Goal: Task Accomplishment & Management: Manage account settings

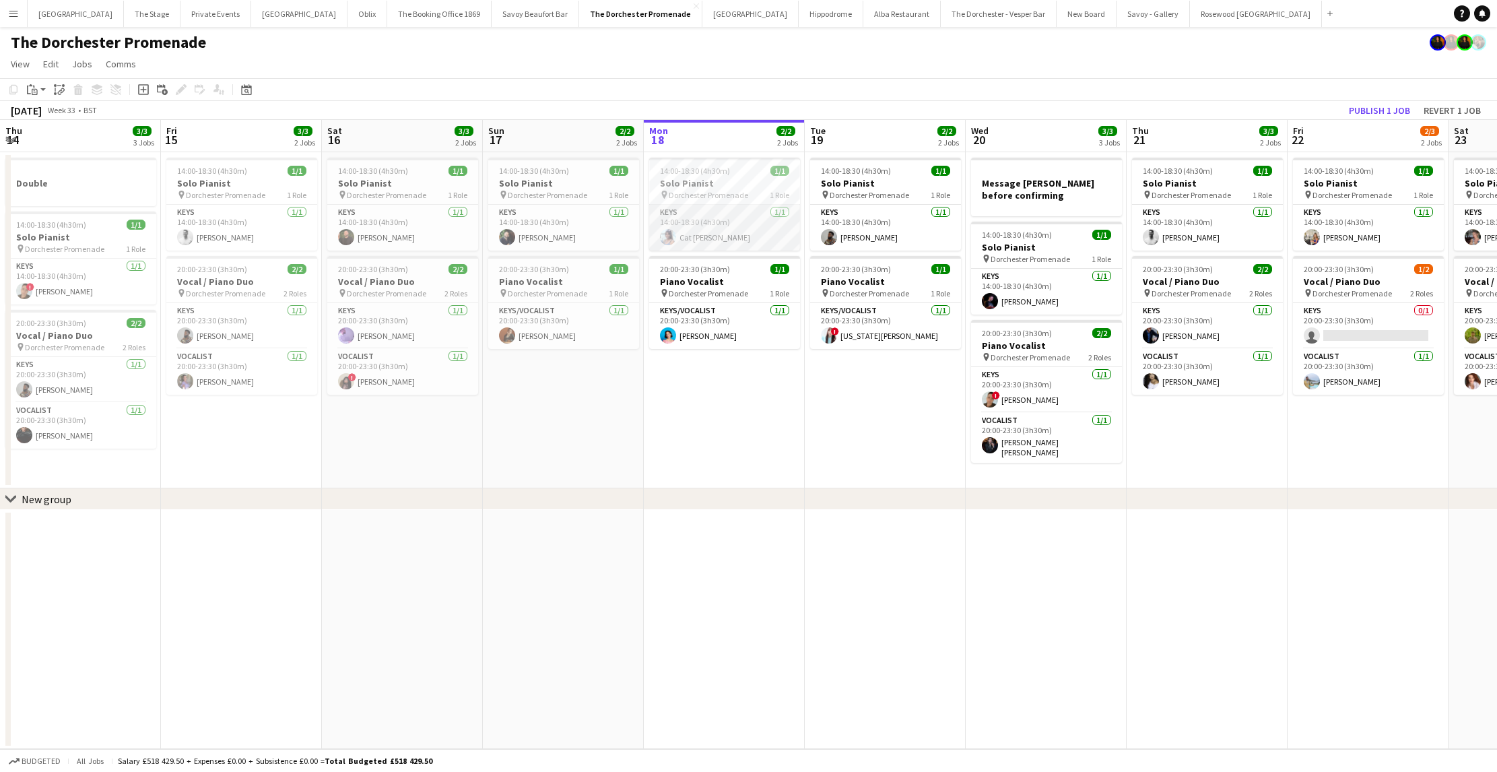
scroll to position [0, 322]
click at [735, 241] on app-card-role "Keys [DATE] 14:00-18:30 (4h30m) Cat [PERSON_NAME]" at bounding box center [723, 228] width 151 height 46
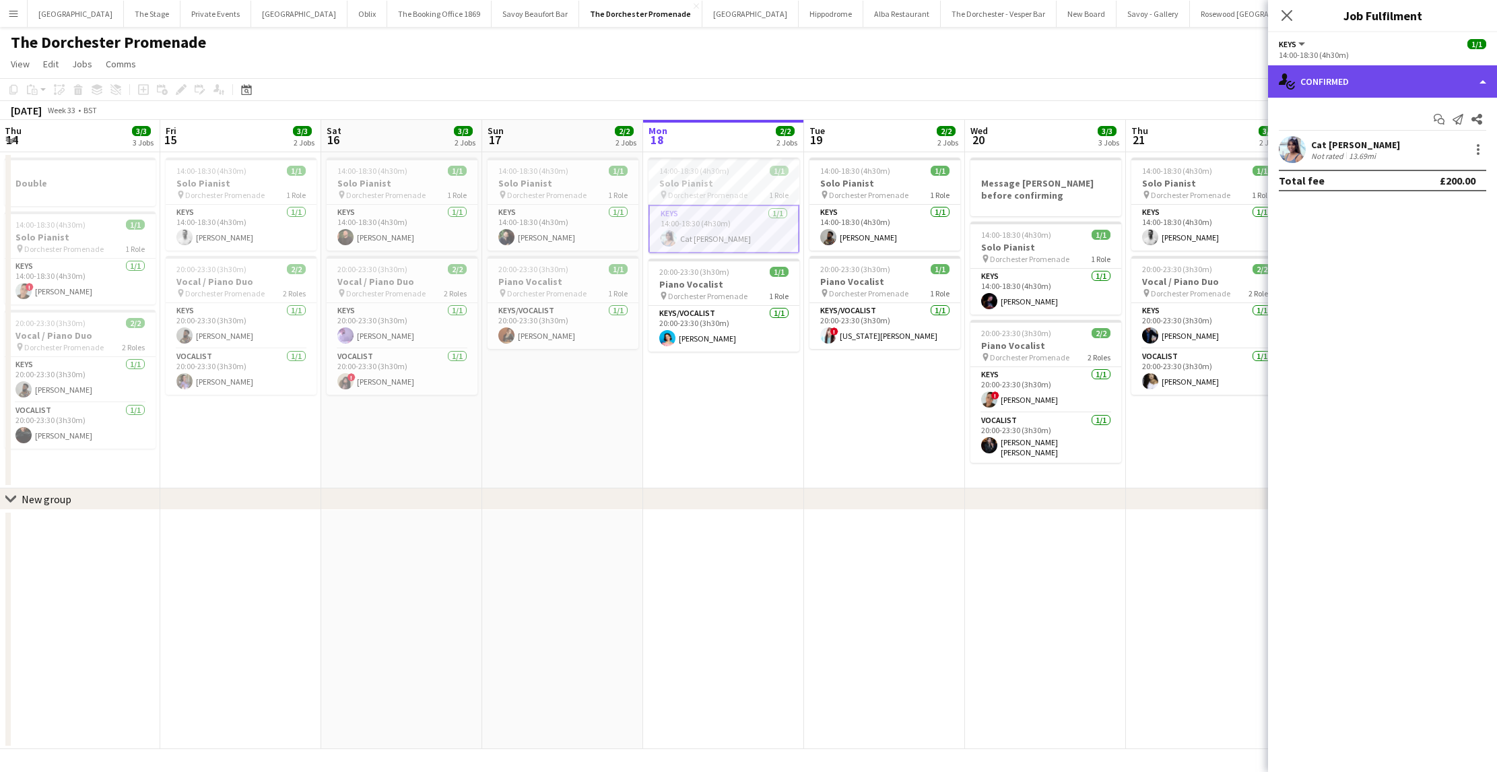
click at [1353, 88] on div "single-neutral-actions-check-2 Confirmed" at bounding box center [1382, 81] width 229 height 32
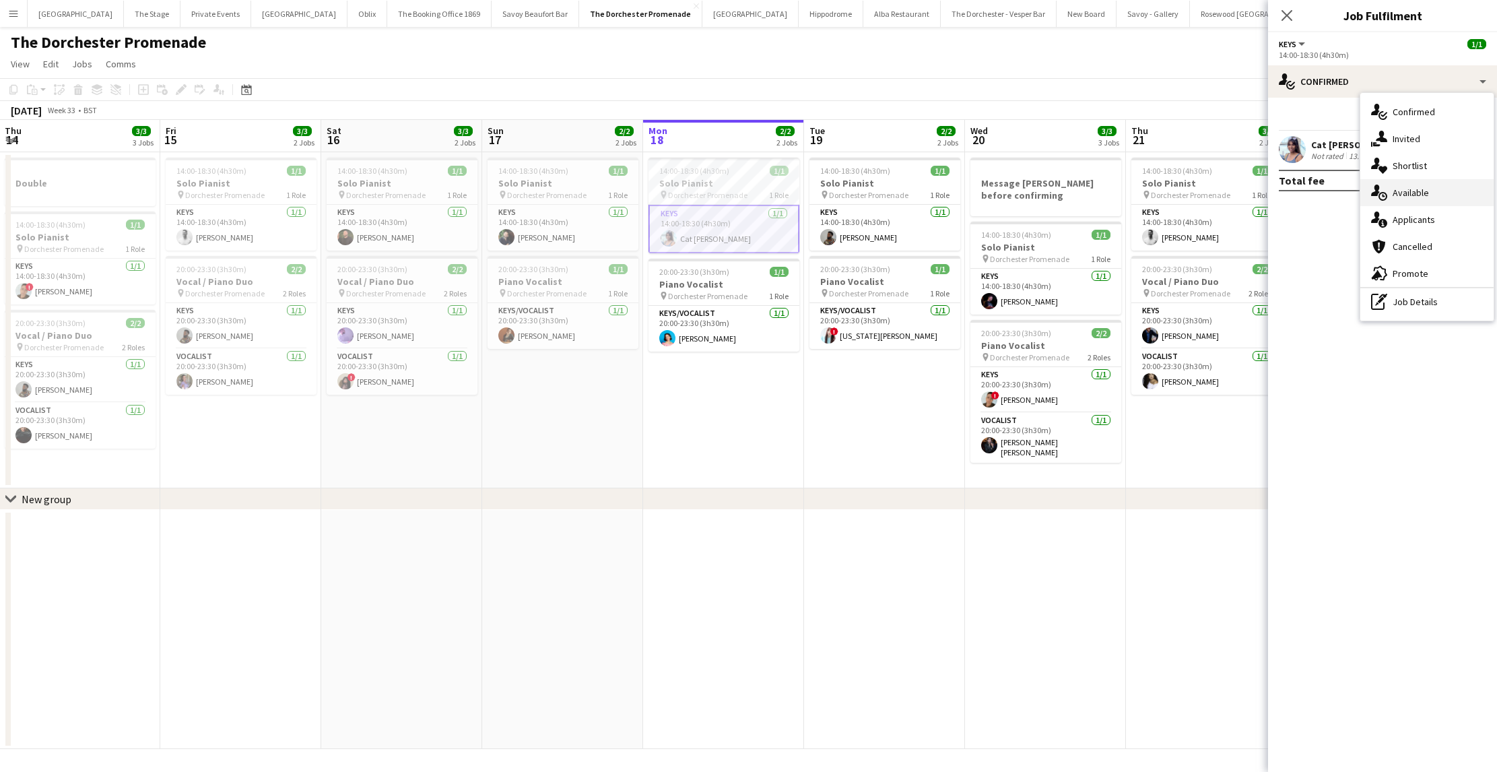
click at [1421, 199] on div "single-neutral-actions-upload Available" at bounding box center [1426, 192] width 133 height 27
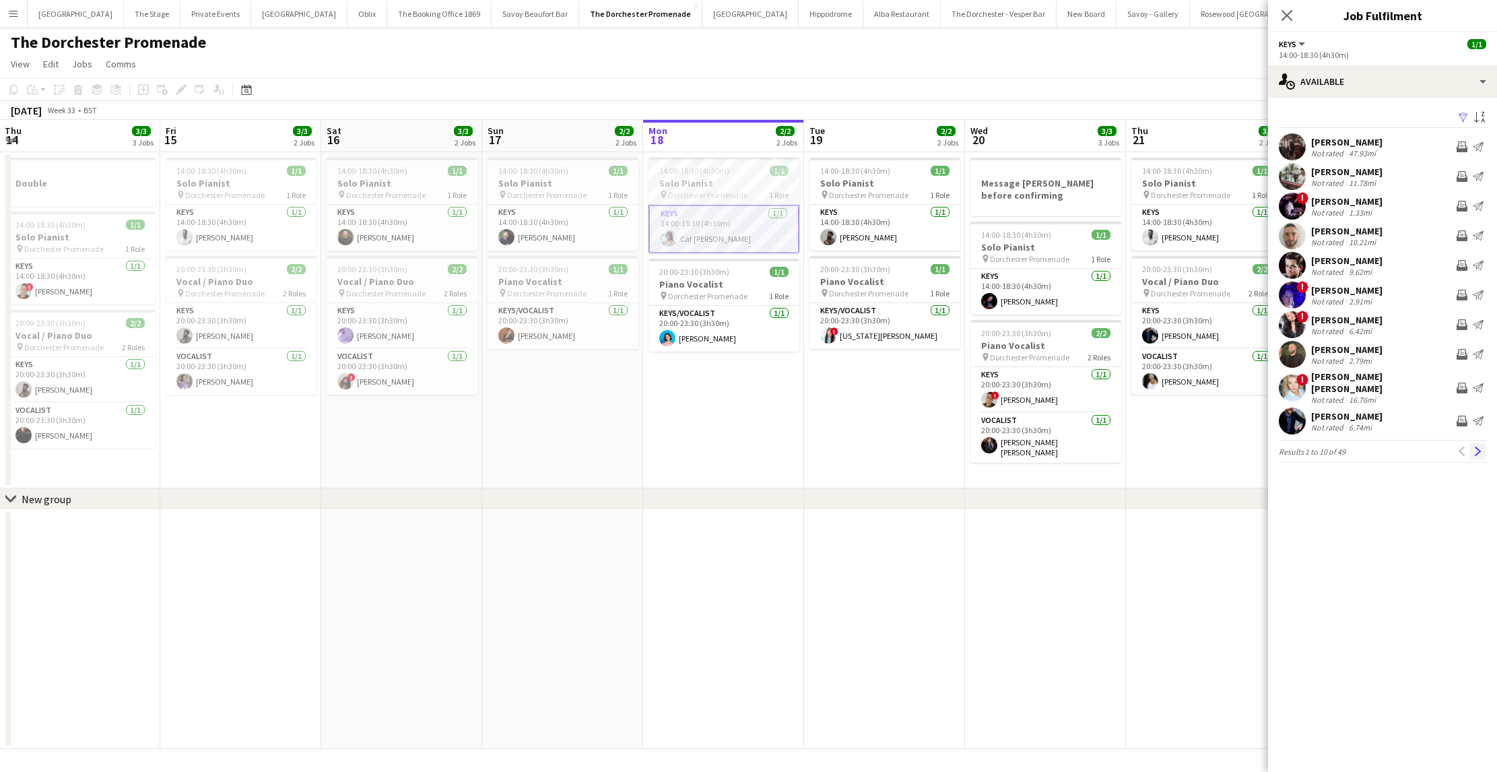
click at [1479, 446] on app-icon "Next" at bounding box center [1477, 450] width 9 height 9
click at [1479, 444] on app-icon "Next" at bounding box center [1477, 443] width 9 height 9
click at [1478, 444] on app-icon "Next" at bounding box center [1477, 443] width 9 height 9
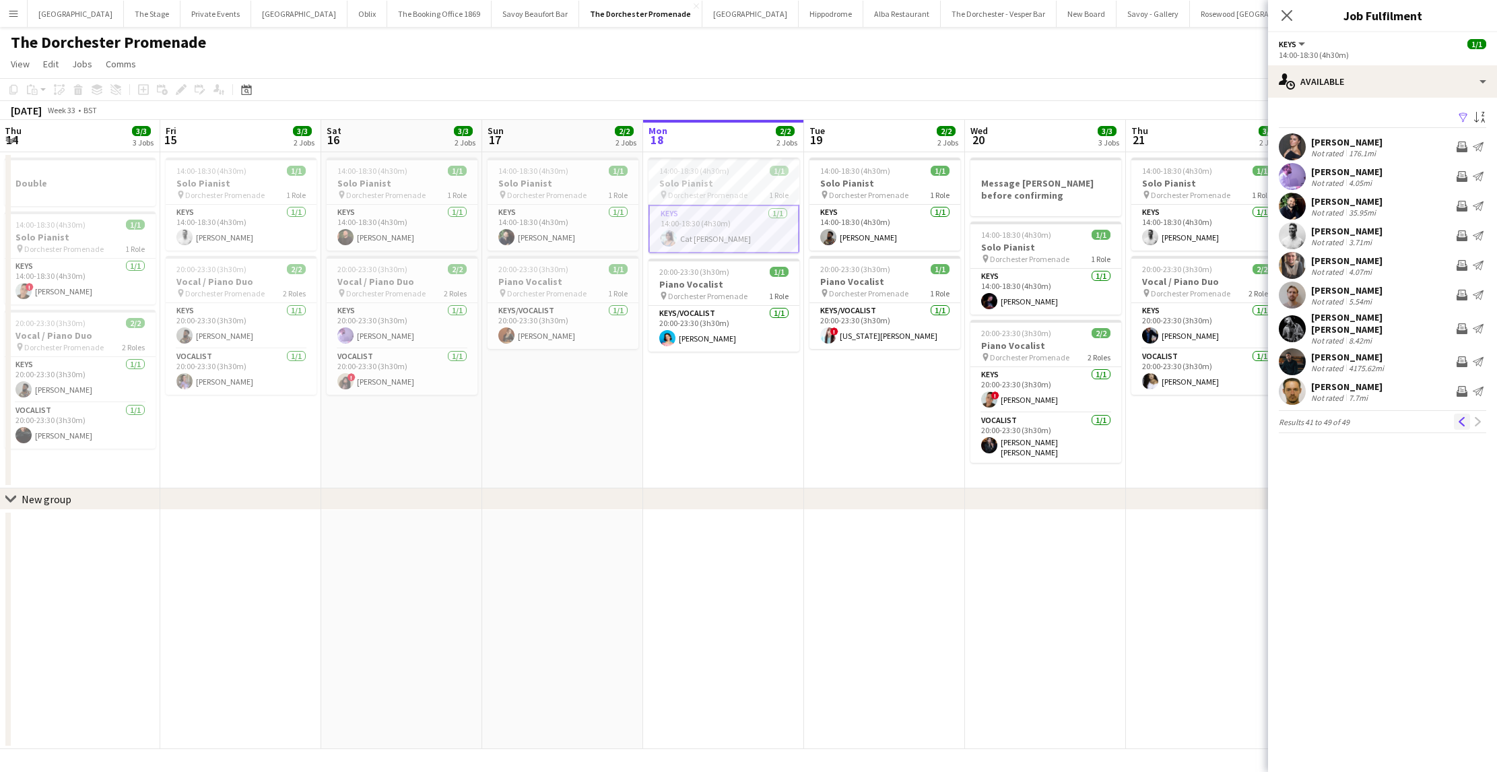
click at [1467, 417] on button "Previous" at bounding box center [1462, 421] width 16 height 16
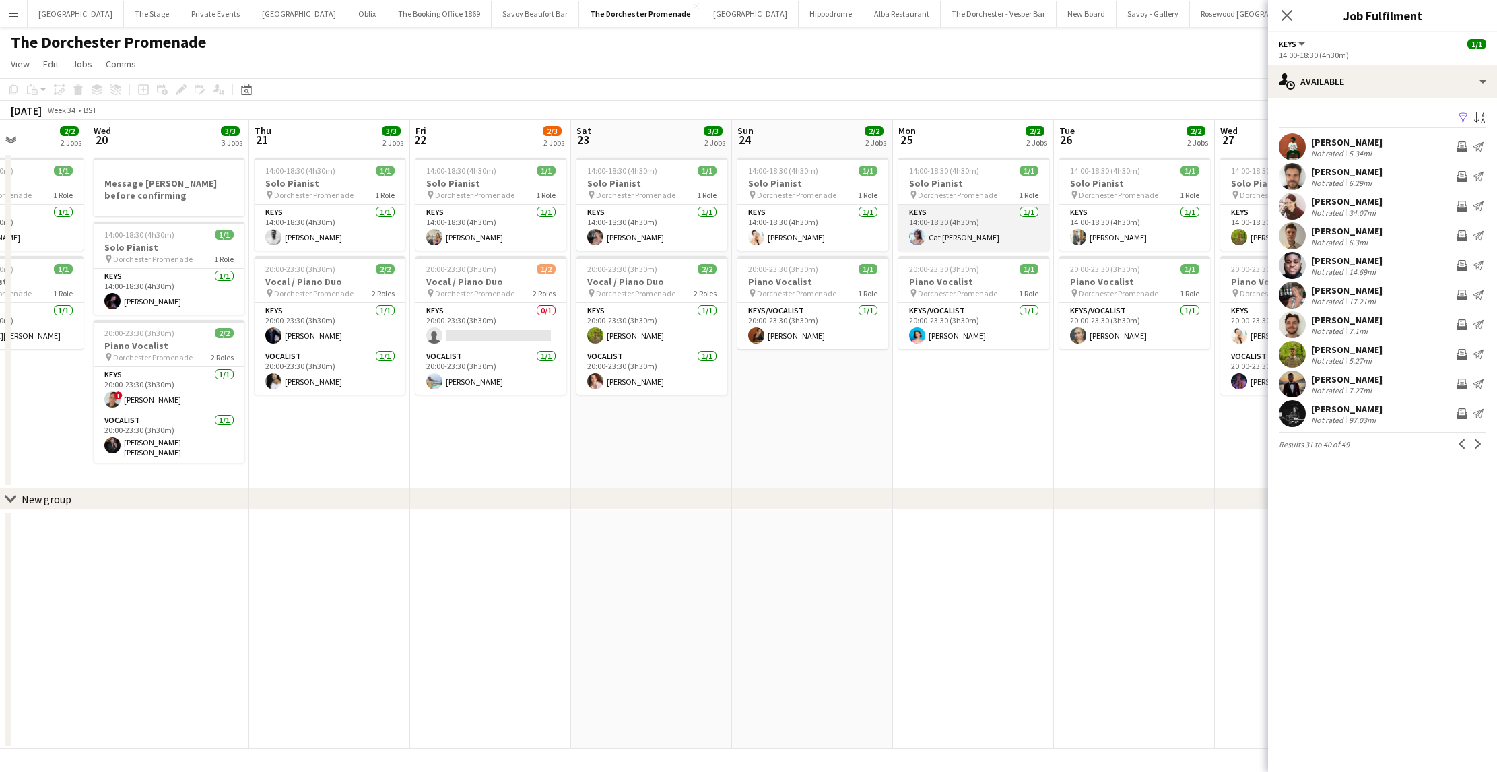
scroll to position [0, 555]
click at [985, 238] on app-card-role "Keys [DATE] 14:00-18:30 (4h30m) Cat [PERSON_NAME]" at bounding box center [974, 228] width 151 height 46
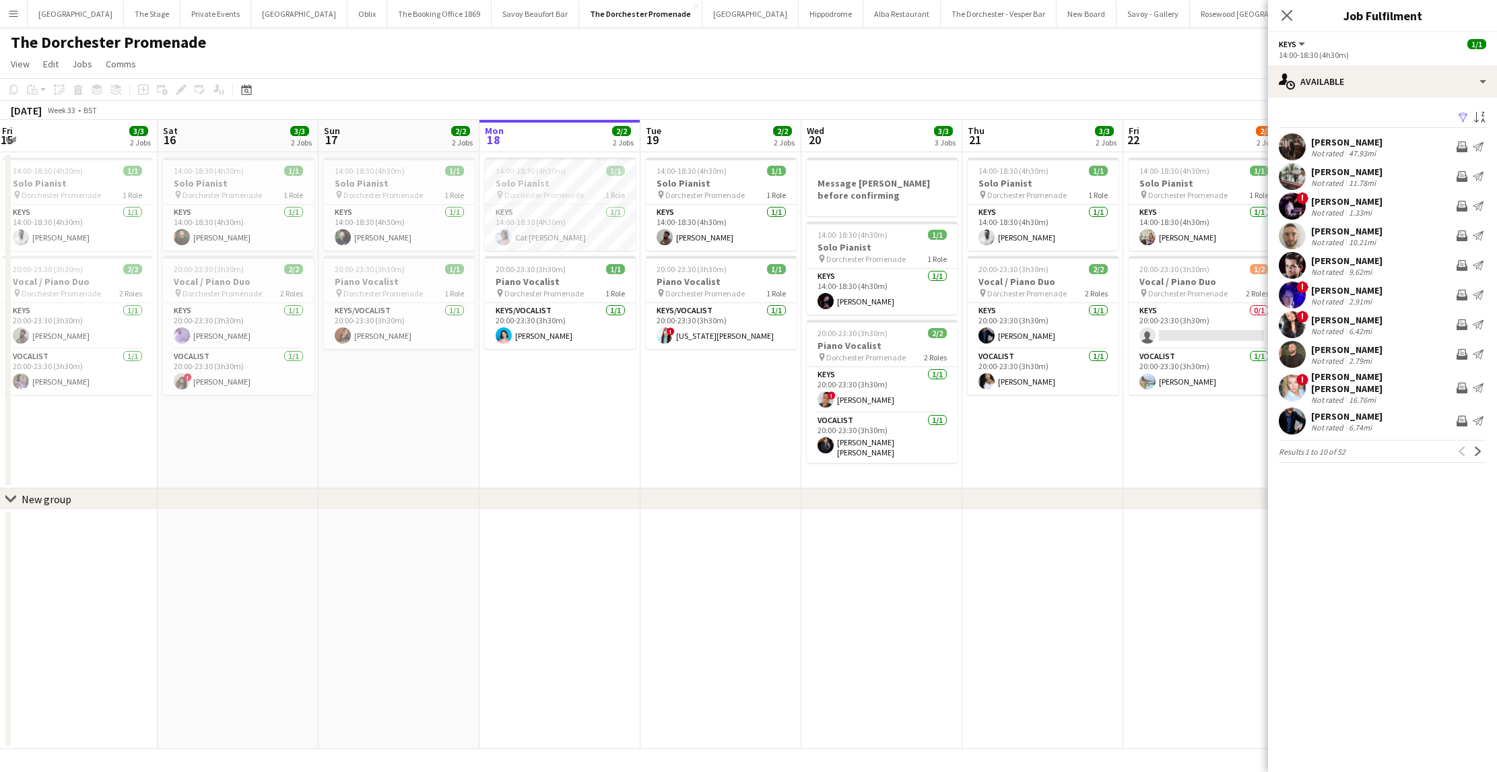
scroll to position [0, 339]
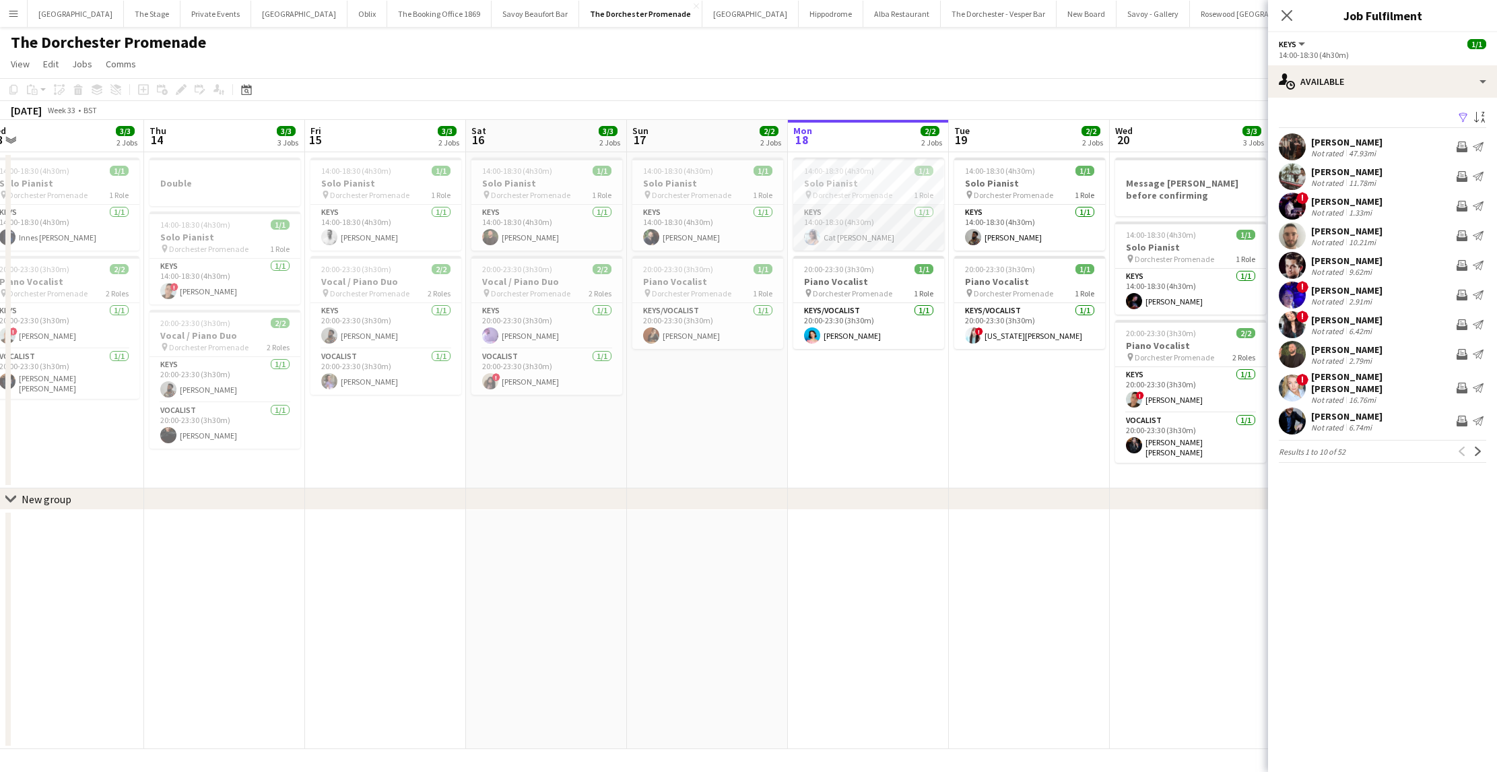
click at [863, 221] on app-card-role "Keys [DATE] 14:00-18:30 (4h30m) Cat [PERSON_NAME]" at bounding box center [868, 228] width 151 height 46
click at [1480, 446] on app-icon "Next" at bounding box center [1477, 450] width 9 height 9
click at [1480, 444] on app-icon "Next" at bounding box center [1477, 443] width 9 height 9
click at [1457, 446] on app-icon "Previous" at bounding box center [1461, 443] width 9 height 9
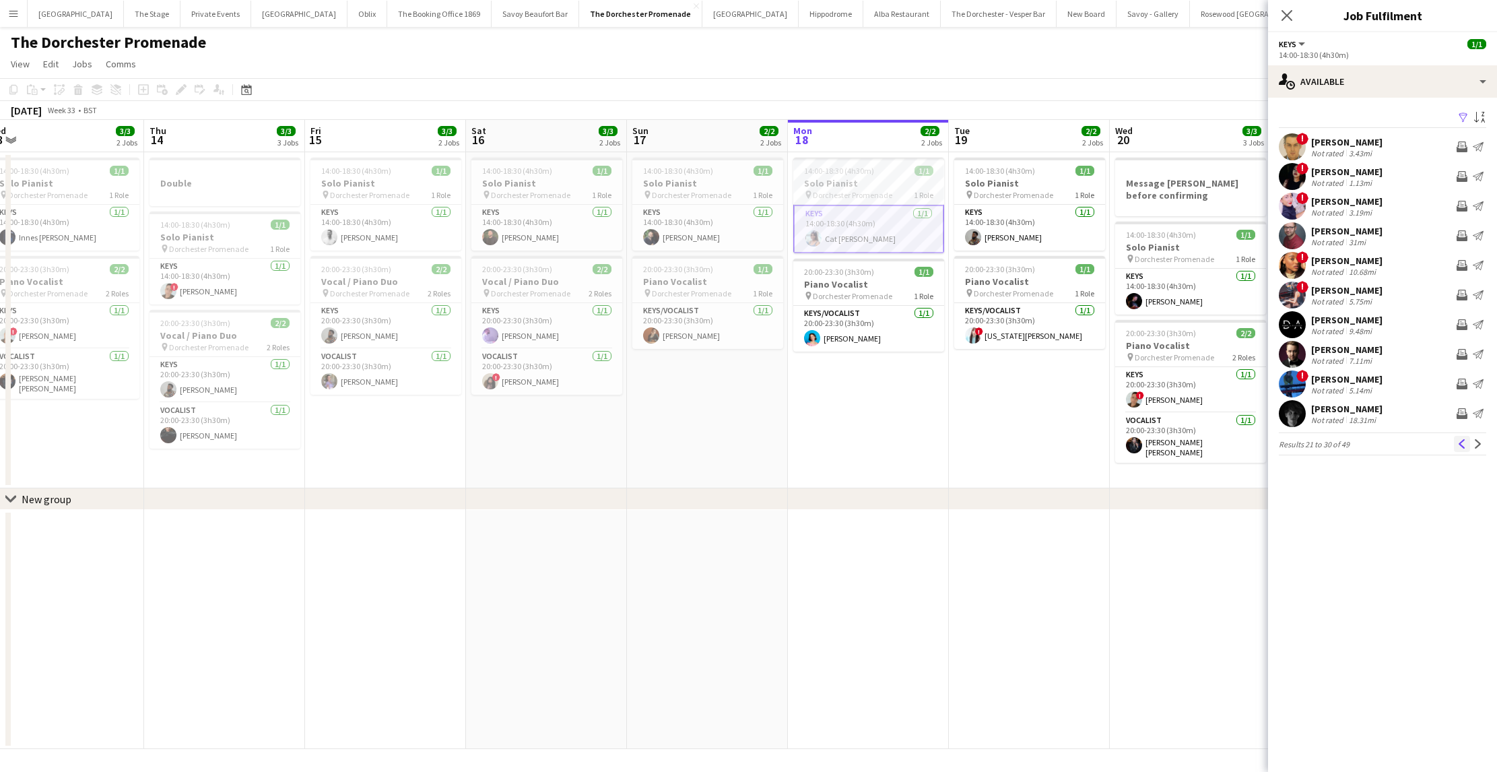
click at [1457, 448] on app-icon "Previous" at bounding box center [1461, 443] width 9 height 9
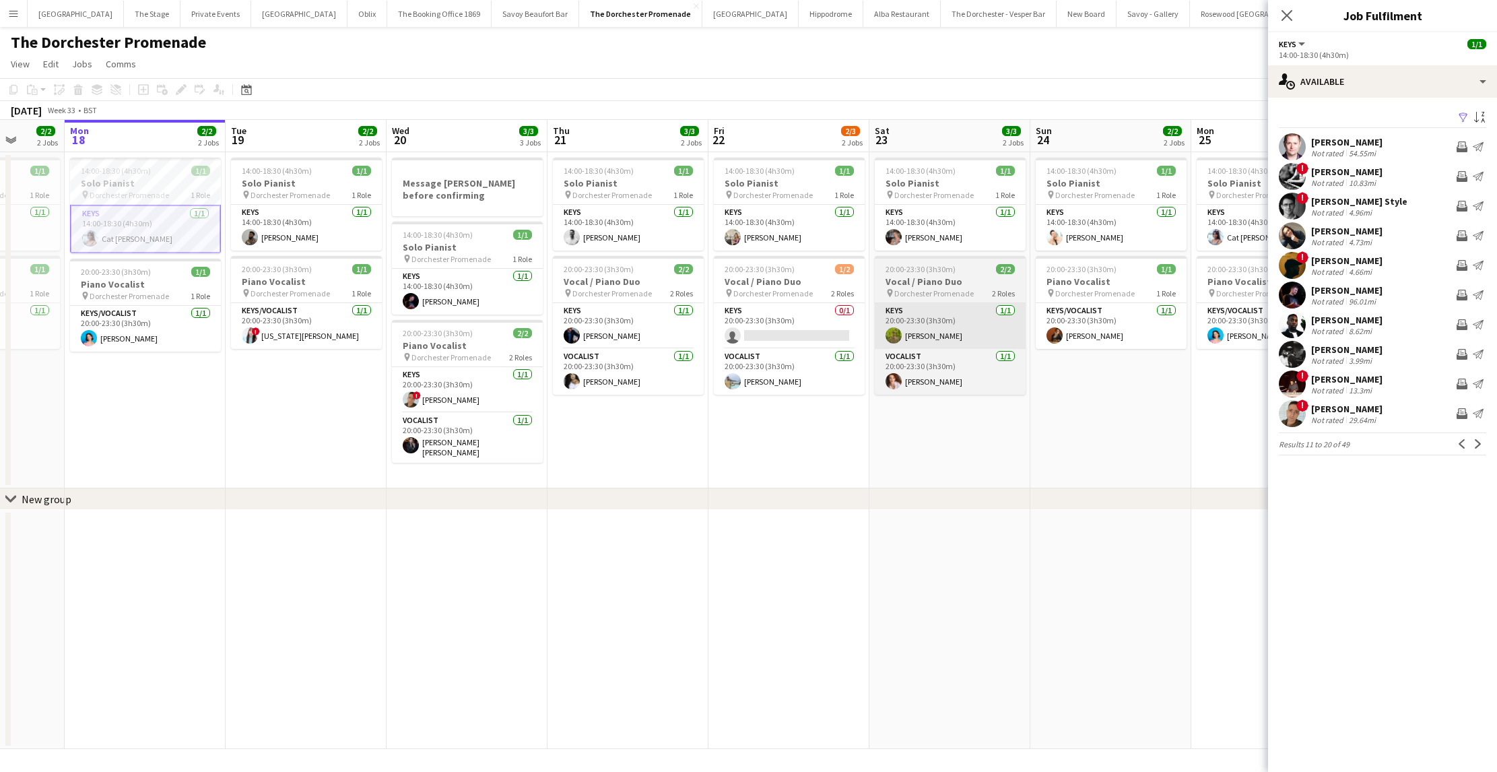
scroll to position [0, 417]
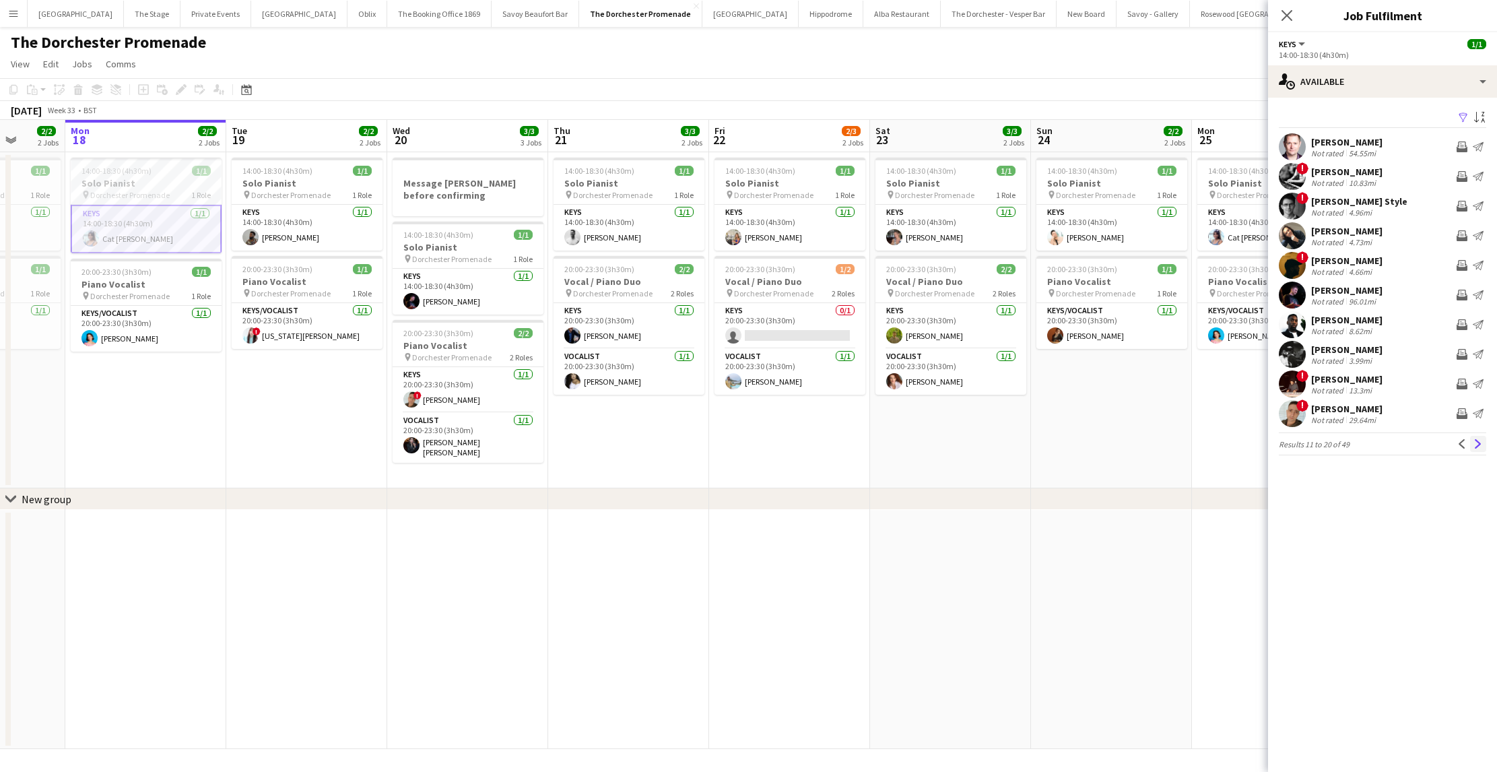
click at [1482, 450] on button "Next" at bounding box center [1478, 444] width 16 height 16
click at [1481, 448] on app-icon "Next" at bounding box center [1477, 443] width 9 height 9
click at [1478, 446] on app-icon "Next" at bounding box center [1477, 443] width 9 height 9
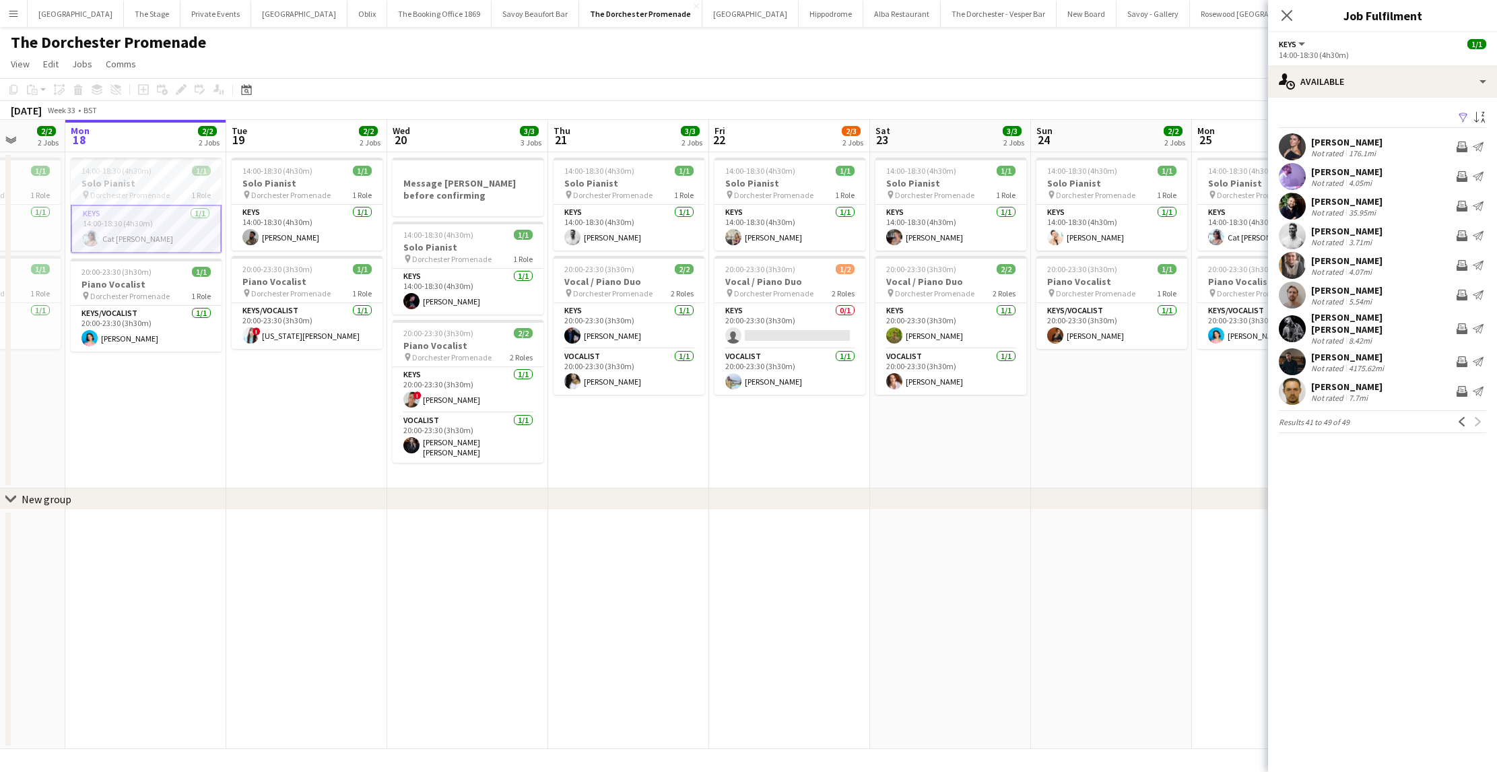
click at [684, 87] on app-toolbar "Copy Paste Paste Command V Paste with crew Command Shift V Paste linked Job [GE…" at bounding box center [748, 89] width 1497 height 23
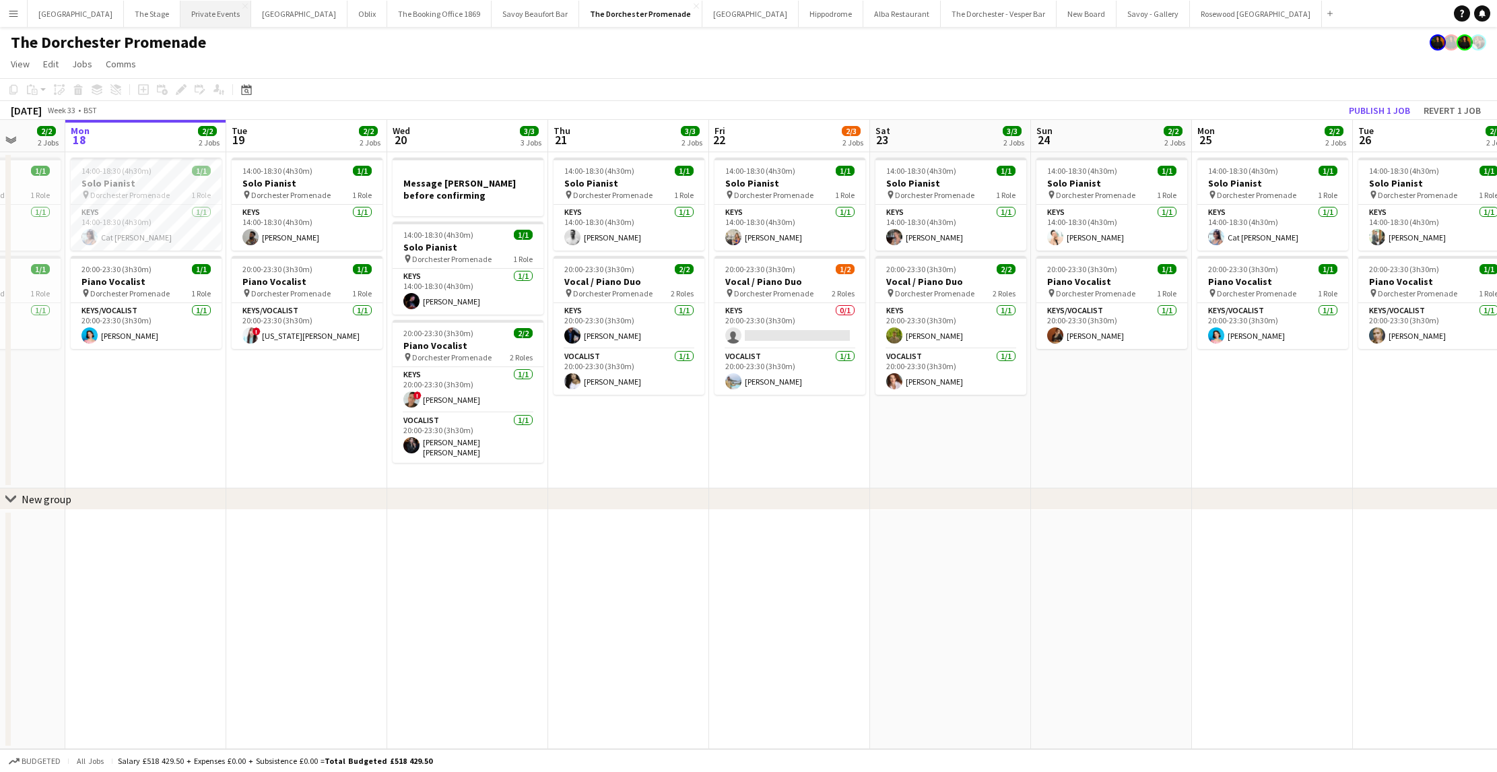
click at [215, 20] on button "Private Events Close" at bounding box center [215, 14] width 71 height 26
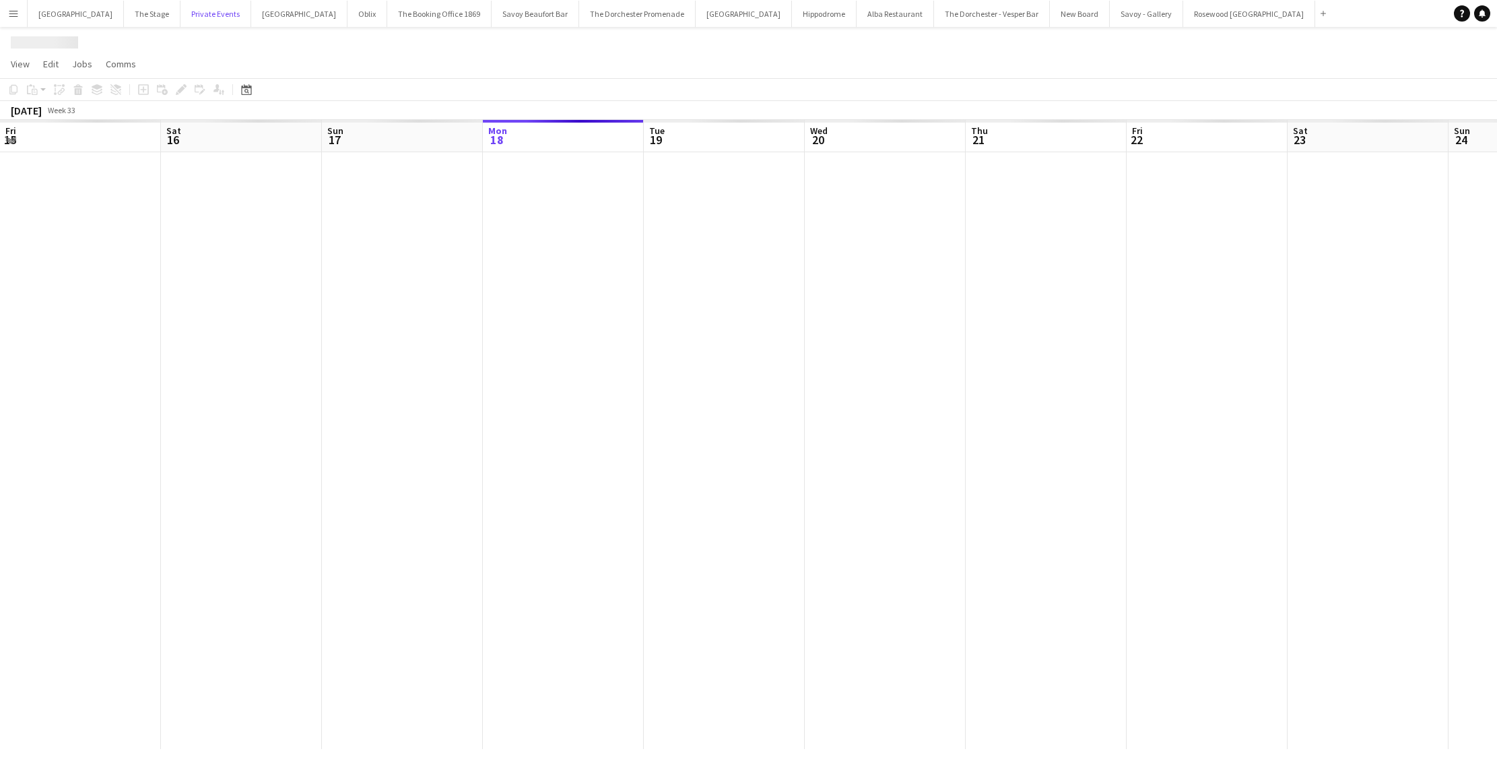
scroll to position [0, 322]
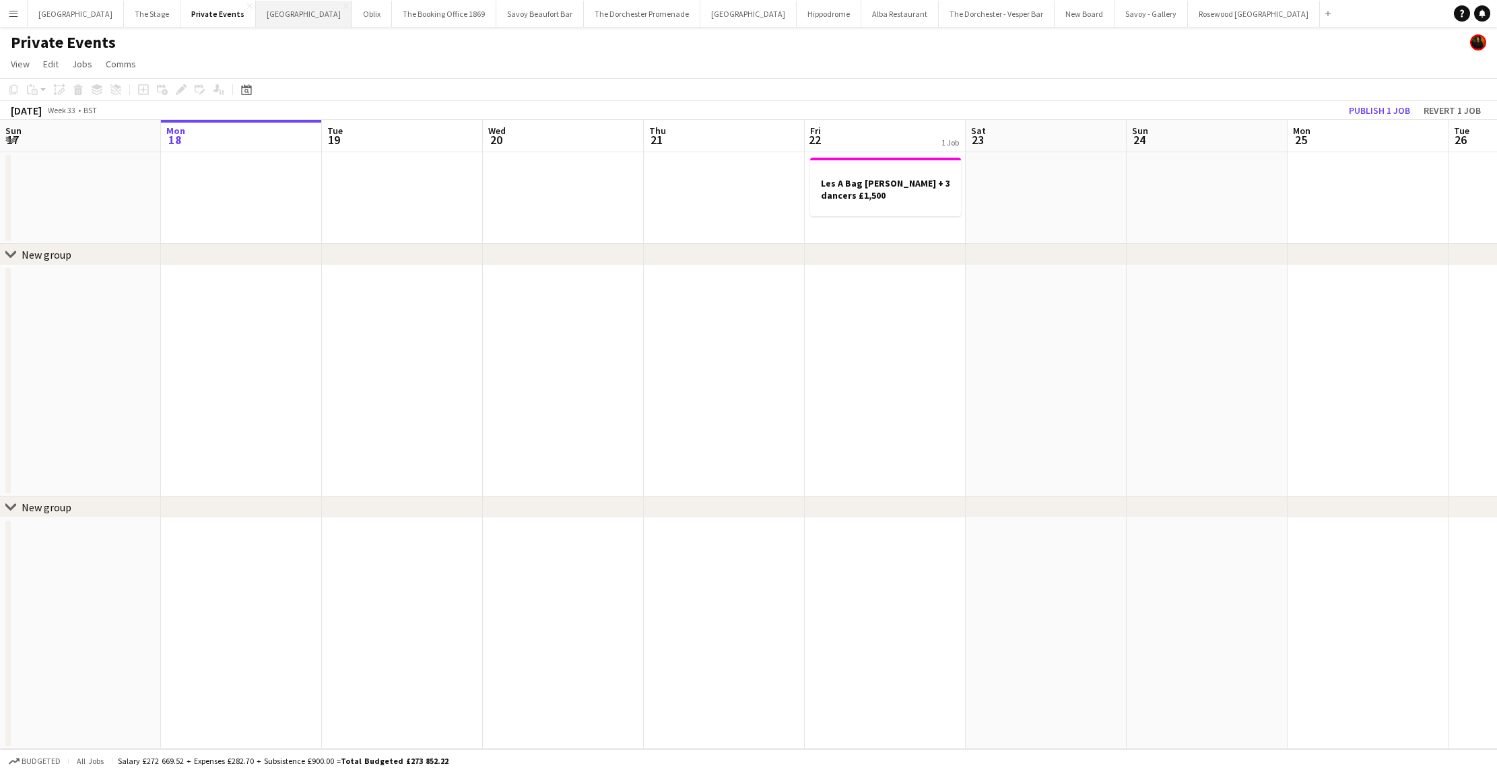
click at [267, 23] on button "Bicester village Close" at bounding box center [304, 14] width 96 height 26
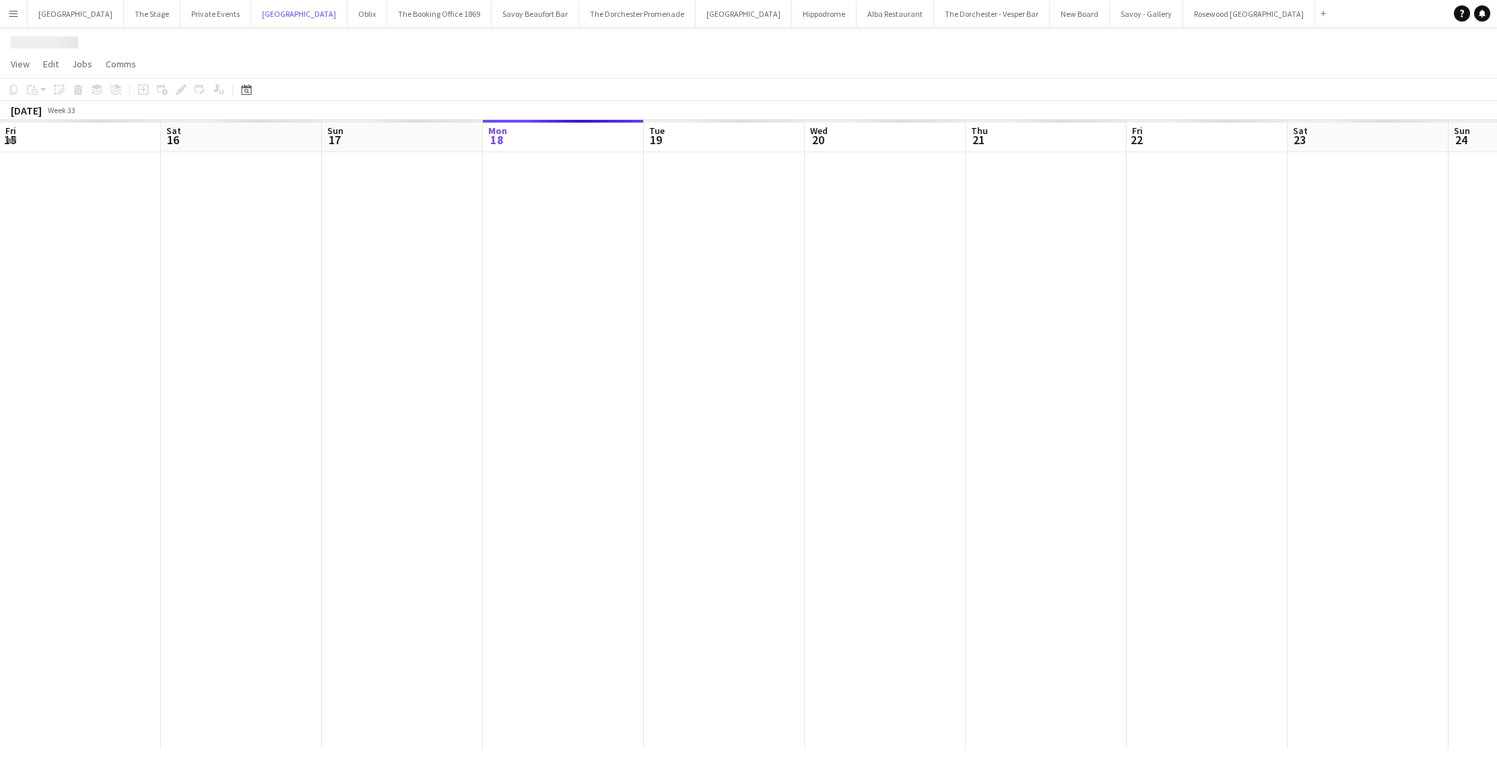
scroll to position [0, 322]
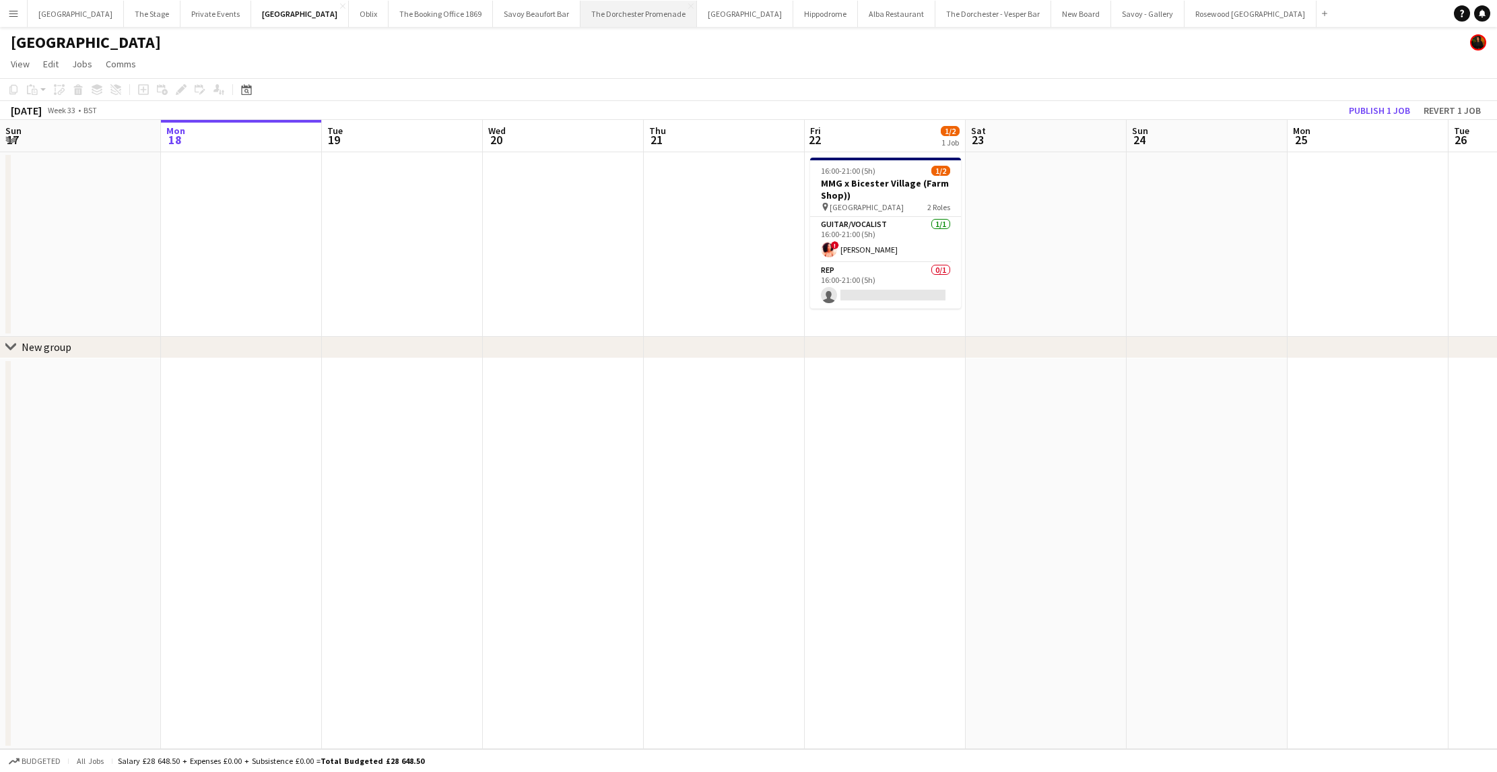
click at [621, 13] on button "The Dorchester Promenade Close" at bounding box center [638, 14] width 116 height 26
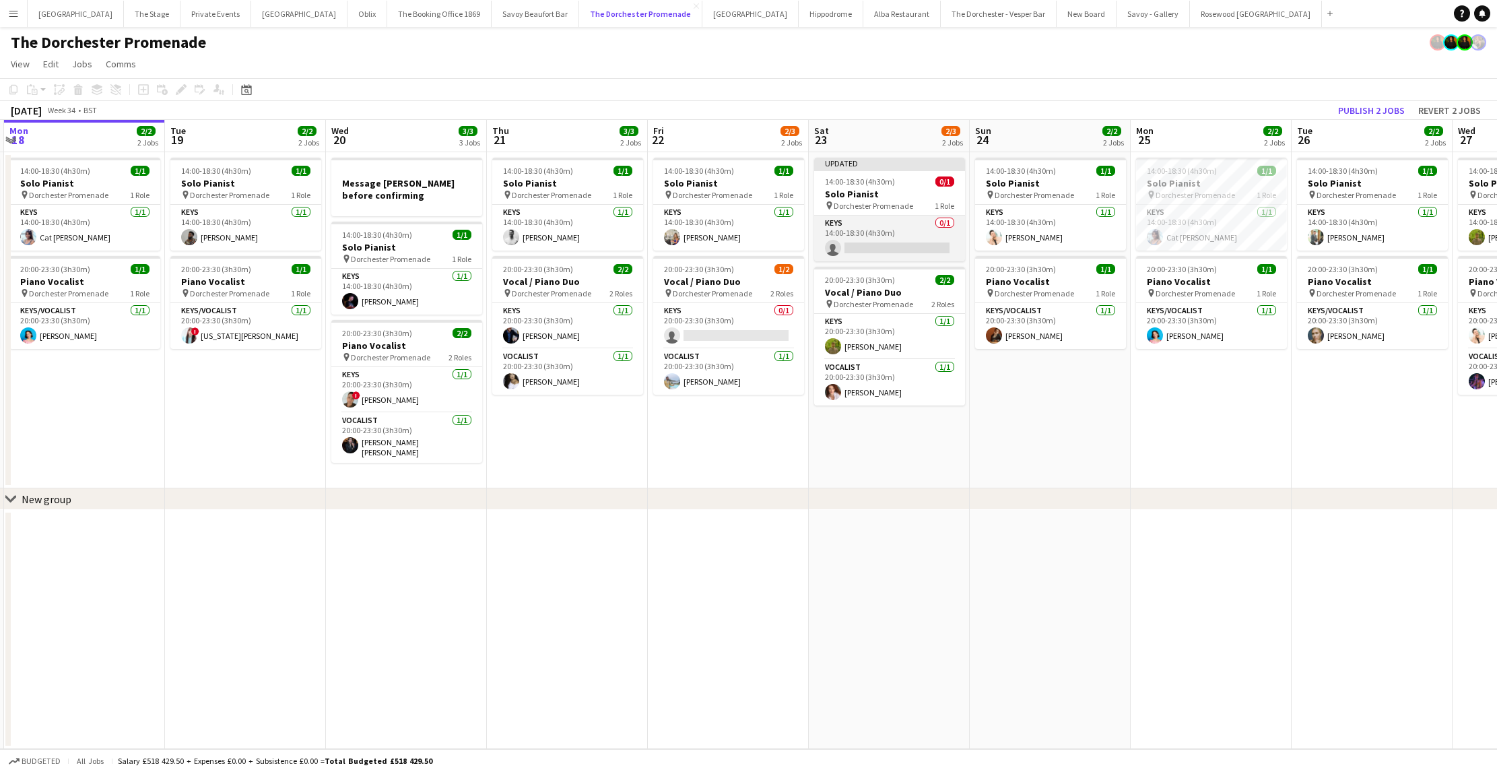
scroll to position [0, 485]
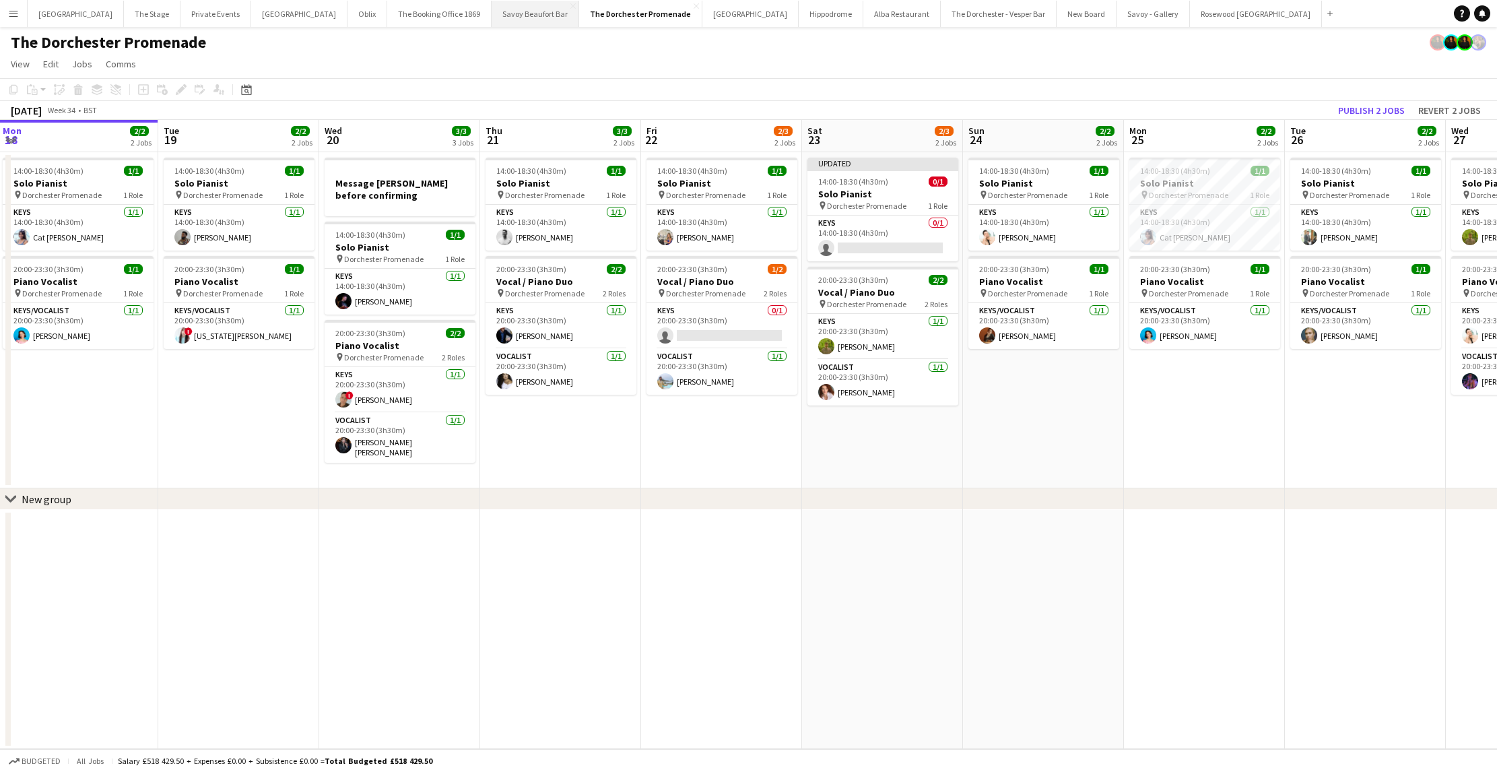
click at [506, 19] on button "Savoy Beaufort Bar Close" at bounding box center [535, 14] width 88 height 26
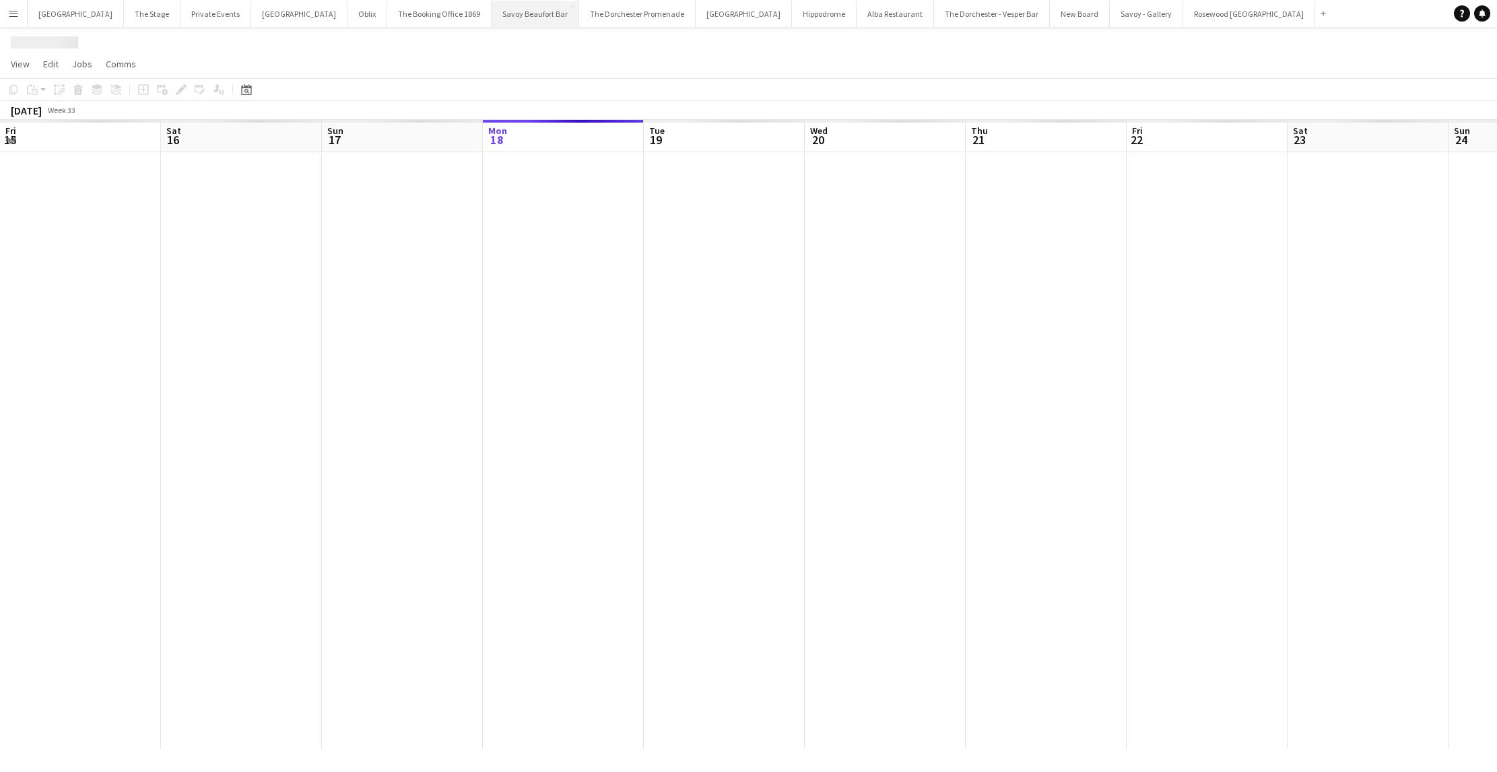
scroll to position [0, 322]
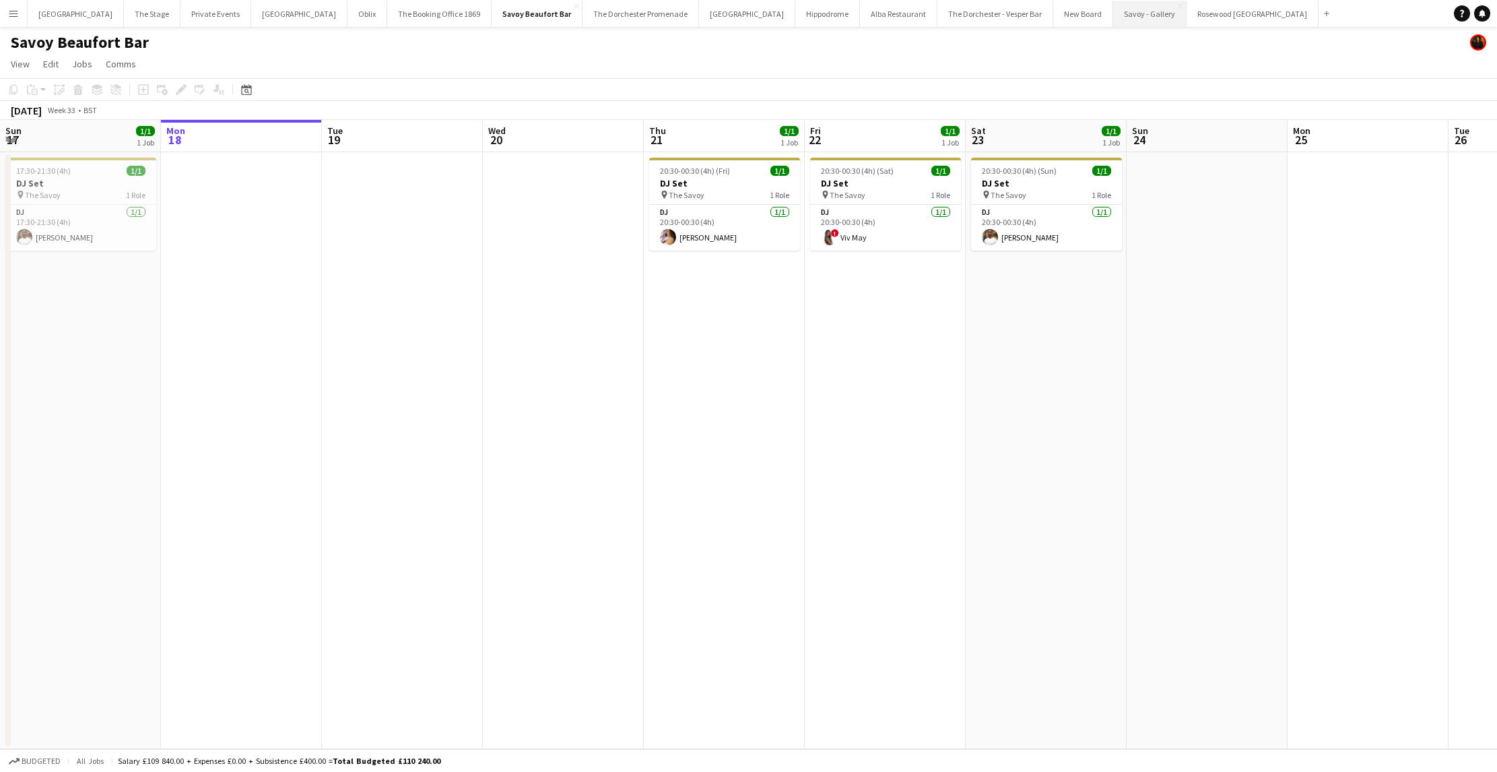
click at [1113, 11] on button "Savoy - Gallery Close" at bounding box center [1149, 14] width 73 height 26
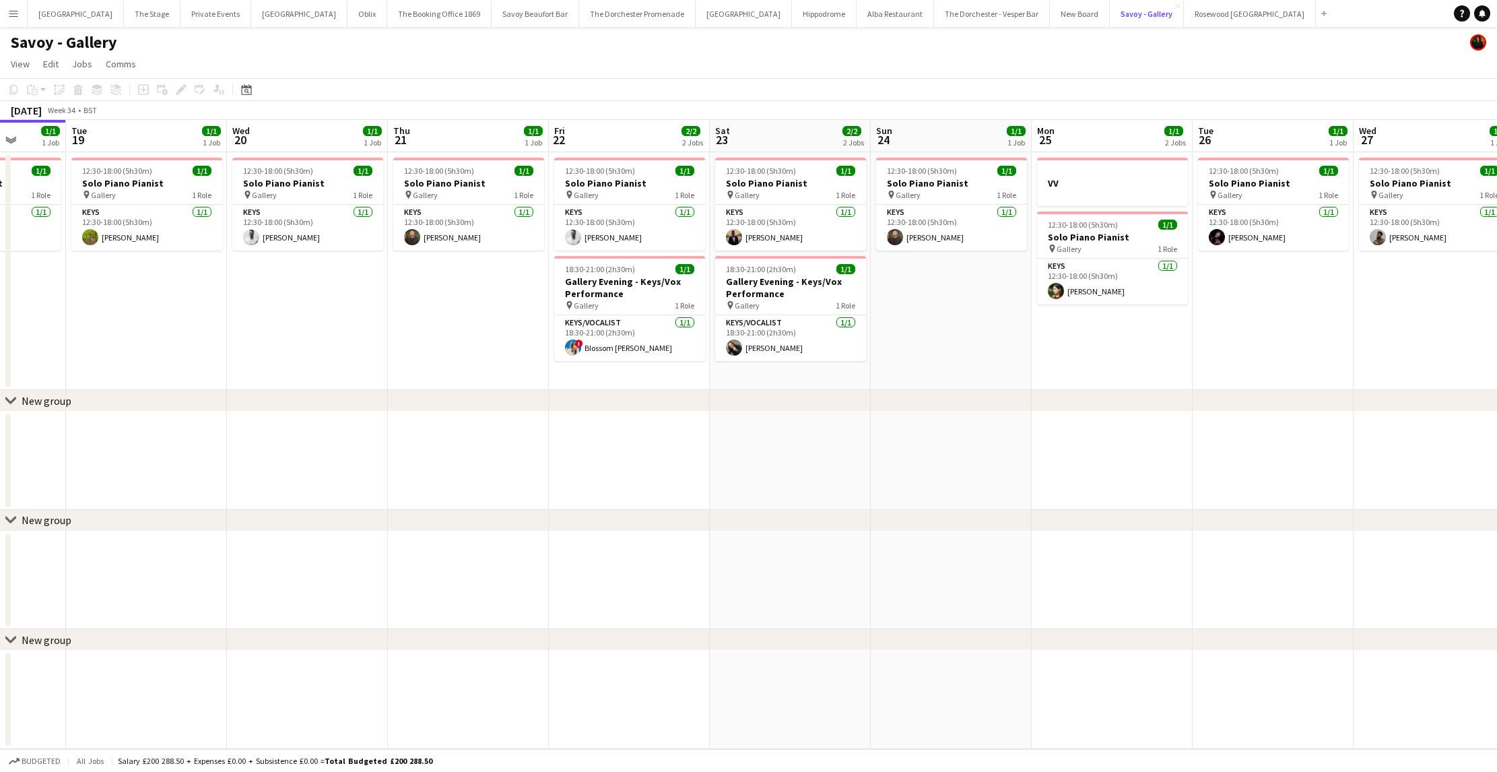
scroll to position [0, 415]
click at [611, 13] on button "The Dorchester Promenade Close" at bounding box center [637, 14] width 116 height 26
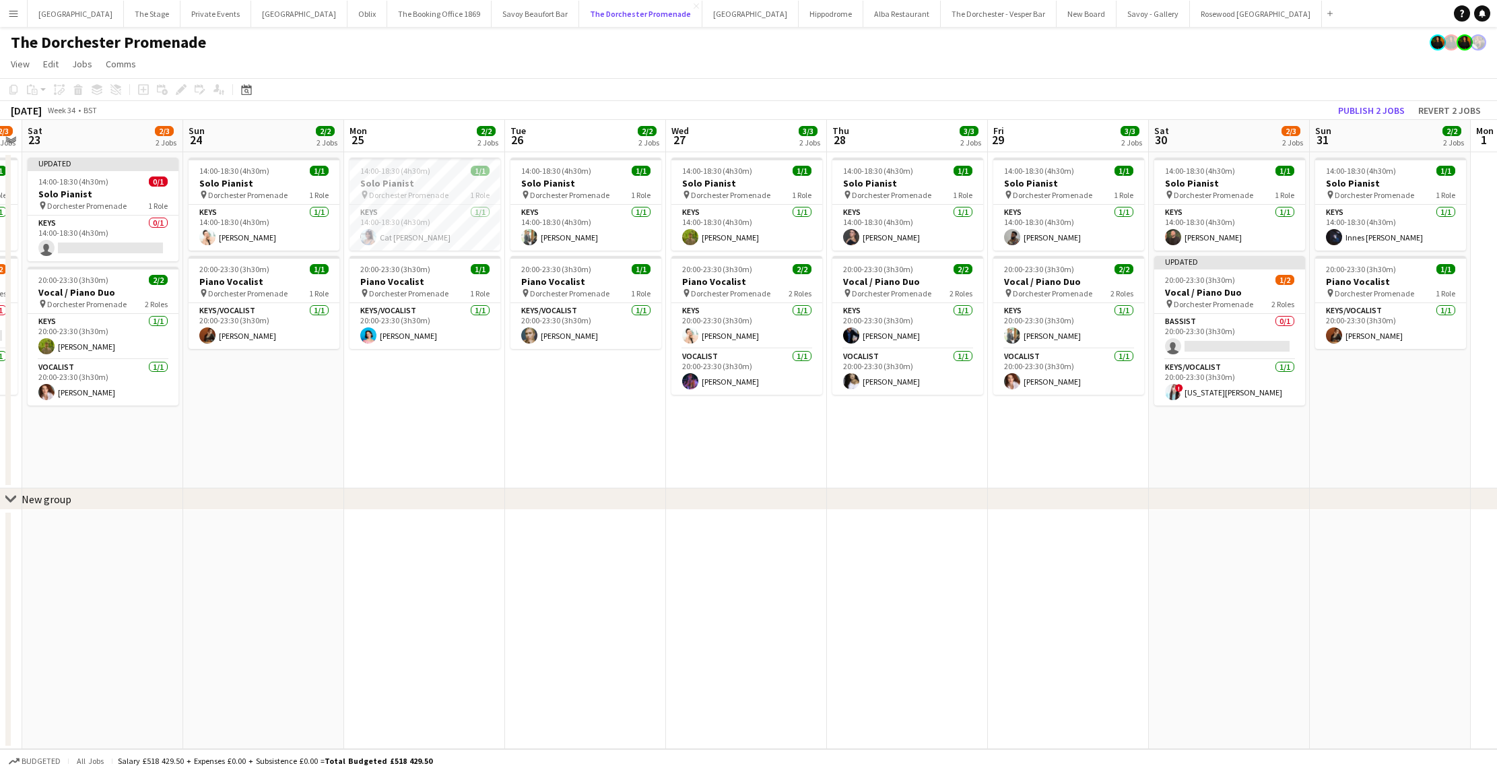
scroll to position [0, 636]
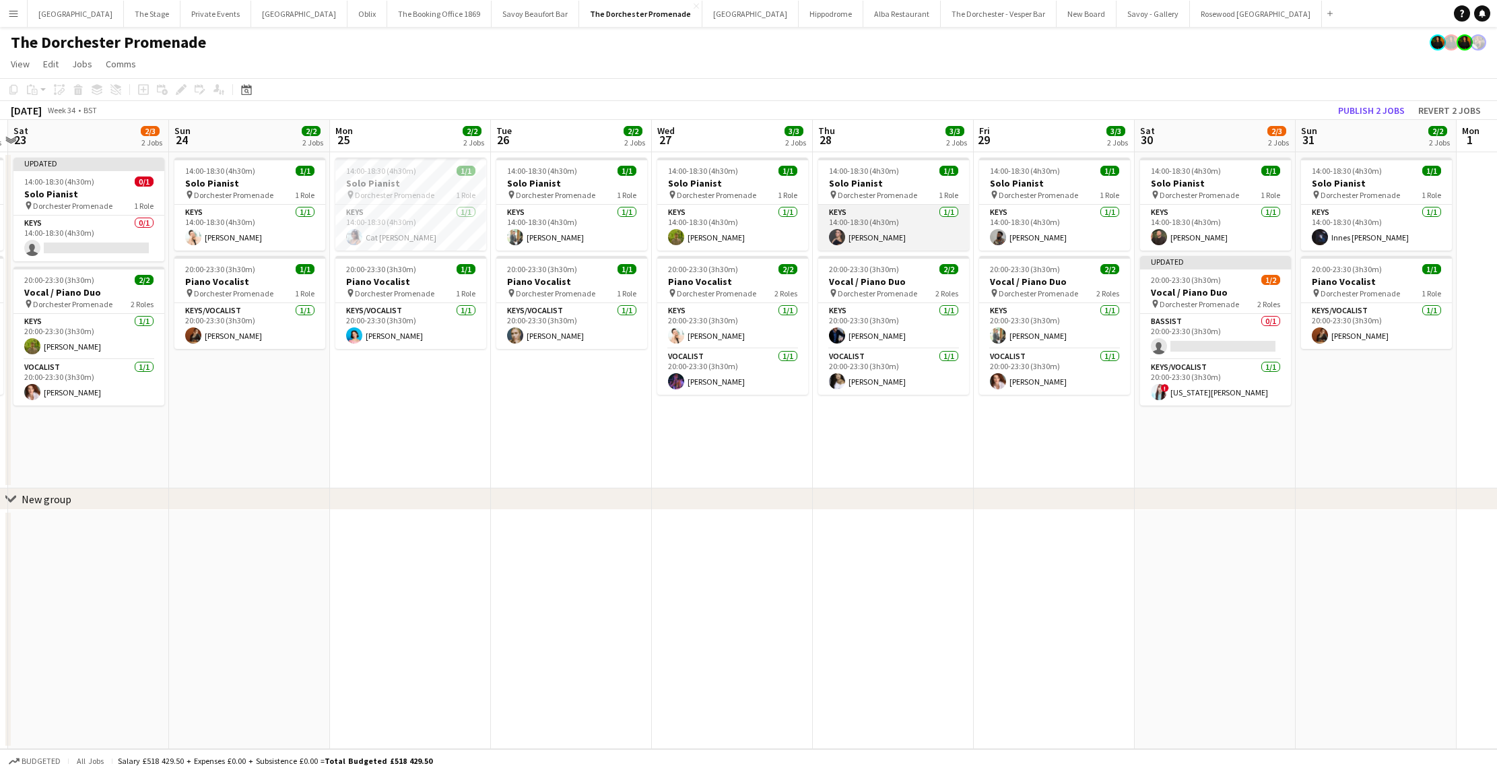
click at [852, 226] on app-card-role "Keys [DATE] 14:00-18:30 (4h30m) [PERSON_NAME]" at bounding box center [893, 228] width 151 height 46
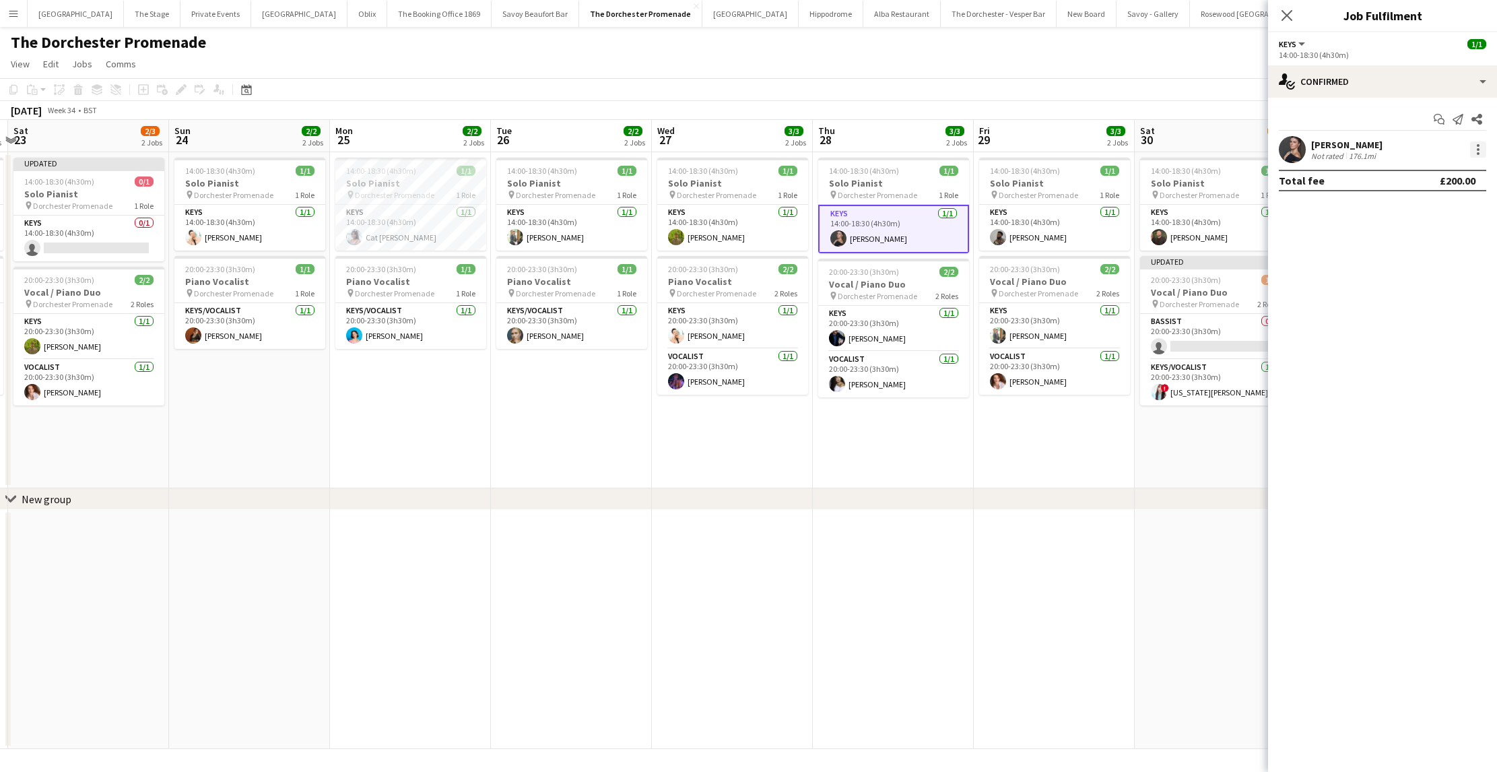
click at [1476, 144] on div at bounding box center [1478, 149] width 16 height 16
click at [1415, 304] on span "Remove" at bounding box center [1412, 303] width 40 height 11
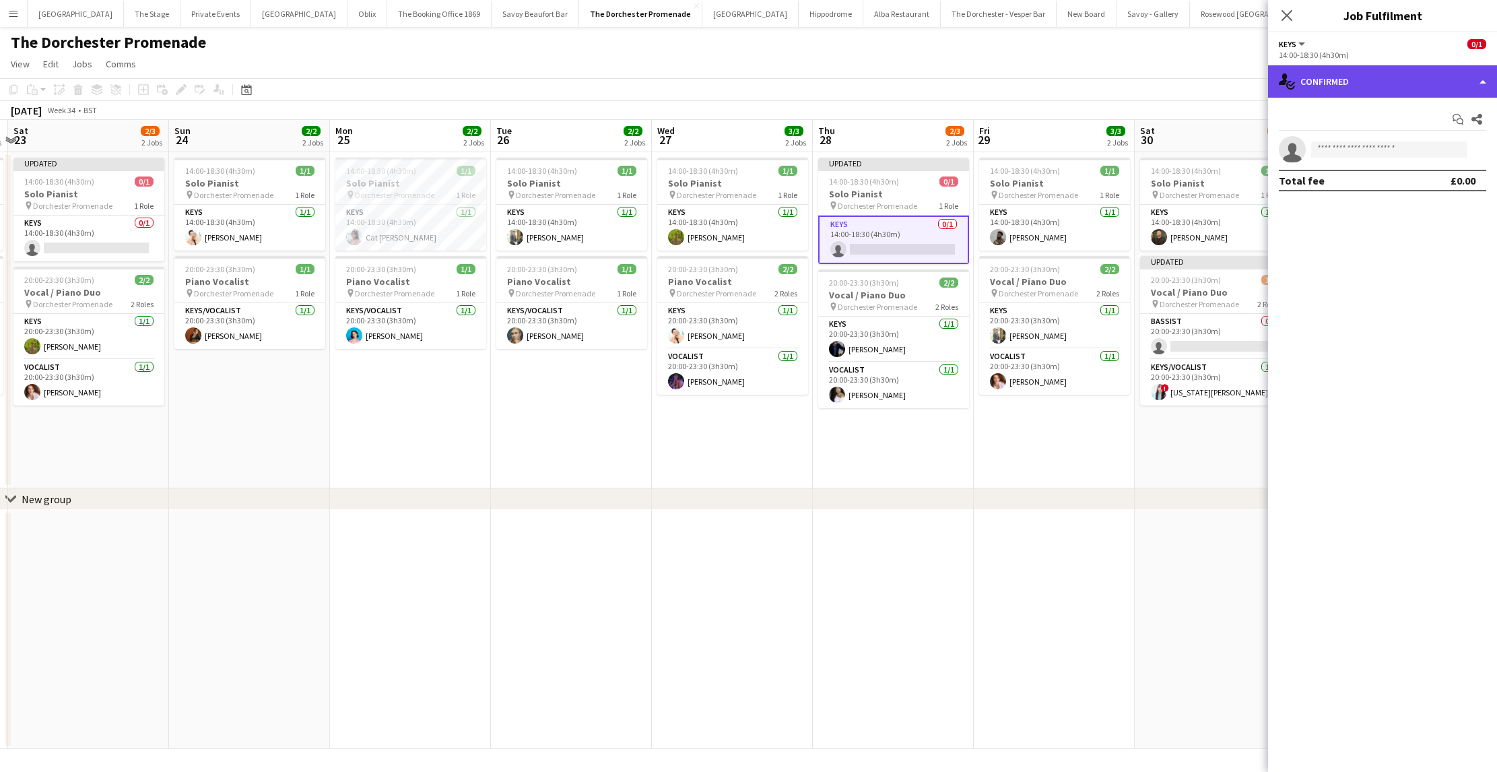
click at [1353, 83] on div "single-neutral-actions-check-2 Confirmed" at bounding box center [1382, 81] width 229 height 32
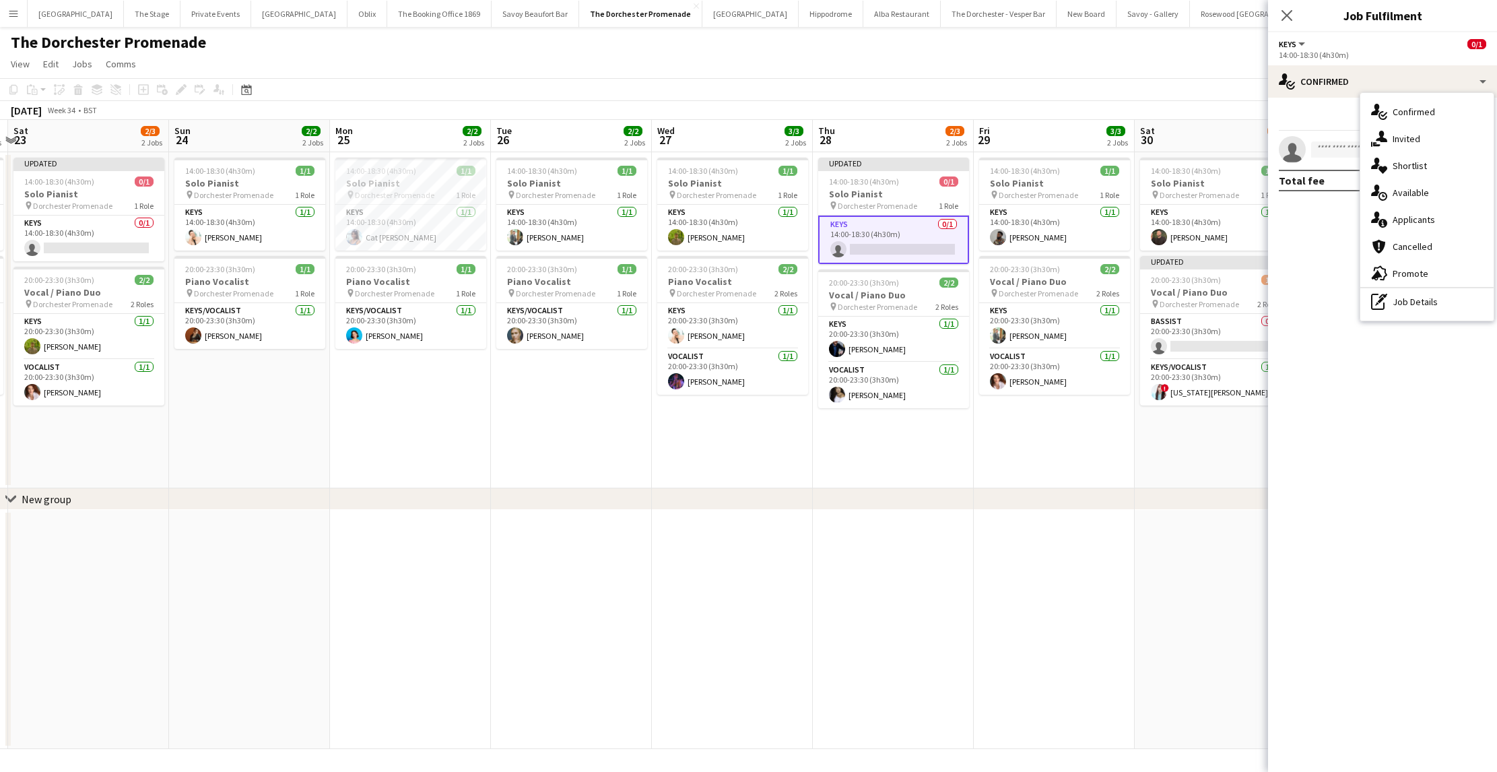
click at [933, 415] on app-date-cell "Updated 14:00-18:30 (4h30m) 0/1 Solo Pianist pin Dorchester Promenade 1 Role Ke…" at bounding box center [893, 320] width 161 height 336
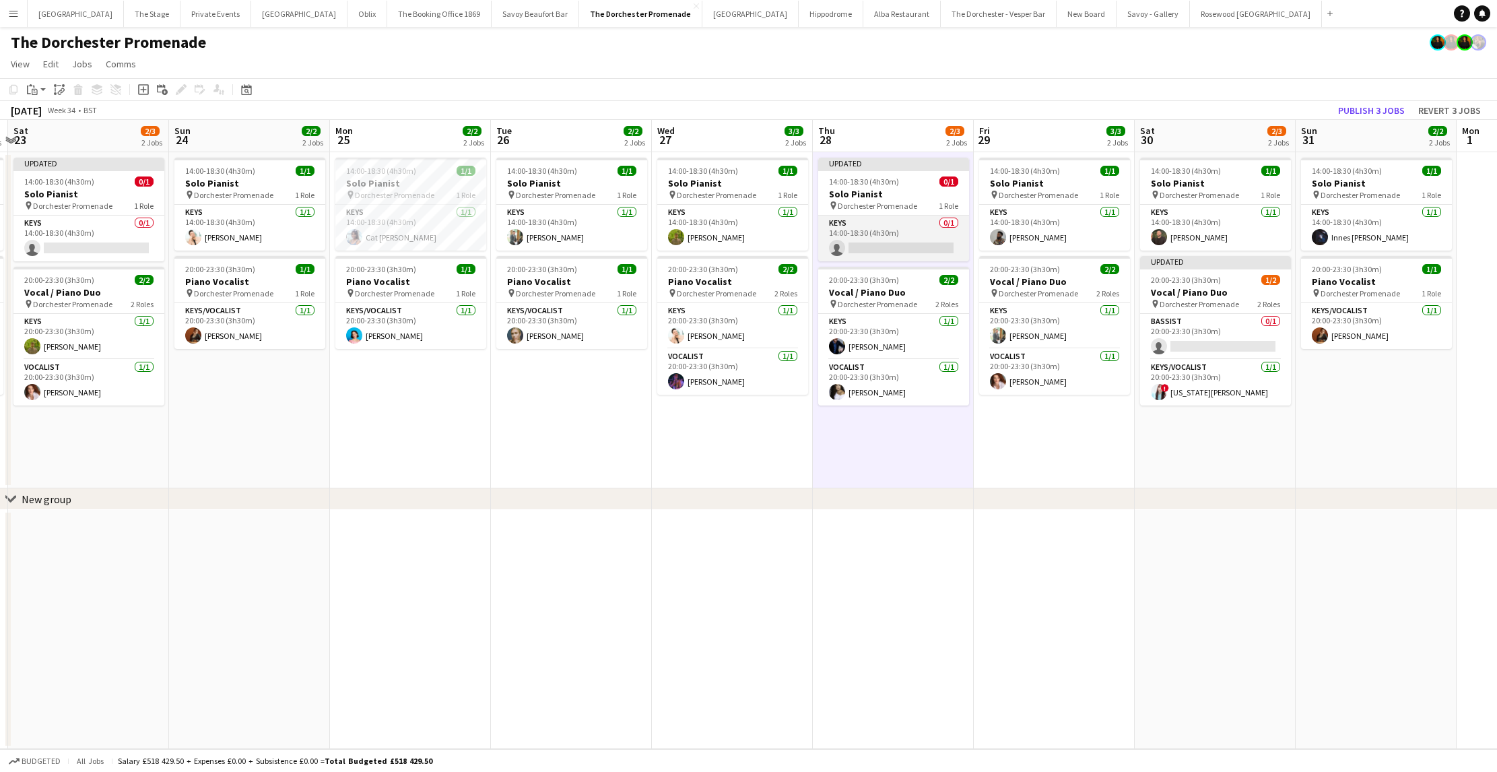
click at [904, 230] on app-card-role "Keys 0/1 14:00-18:30 (4h30m) single-neutral-actions" at bounding box center [893, 238] width 151 height 46
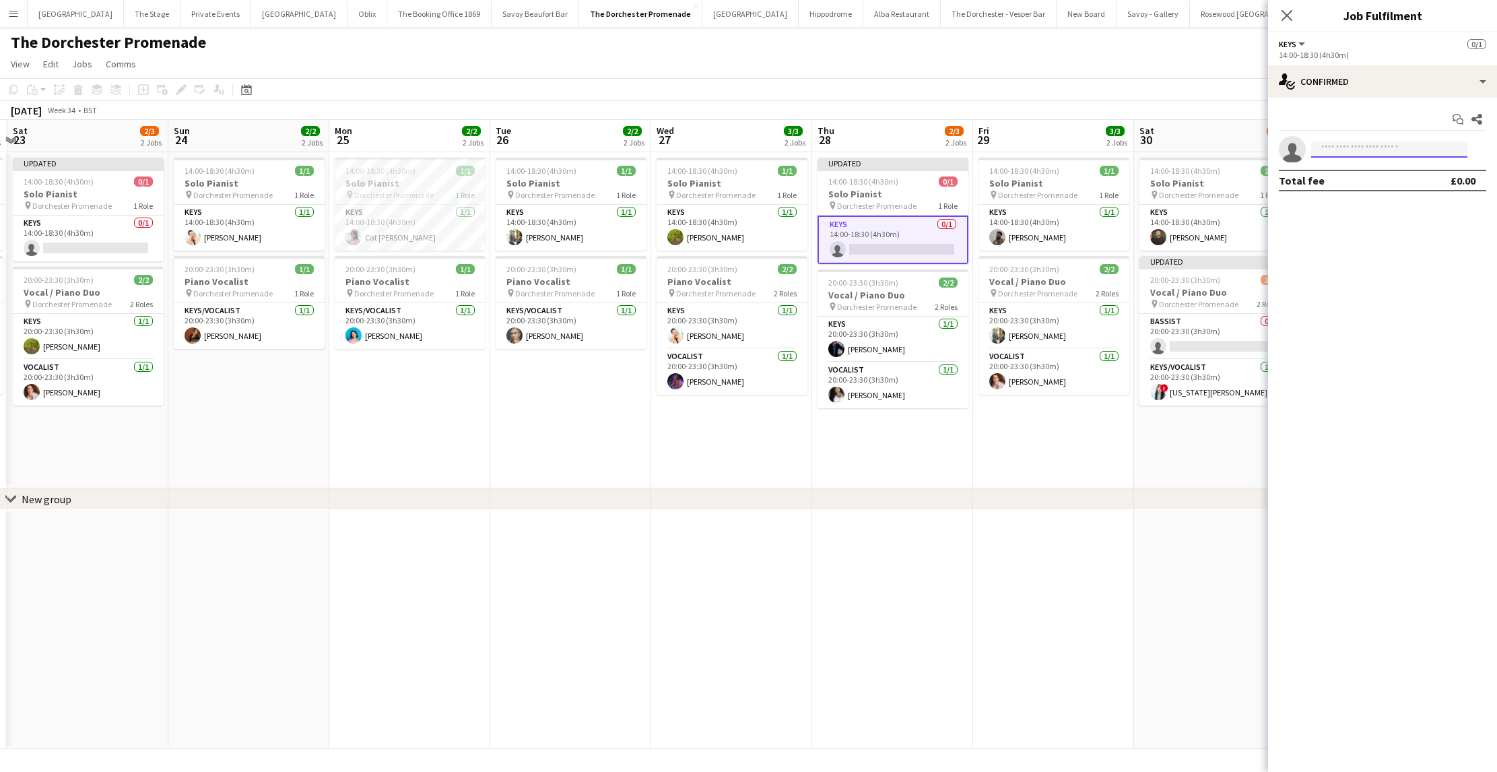
click at [1344, 155] on input at bounding box center [1389, 149] width 156 height 16
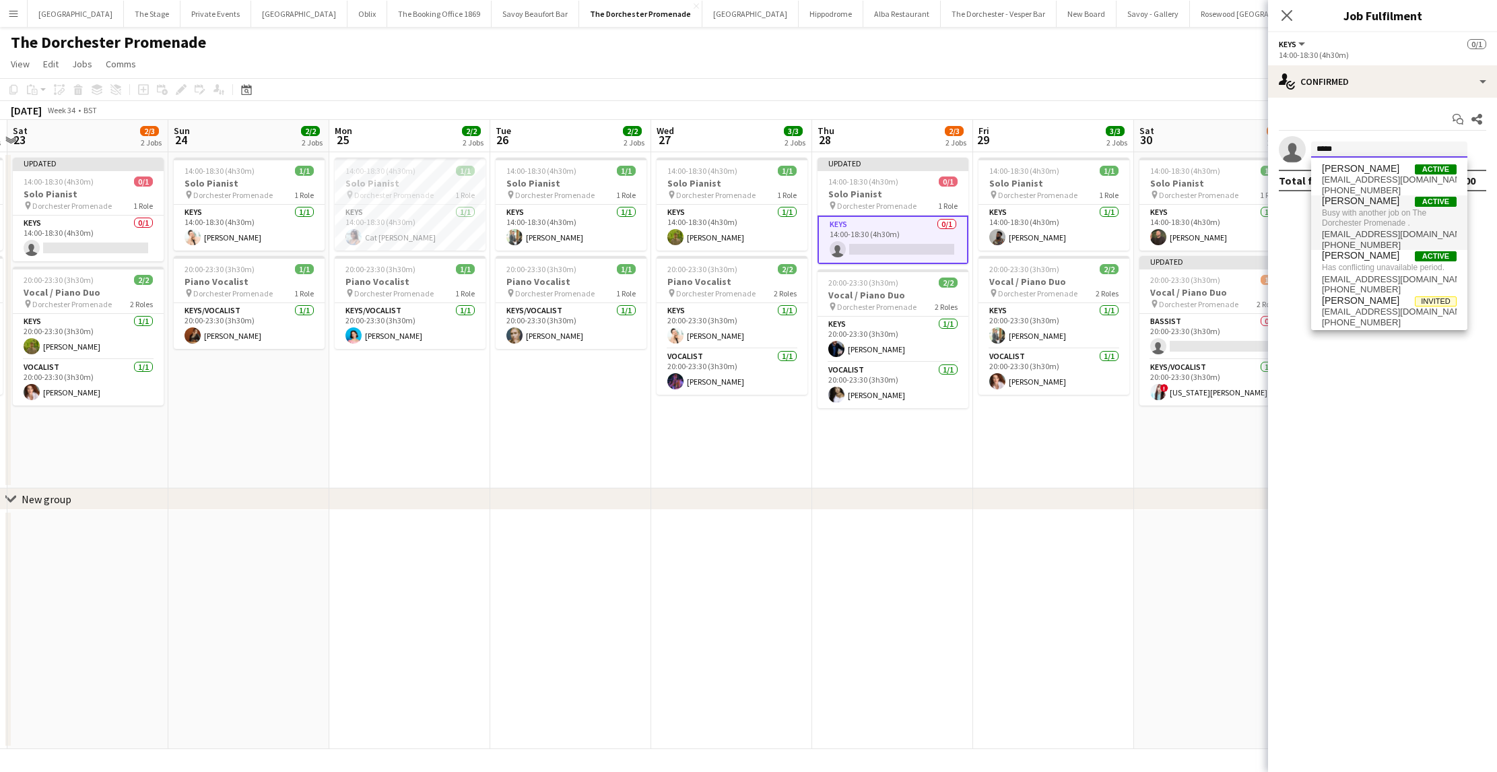
type input "*****"
click at [1353, 218] on span "Busy with another job on The Dorchester Promenade ." at bounding box center [1389, 218] width 135 height 22
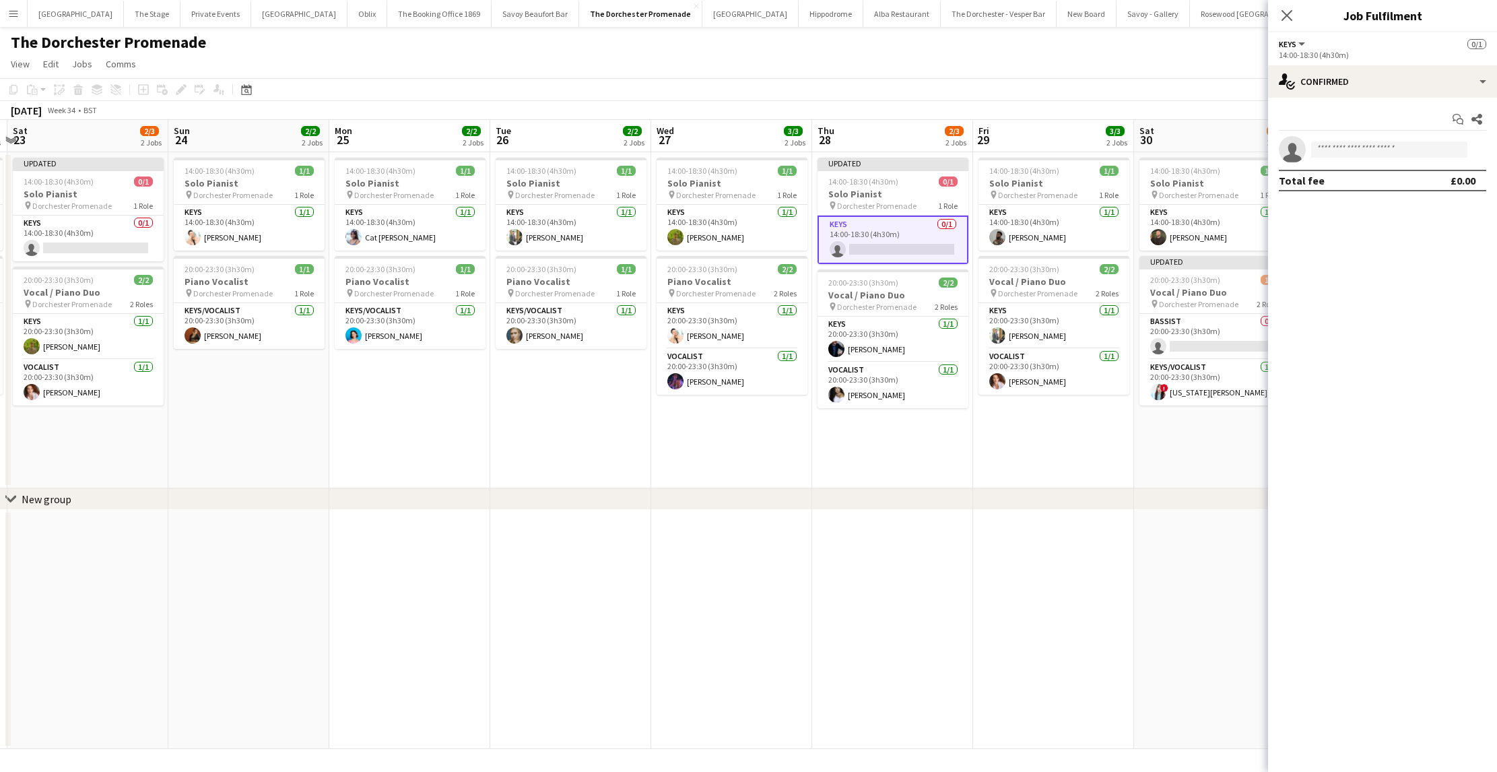
click at [790, 444] on app-date-cell "14:00-18:30 (4h30m) 1/1 Solo Pianist pin Dorchester Promenade 1 Role Keys [DATE…" at bounding box center [731, 320] width 161 height 336
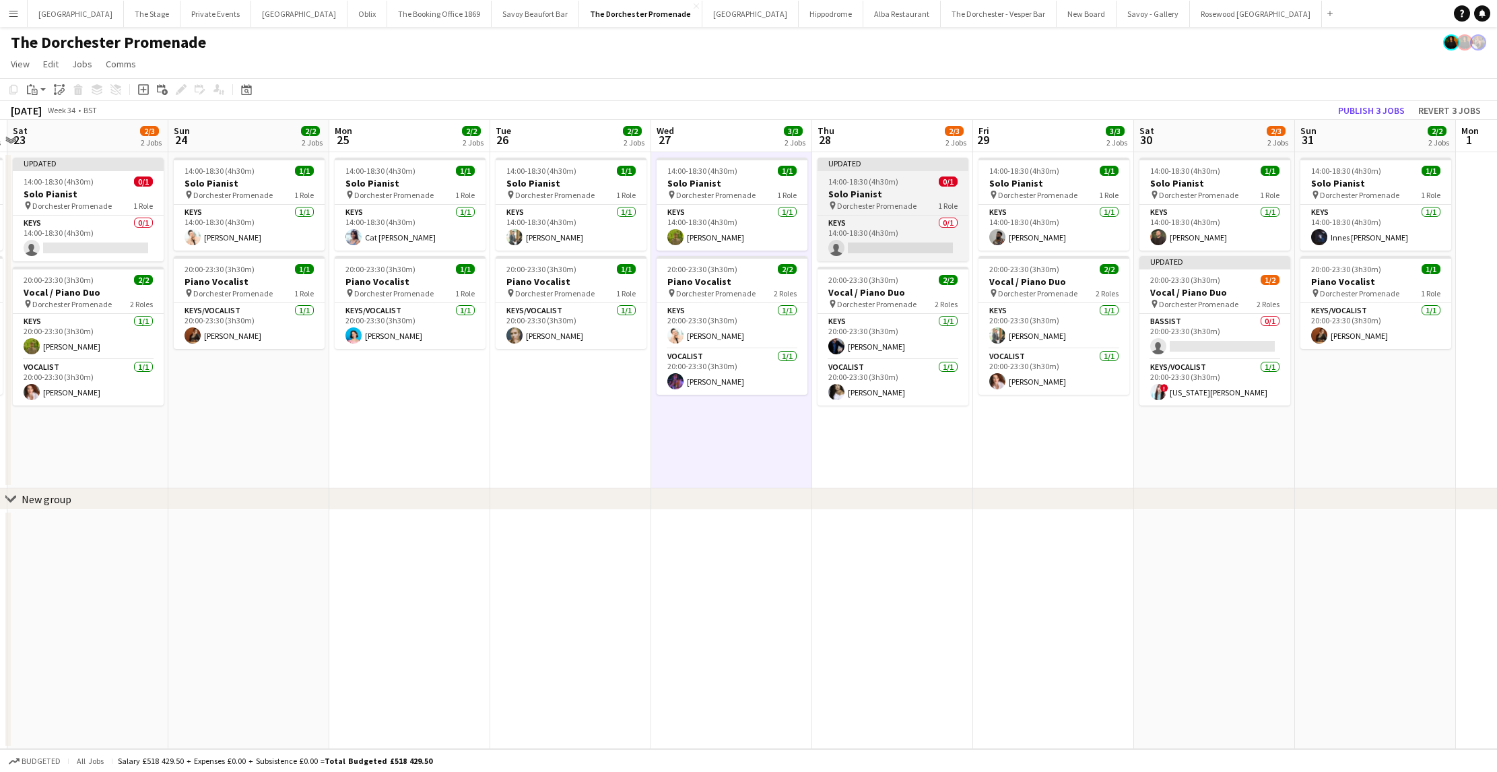
click at [868, 193] on h3 "Solo Pianist" at bounding box center [892, 194] width 151 height 12
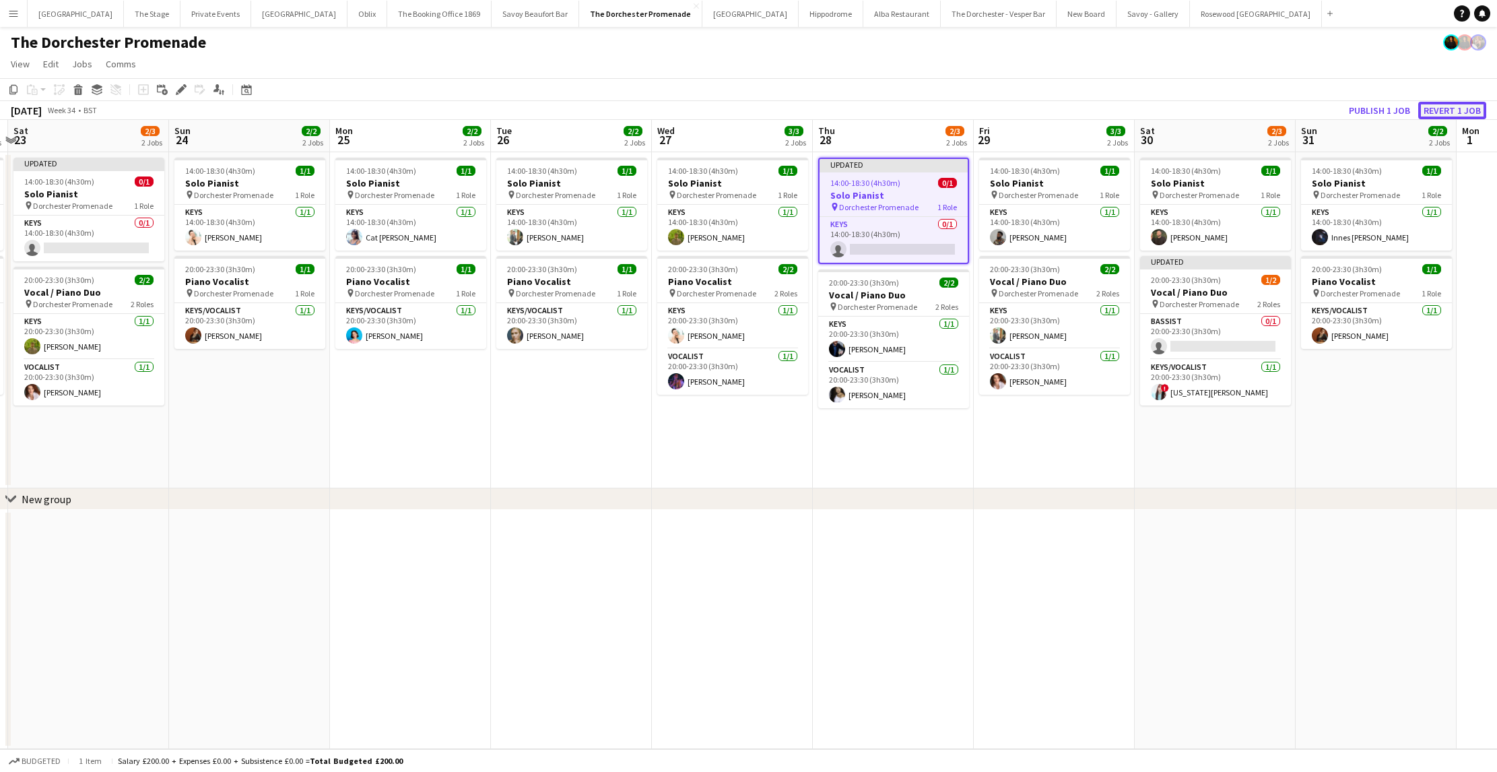
click at [1430, 109] on button "Revert 1 job" at bounding box center [1452, 111] width 68 height 18
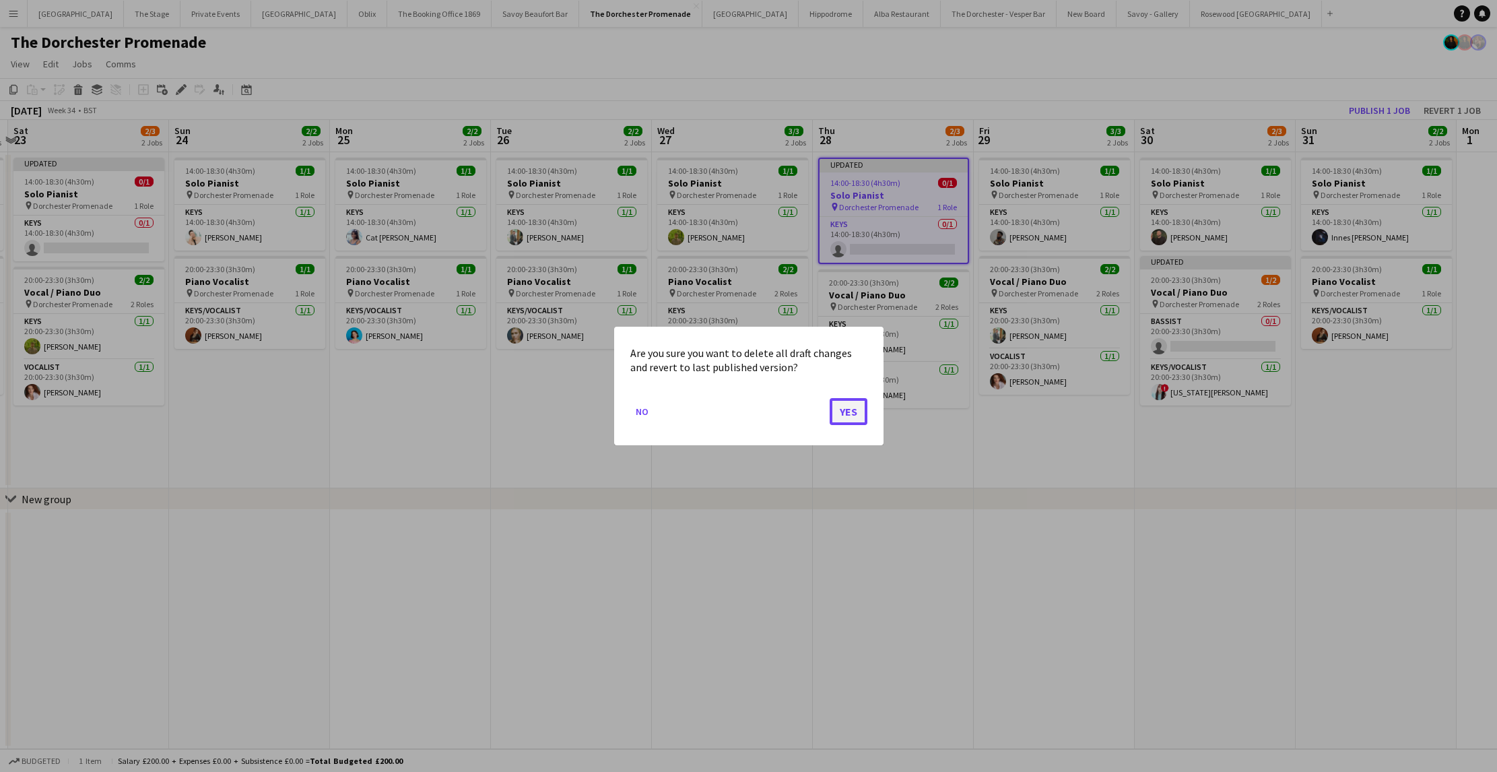
click at [852, 407] on button "Yes" at bounding box center [848, 411] width 38 height 27
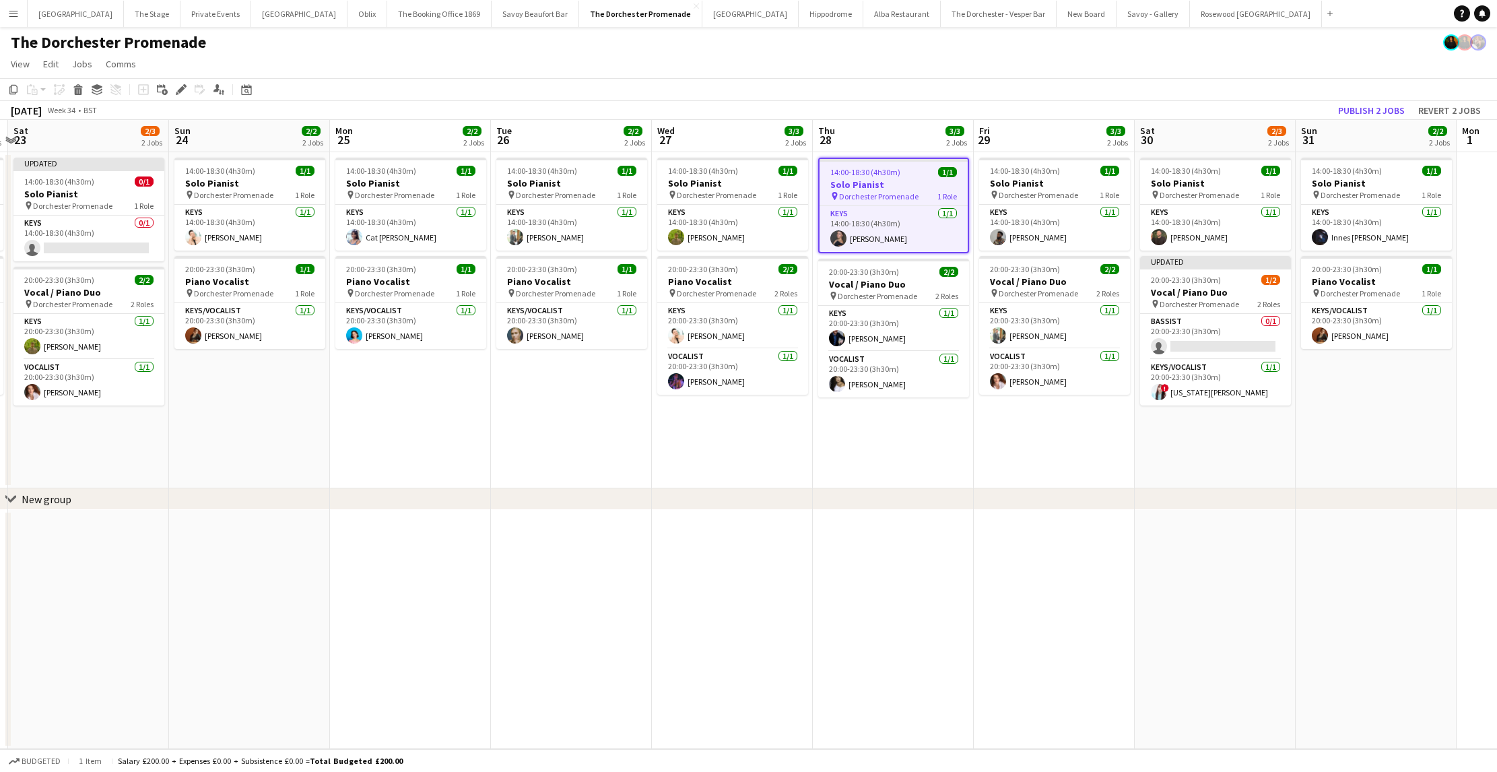
click at [570, 482] on app-date-cell "14:00-18:30 (4h30m) 1/1 Solo Pianist pin Dorchester Promenade 1 Role Keys [DATE…" at bounding box center [571, 320] width 161 height 336
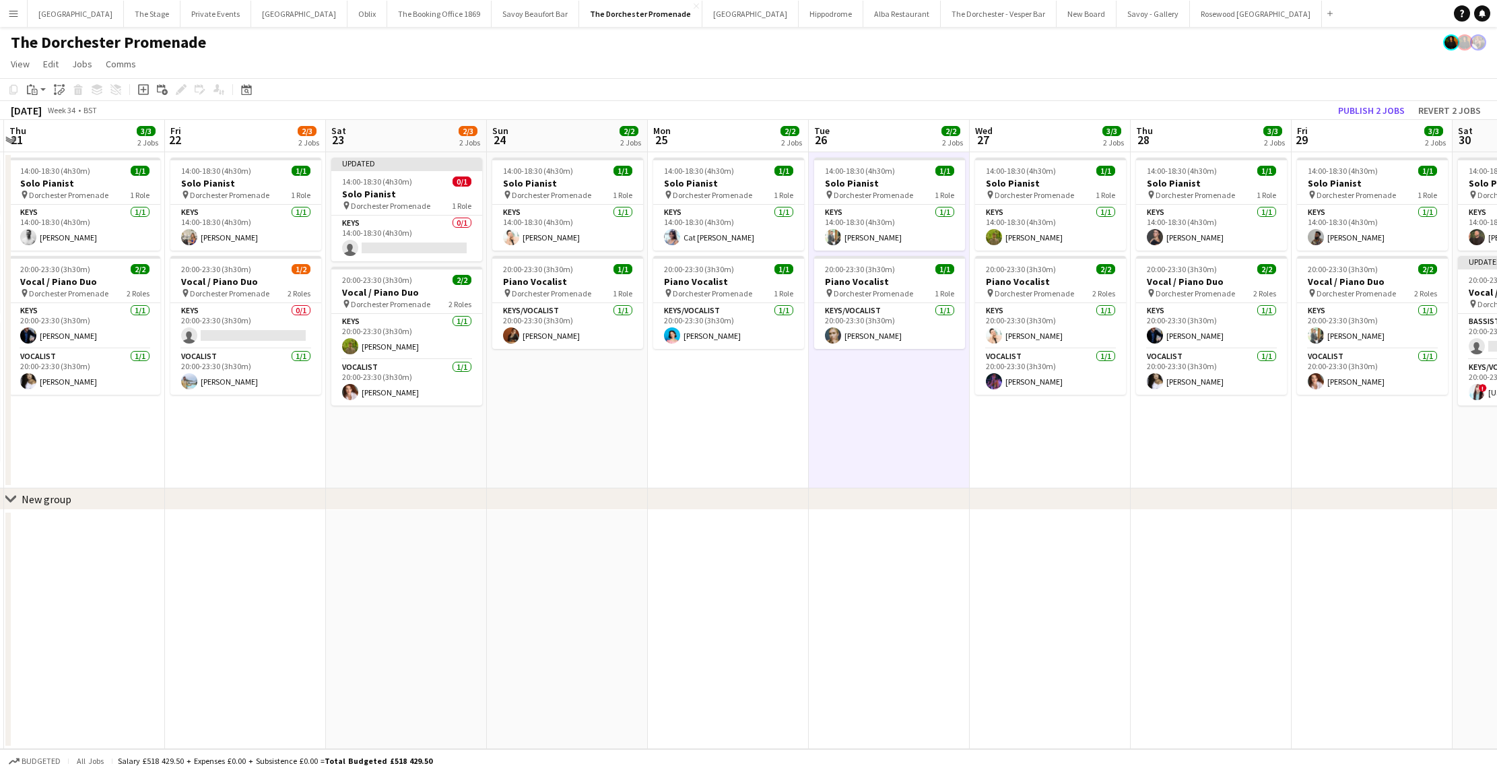
scroll to position [0, 403]
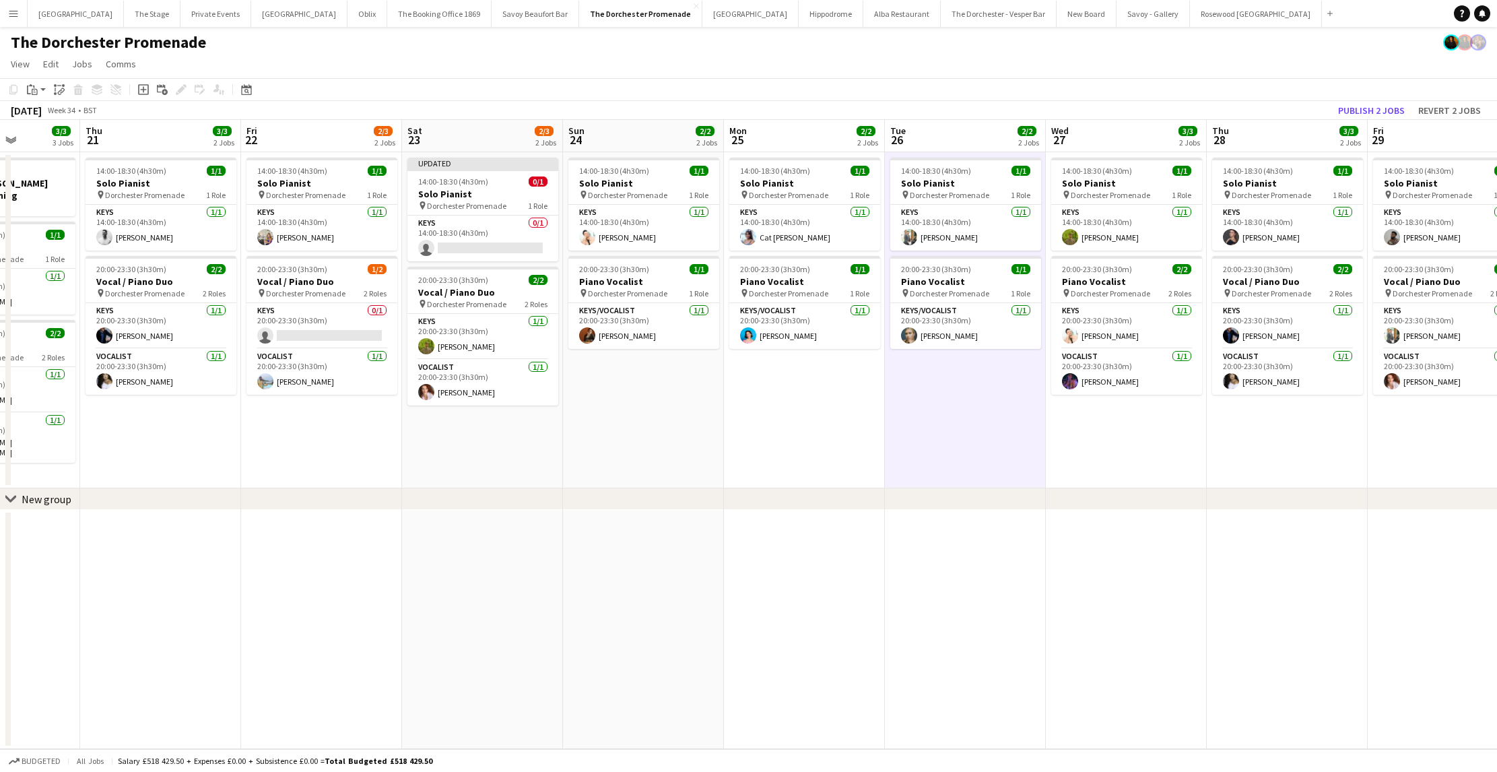
click at [357, 446] on app-date-cell "14:00-18:30 (4h30m) 1/1 Solo Pianist pin Dorchester Promenade 1 Role Keys [DATE…" at bounding box center [321, 320] width 161 height 336
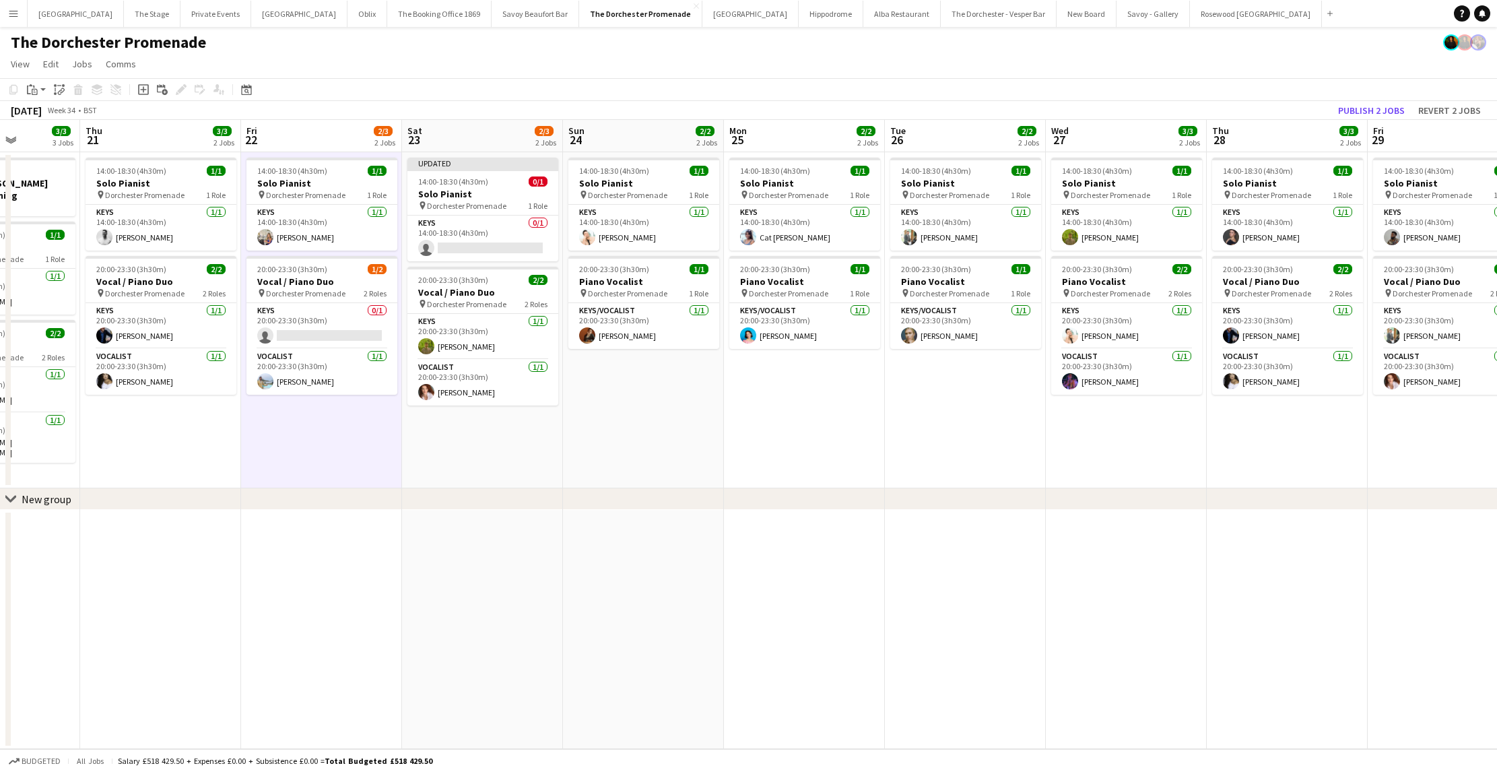
click at [440, 442] on app-date-cell "Updated 14:00-18:30 (4h30m) 0/1 Solo Pianist pin Dorchester Promenade 1 Role Ke…" at bounding box center [482, 320] width 161 height 336
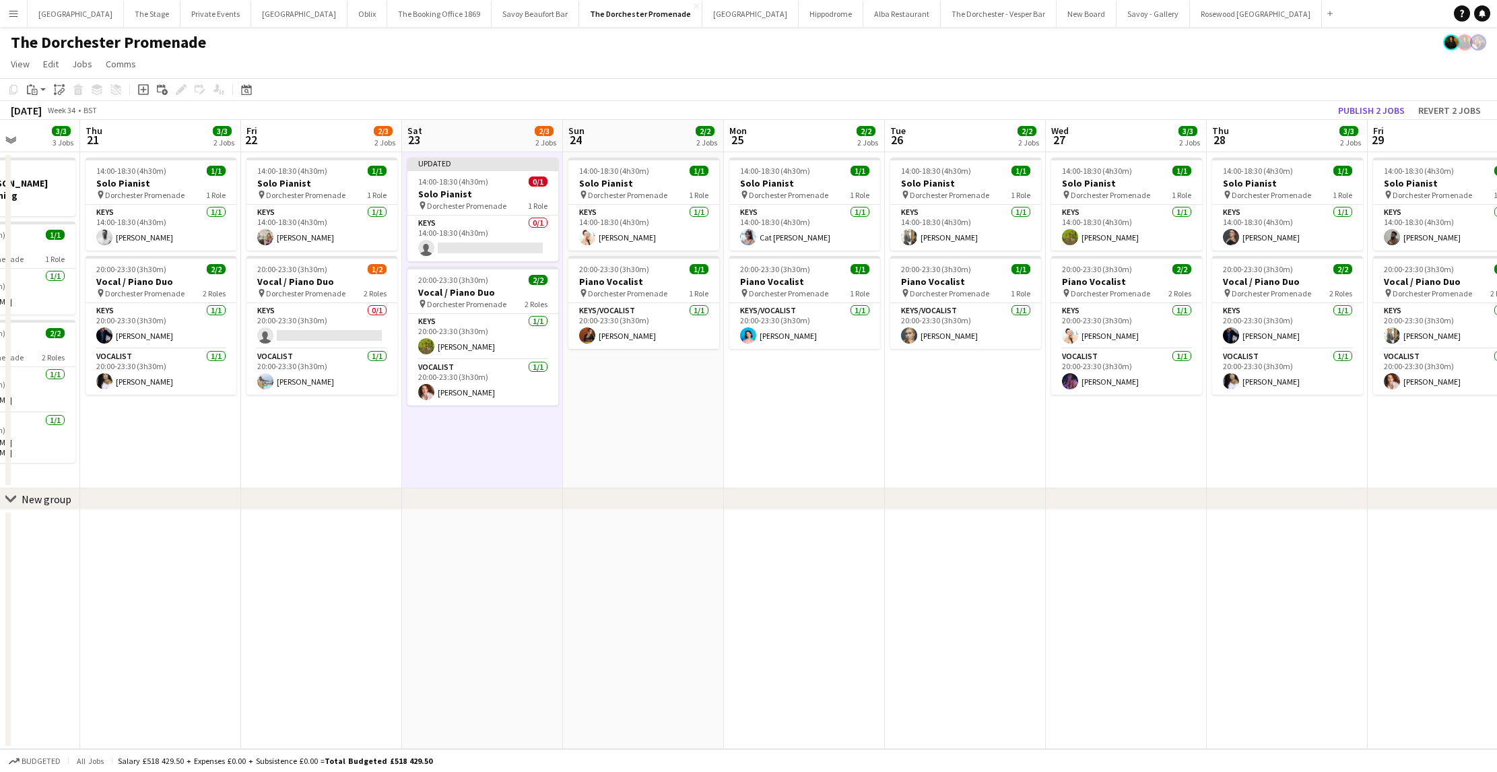
click at [636, 420] on app-date-cell "14:00-18:30 (4h30m) 1/1 Solo Pianist pin Dorchester Promenade 1 Role Keys [DATE…" at bounding box center [643, 320] width 161 height 336
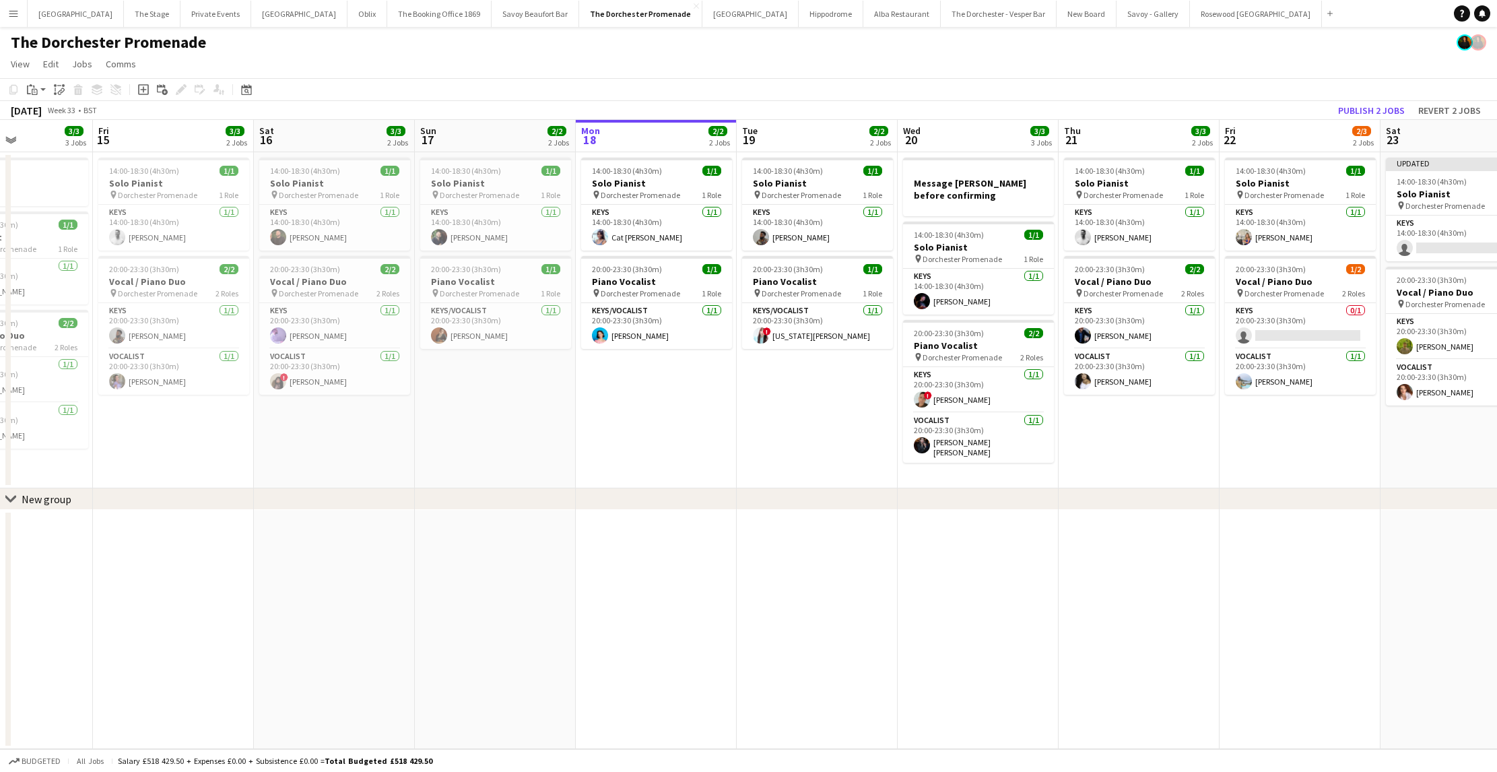
scroll to position [0, 388]
click at [621, 235] on app-card-role "Keys [DATE] 14:00-18:30 (4h30m) Cat [PERSON_NAME]" at bounding box center [657, 228] width 151 height 46
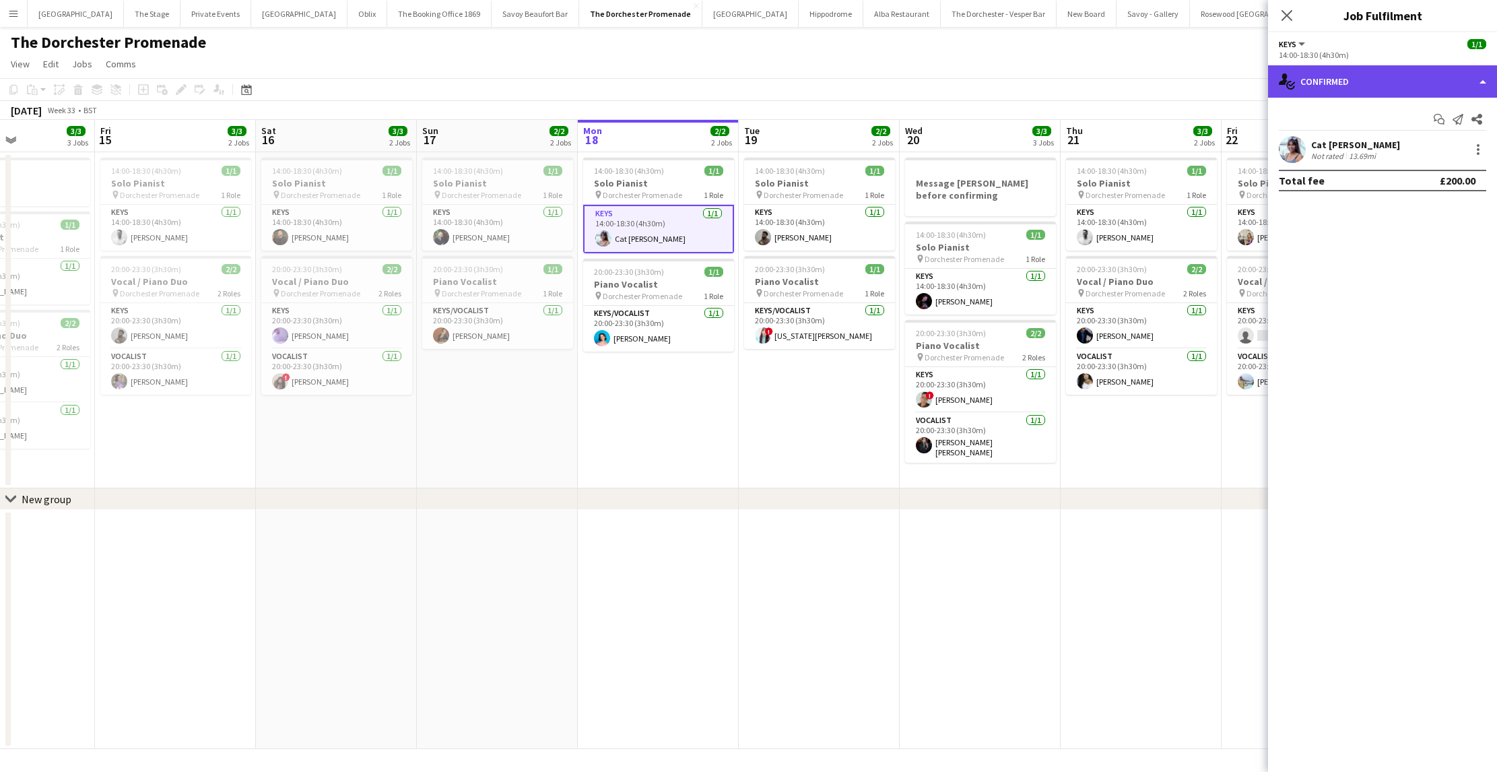
click at [1431, 79] on div "single-neutral-actions-check-2 Confirmed" at bounding box center [1382, 81] width 229 height 32
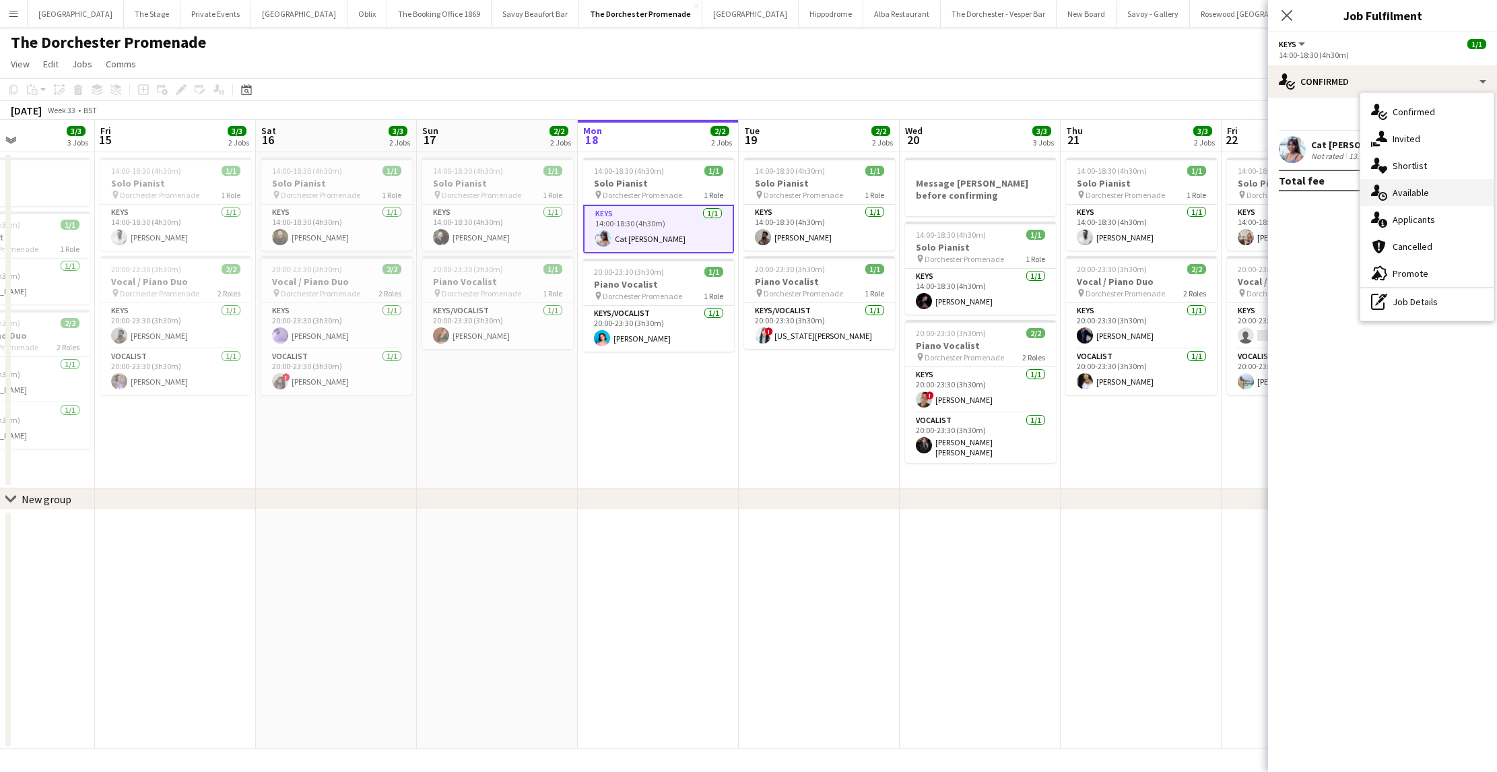
click at [1422, 186] on div "single-neutral-actions-upload Available" at bounding box center [1426, 192] width 133 height 27
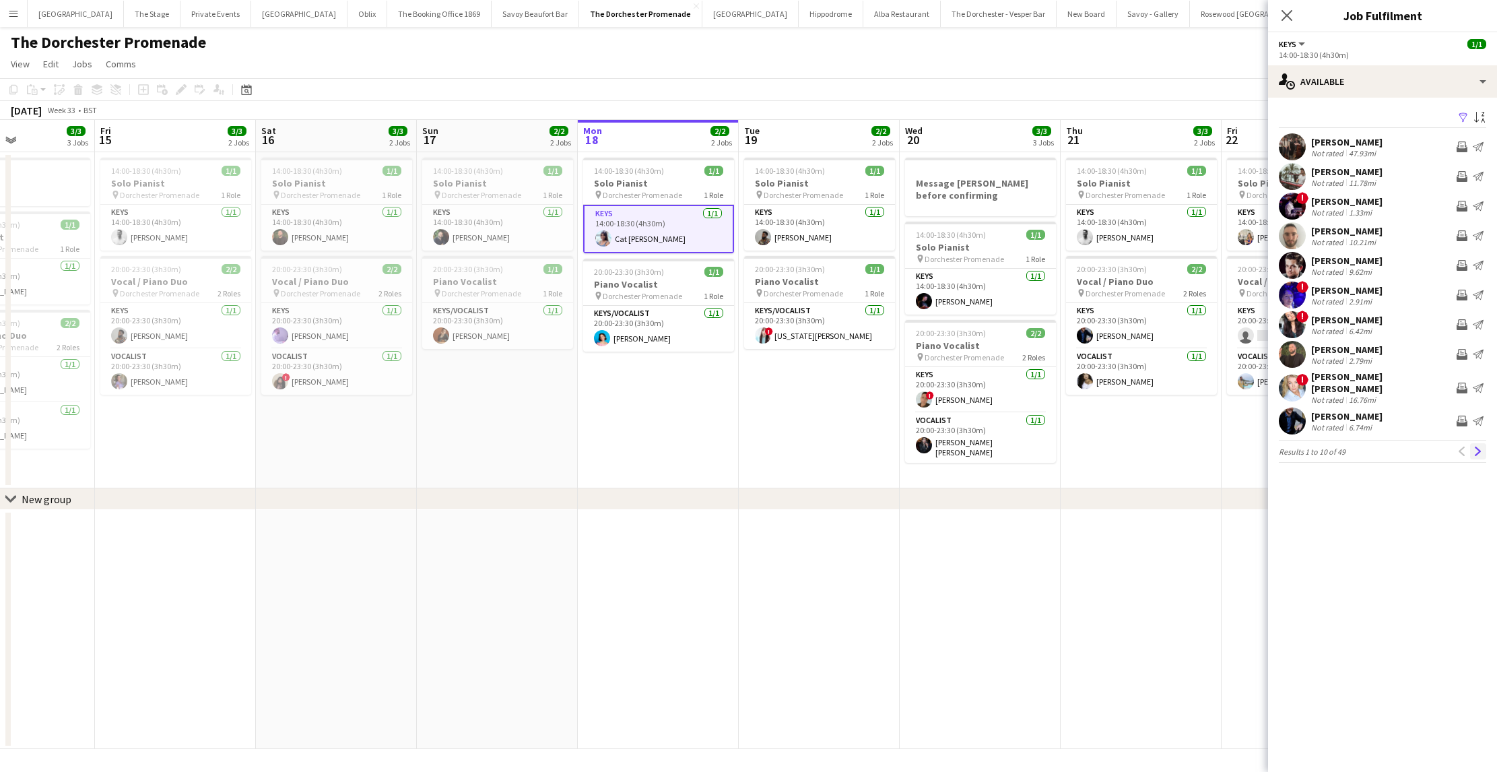
click at [1483, 443] on button "Next" at bounding box center [1478, 451] width 16 height 16
click at [1483, 442] on button "Next" at bounding box center [1478, 444] width 16 height 16
click at [1482, 442] on button "Next" at bounding box center [1478, 444] width 16 height 16
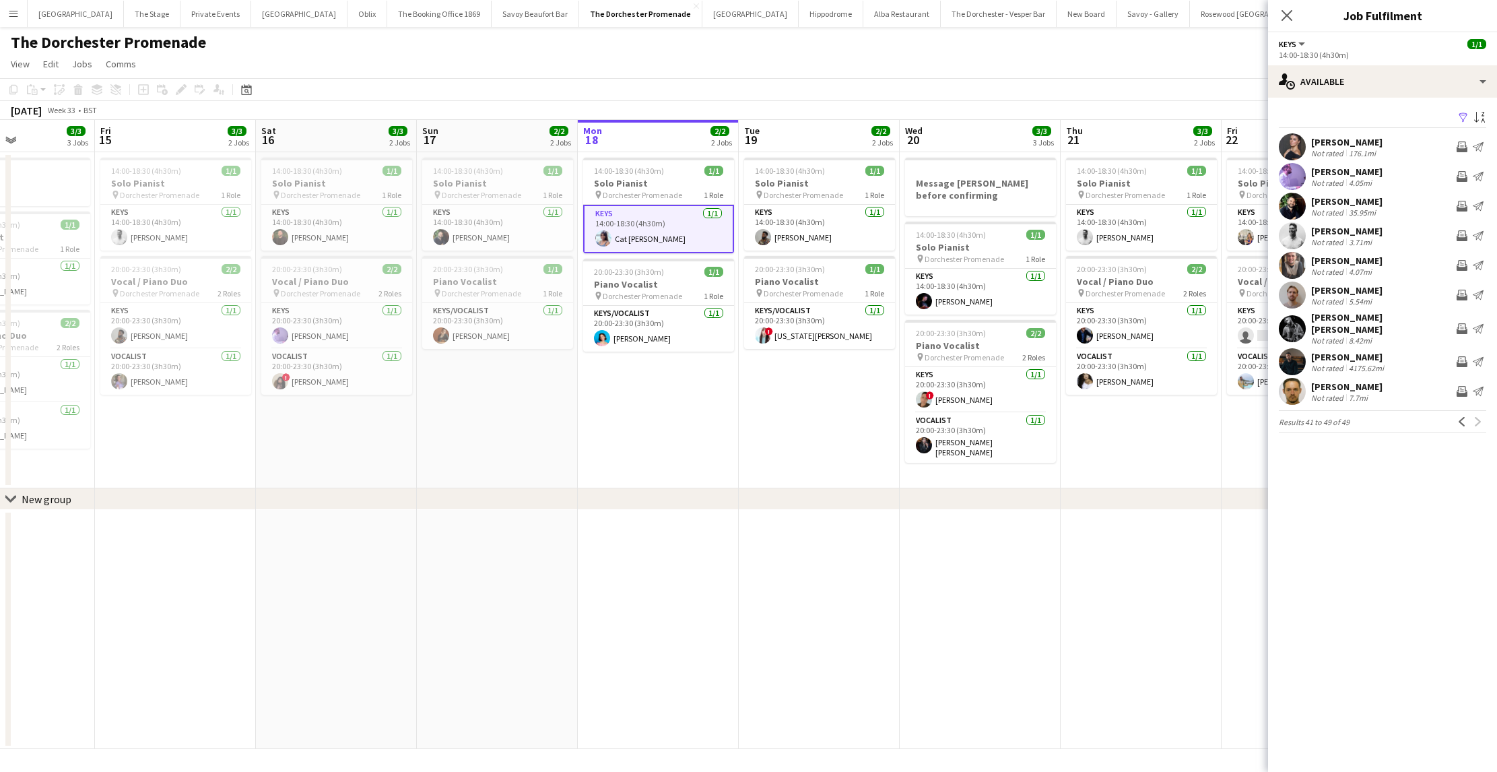
click at [1326, 137] on div "[PERSON_NAME]" at bounding box center [1346, 142] width 71 height 12
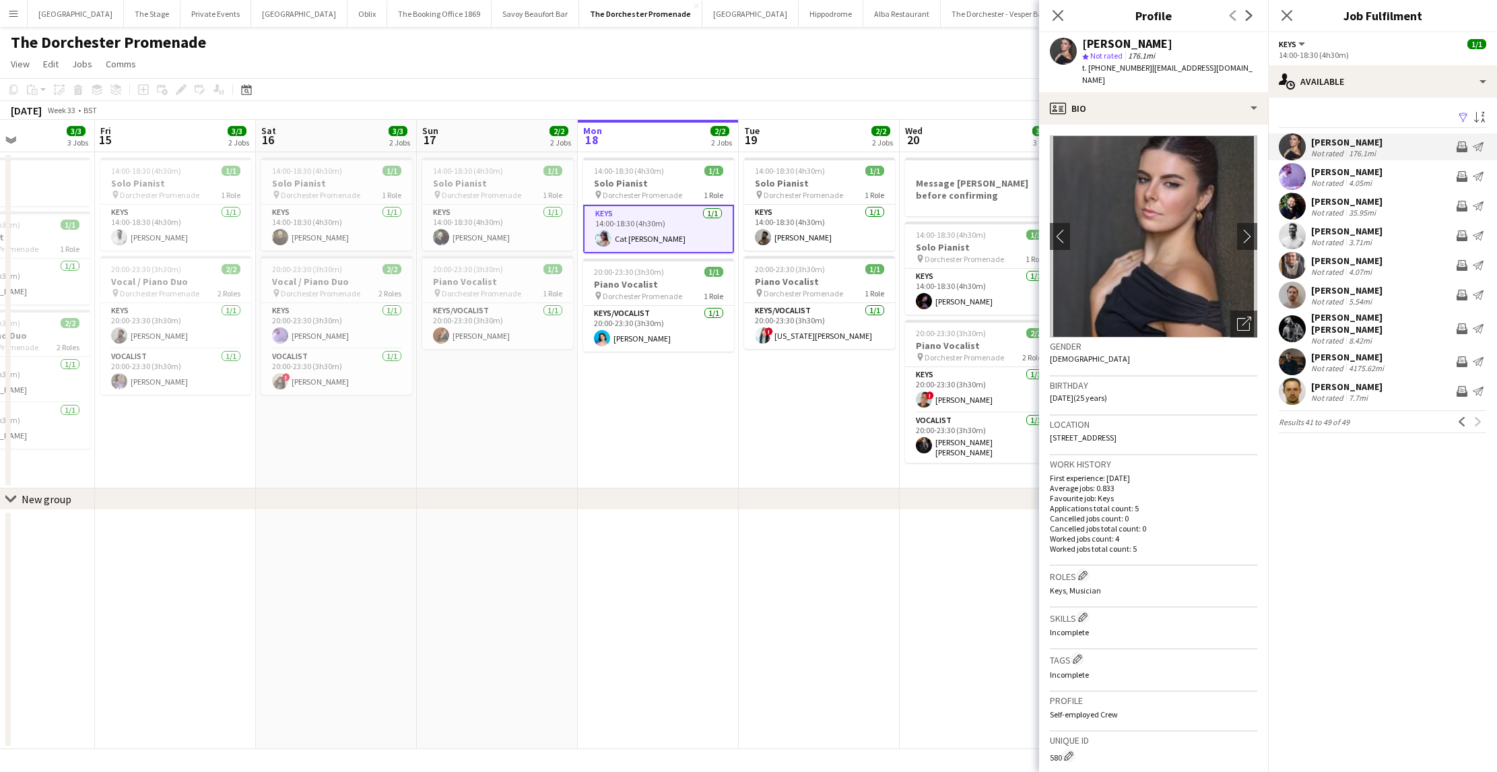
click at [667, 426] on app-date-cell "14:00-18:30 (4h30m) 1/1 Solo Pianist pin Dorchester Promenade 1 Role Keys [DATE…" at bounding box center [658, 320] width 161 height 336
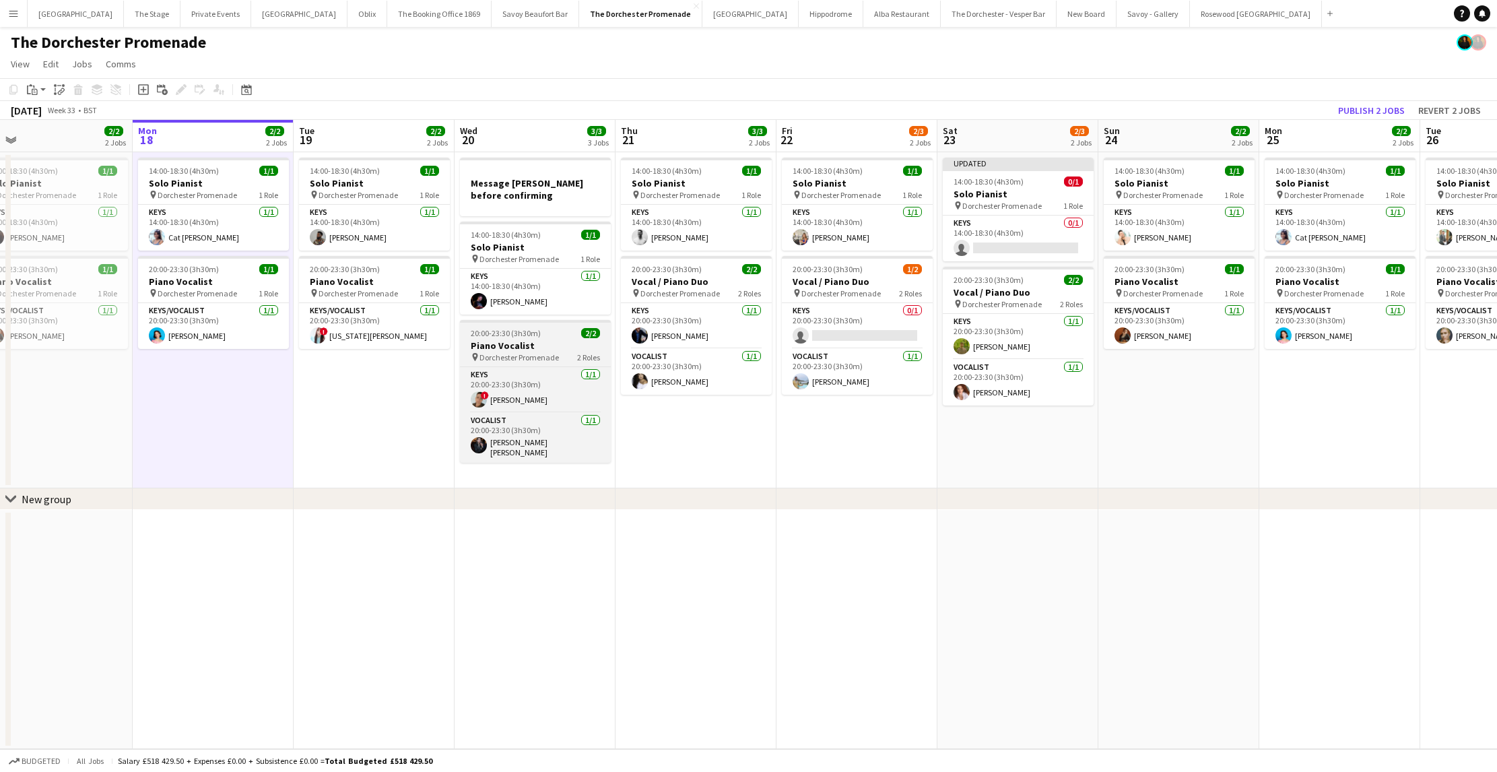
scroll to position [0, 357]
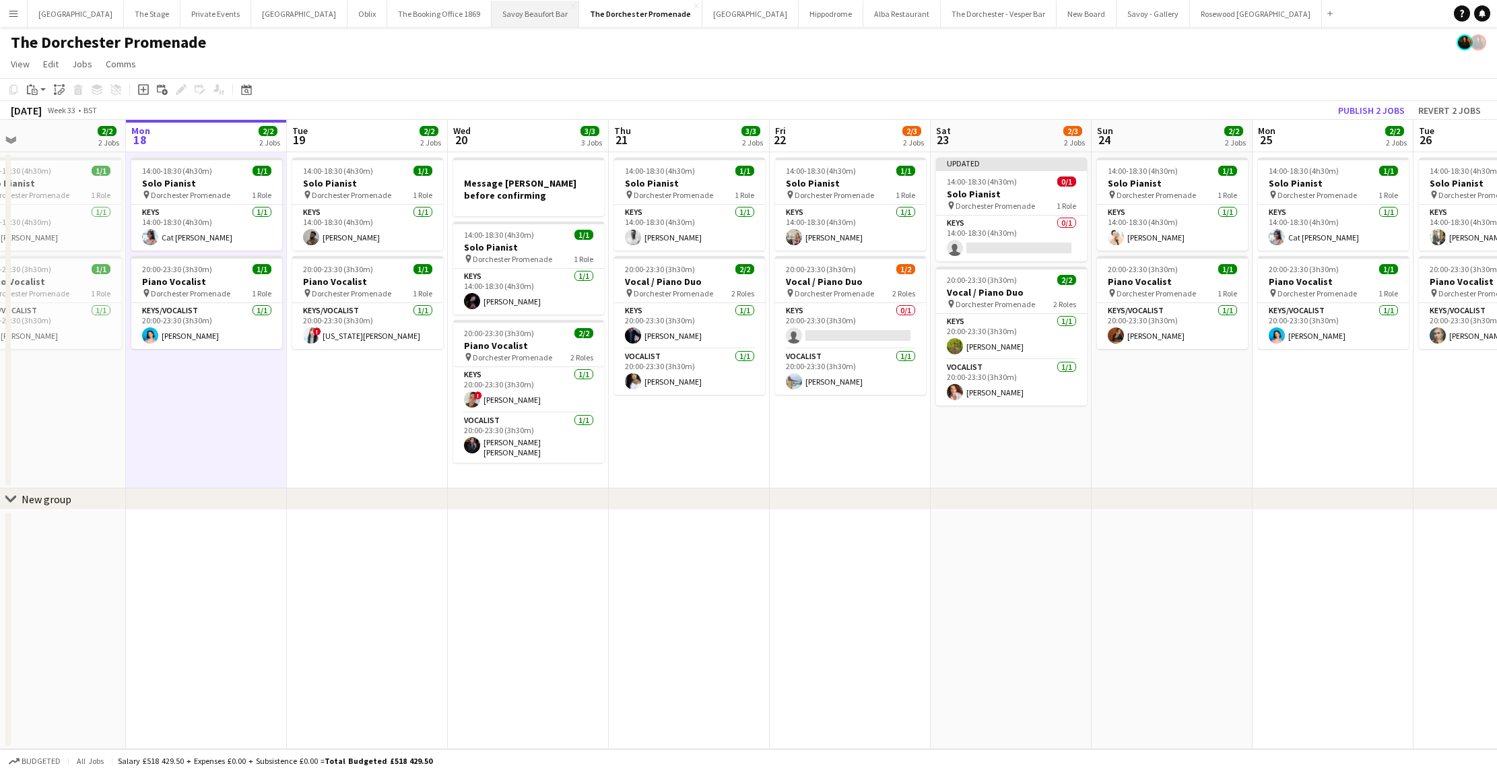
click at [502, 16] on button "Savoy Beaufort Bar Close" at bounding box center [535, 14] width 88 height 26
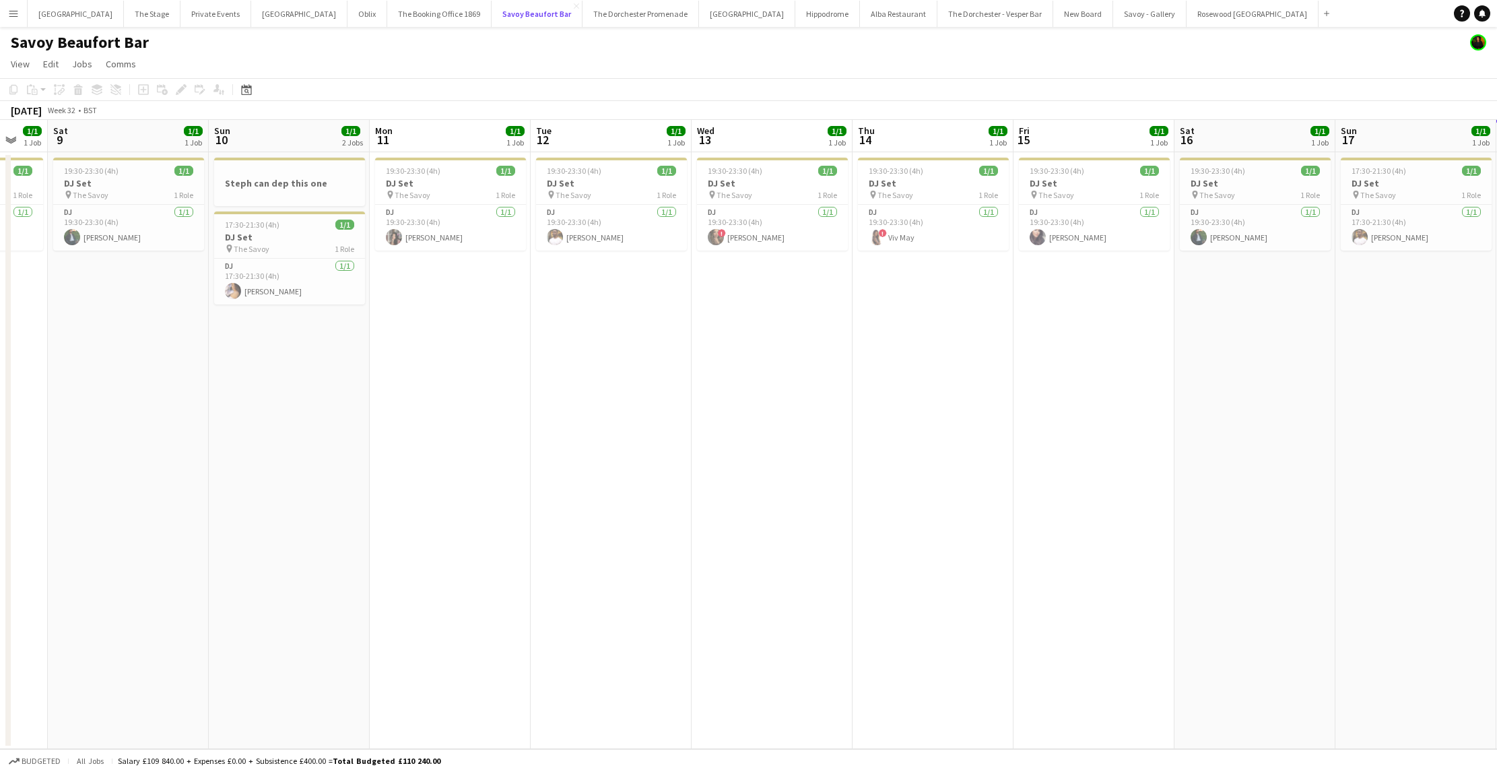
scroll to position [0, 597]
click at [582, 10] on button "The Dorchester Promenade Close" at bounding box center [640, 14] width 116 height 26
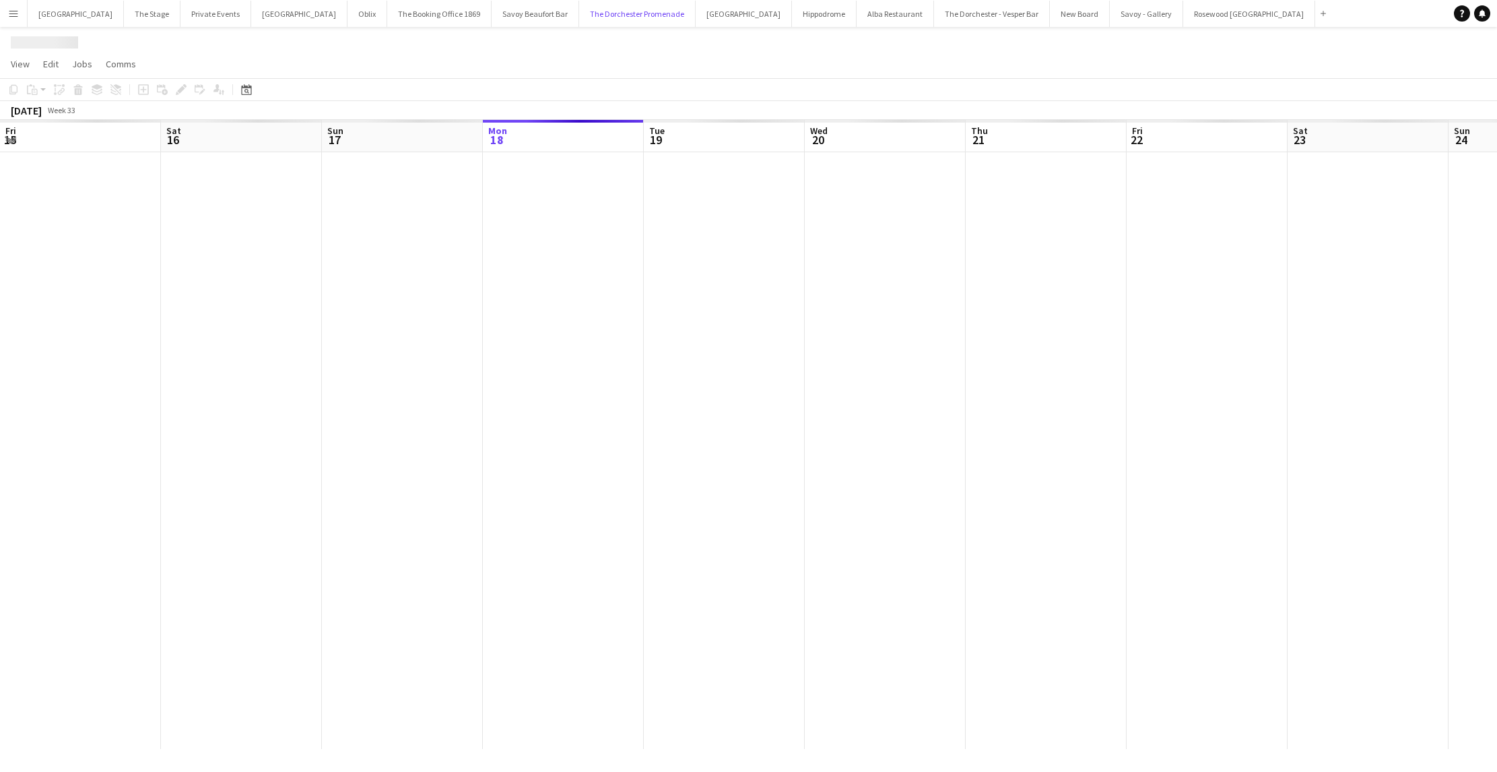
scroll to position [0, 322]
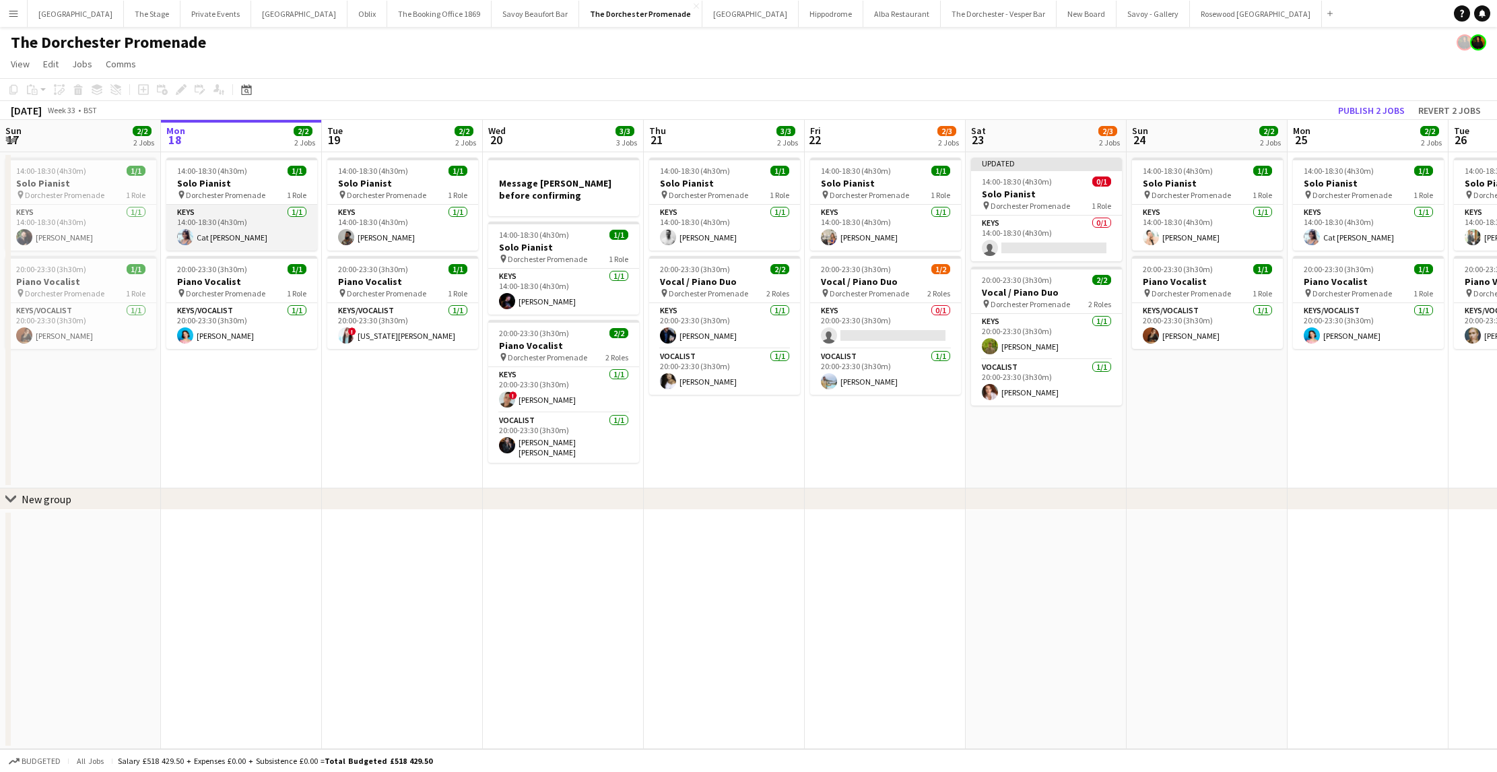
click at [277, 230] on app-card-role "Keys [DATE] 14:00-18:30 (4h30m) Cat [PERSON_NAME]" at bounding box center [241, 228] width 151 height 46
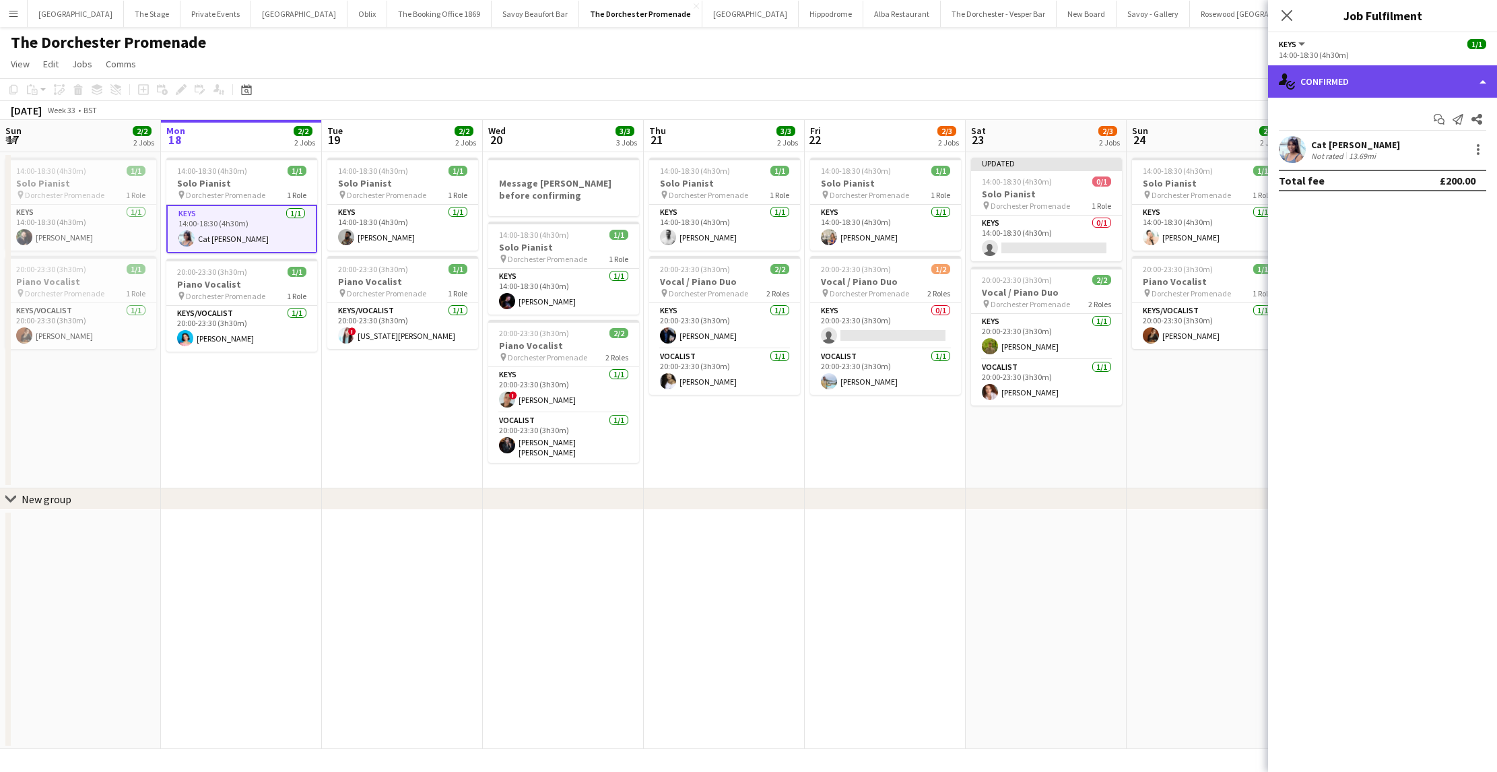
click at [1345, 79] on div "single-neutral-actions-check-2 Confirmed" at bounding box center [1382, 81] width 229 height 32
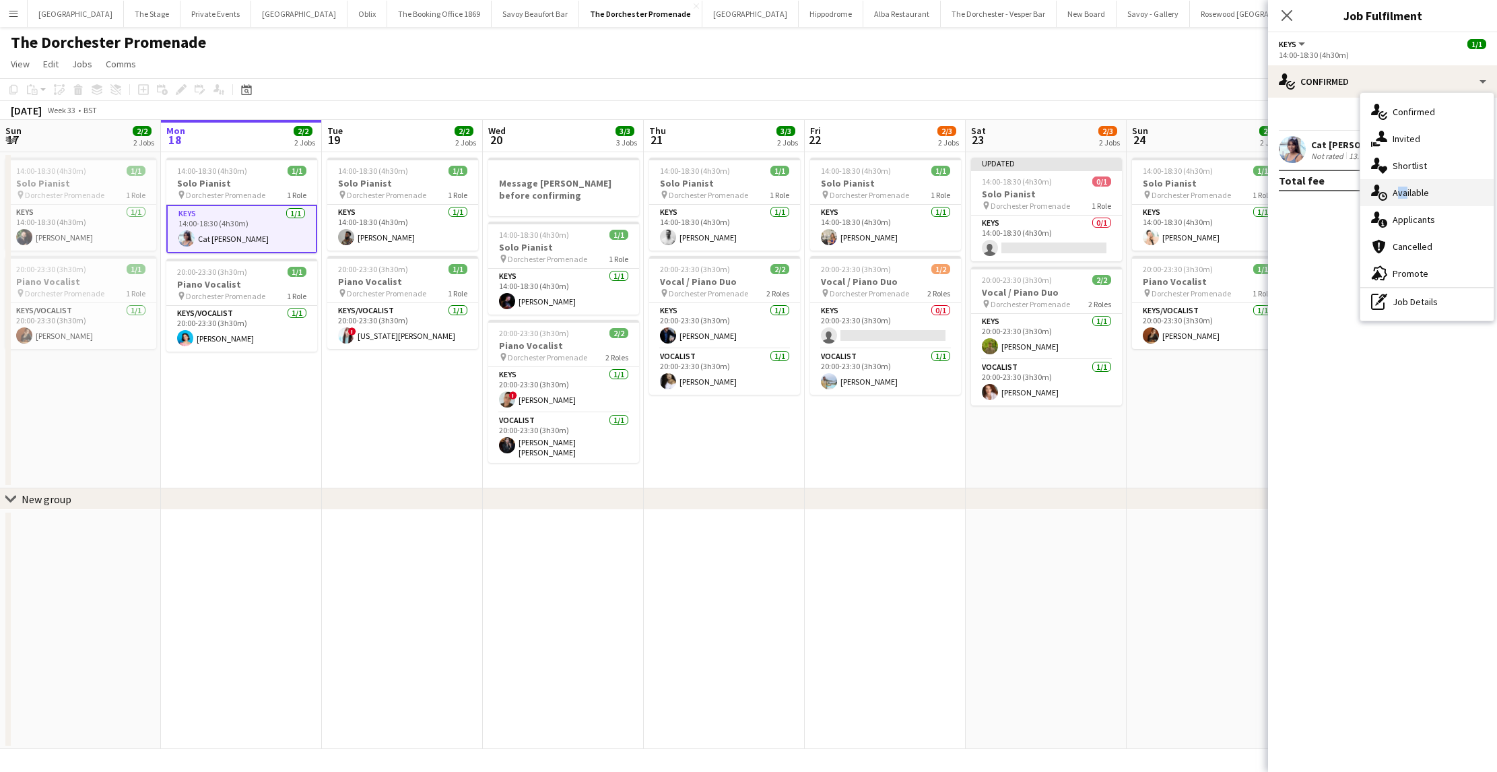
click at [1403, 186] on div "single-neutral-actions-upload Available" at bounding box center [1426, 192] width 133 height 27
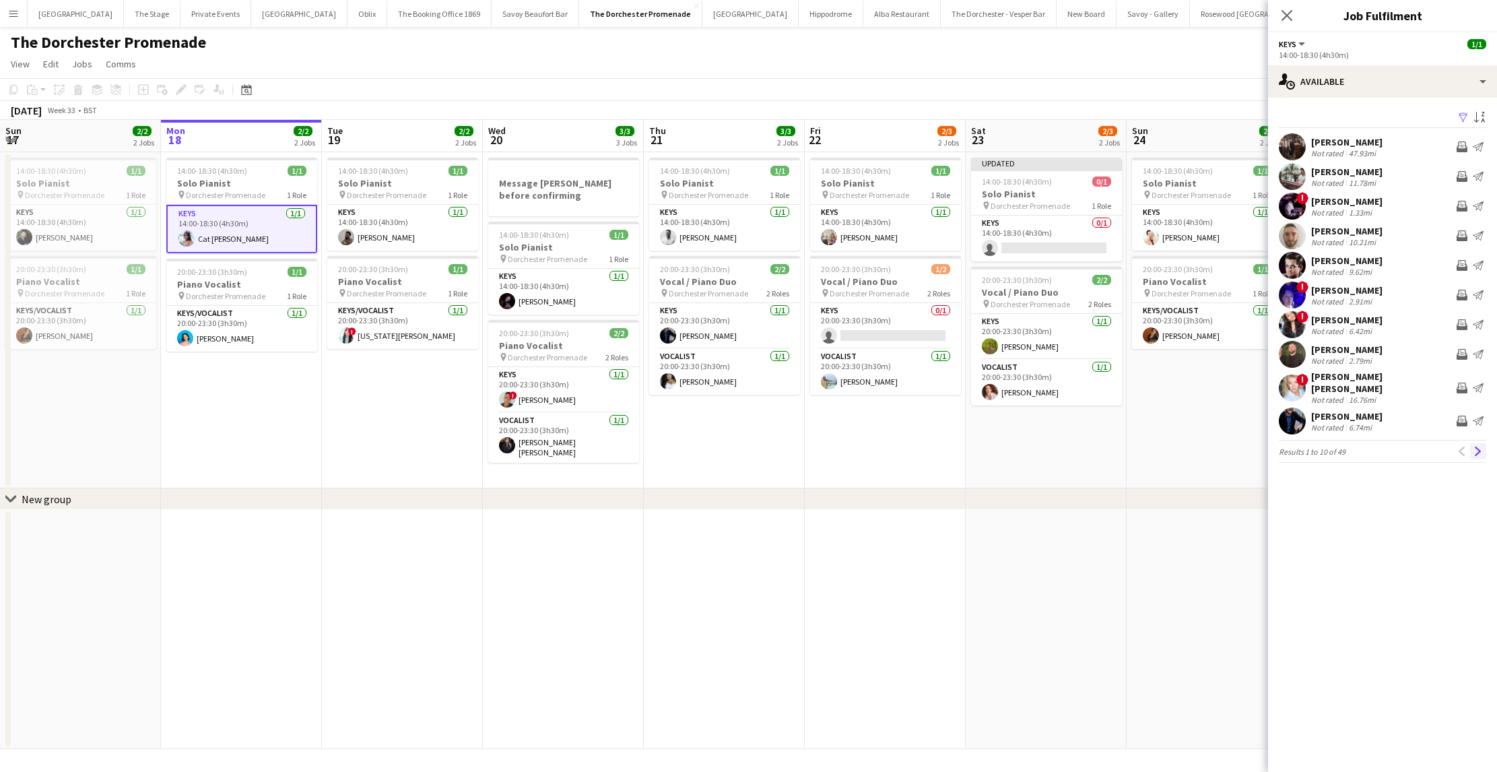
click at [1479, 447] on app-icon "Next" at bounding box center [1477, 450] width 9 height 9
click at [1477, 447] on app-icon "Next" at bounding box center [1477, 443] width 9 height 9
click at [1475, 446] on app-icon "Next" at bounding box center [1477, 443] width 9 height 9
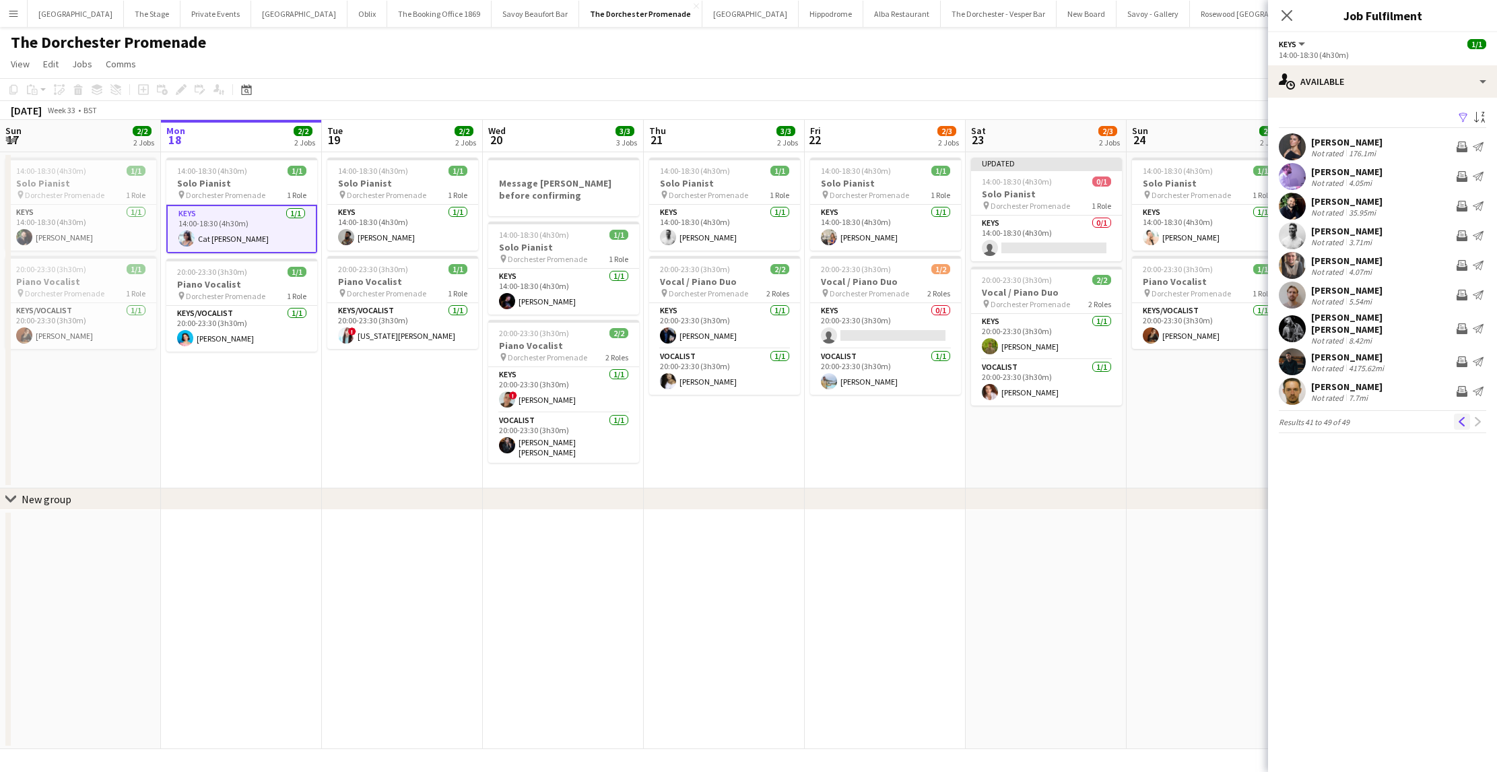
click at [1460, 418] on app-icon "Previous" at bounding box center [1461, 421] width 9 height 9
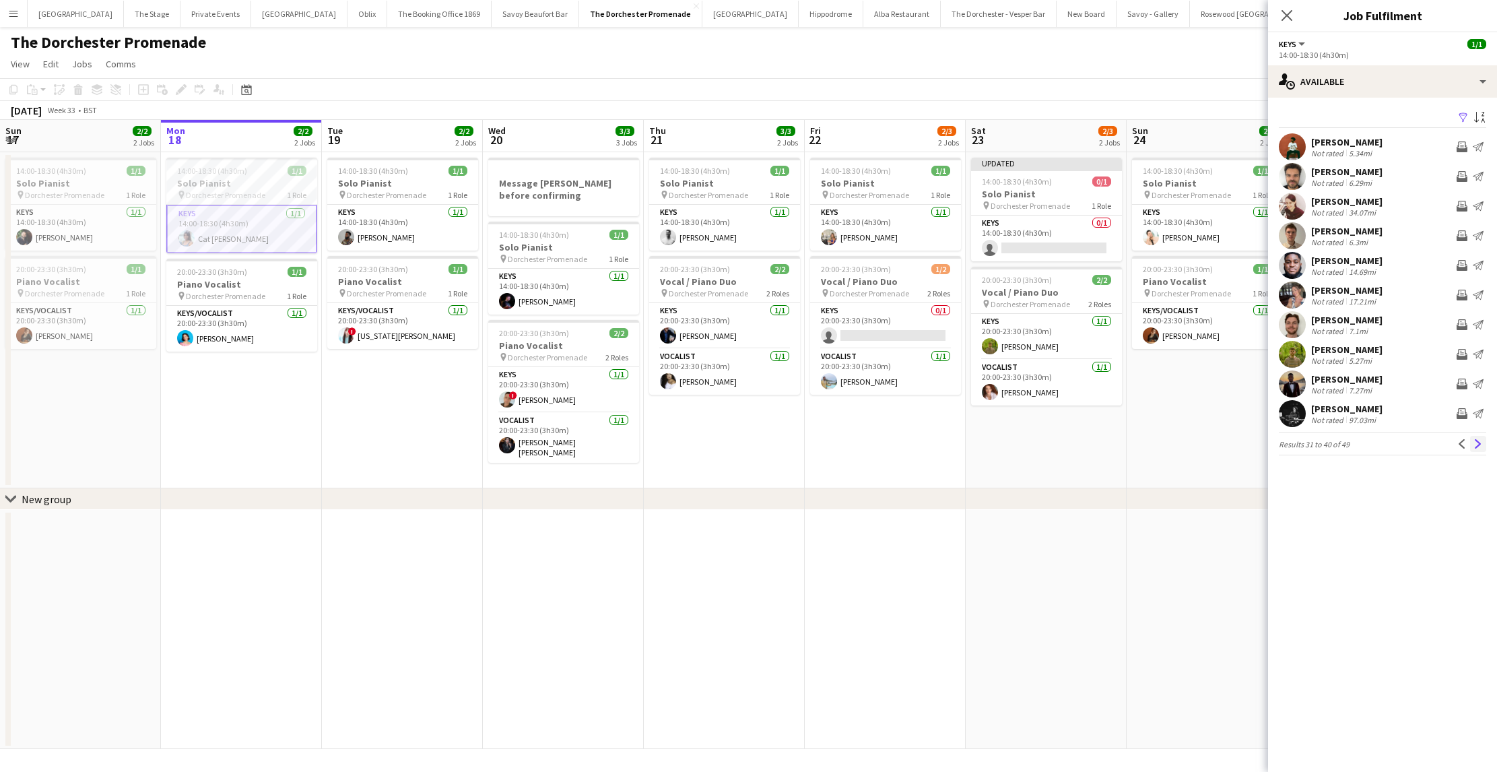
click at [1476, 448] on button "Next" at bounding box center [1478, 444] width 16 height 16
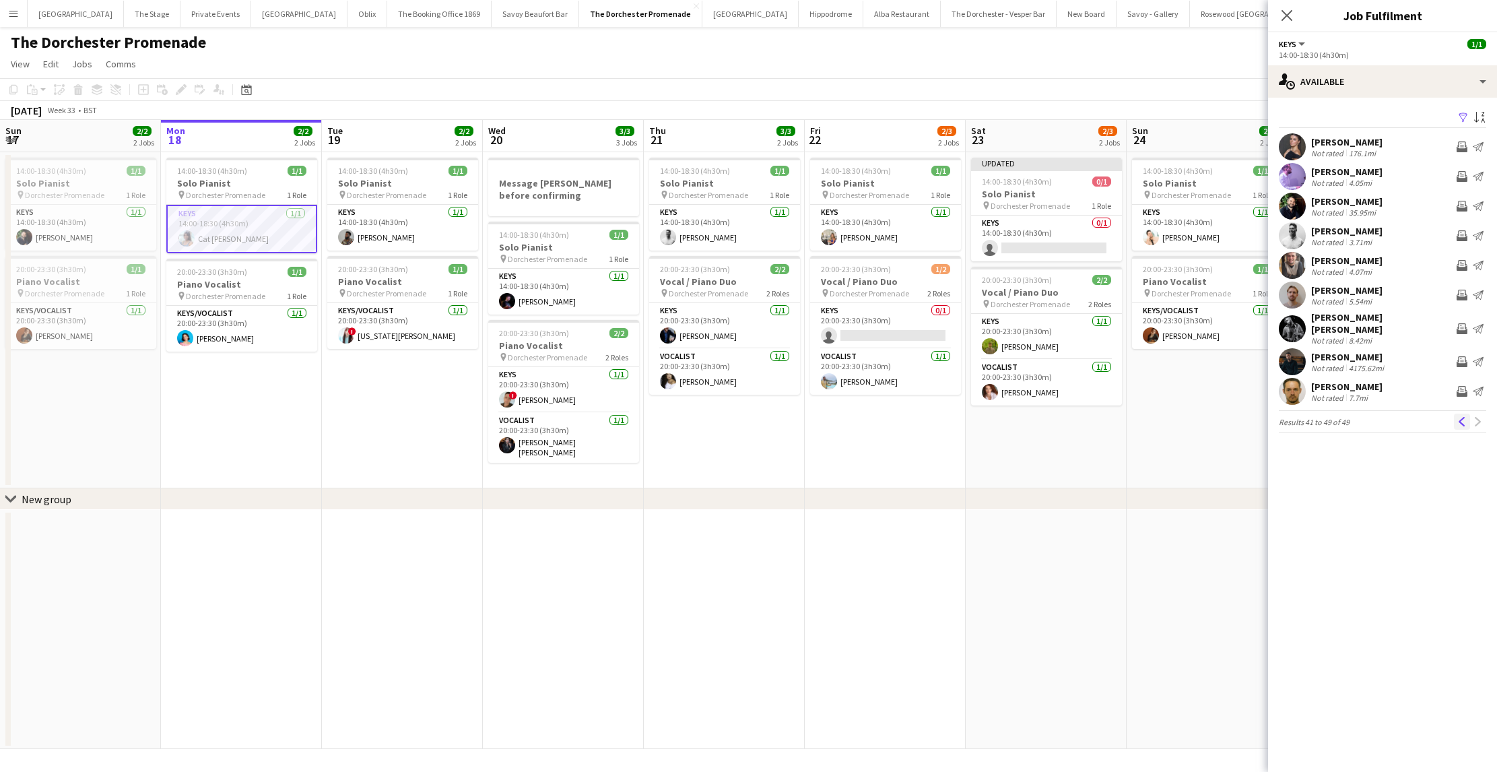
click at [1456, 417] on button "Previous" at bounding box center [1462, 421] width 16 height 16
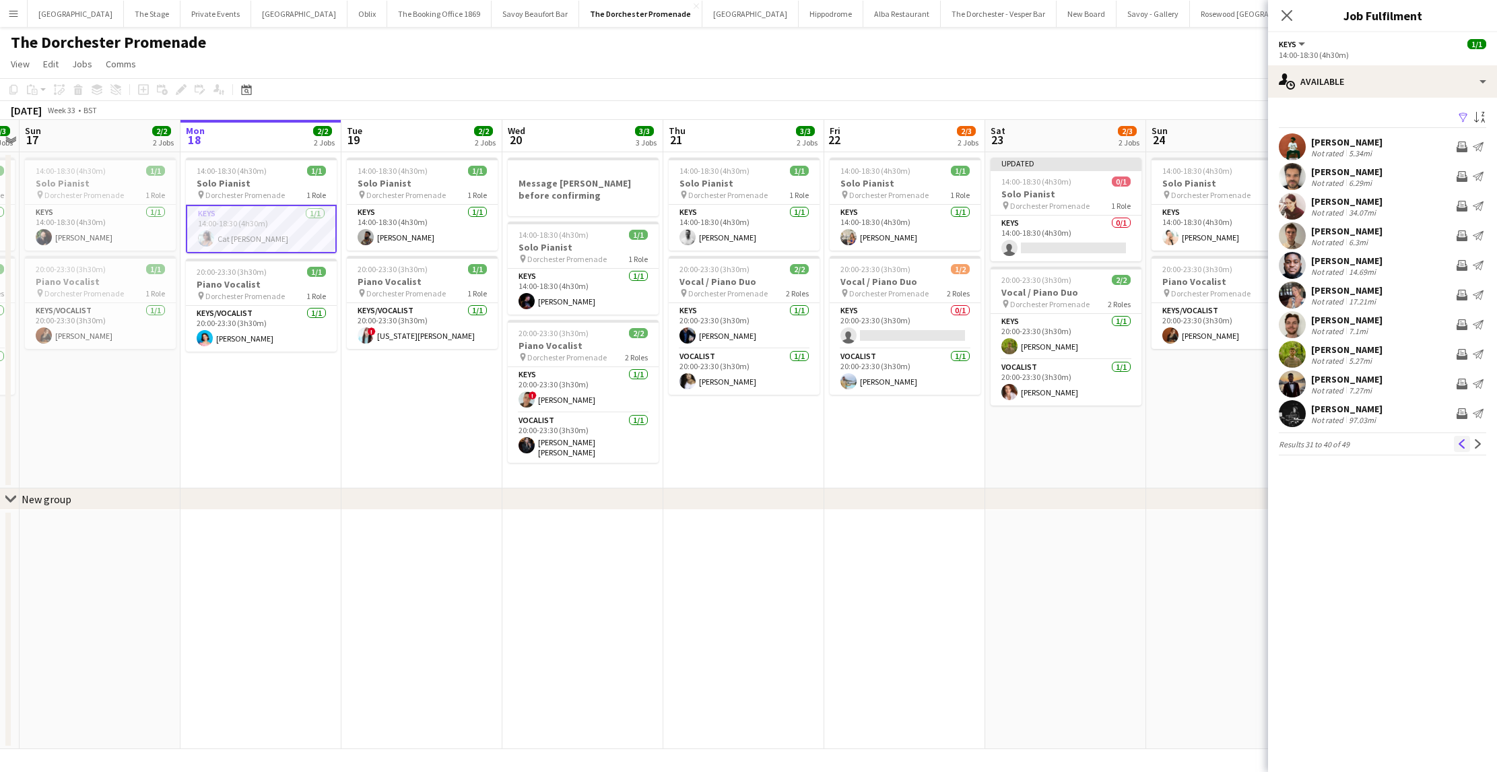
click at [1463, 445] on app-icon "Previous" at bounding box center [1461, 443] width 9 height 9
click at [1470, 442] on button "Next" at bounding box center [1478, 444] width 16 height 16
click at [1467, 448] on button "Previous" at bounding box center [1462, 444] width 16 height 16
click at [1466, 448] on button "Previous" at bounding box center [1462, 444] width 16 height 16
click at [1457, 440] on app-icon "Previous" at bounding box center [1461, 443] width 9 height 9
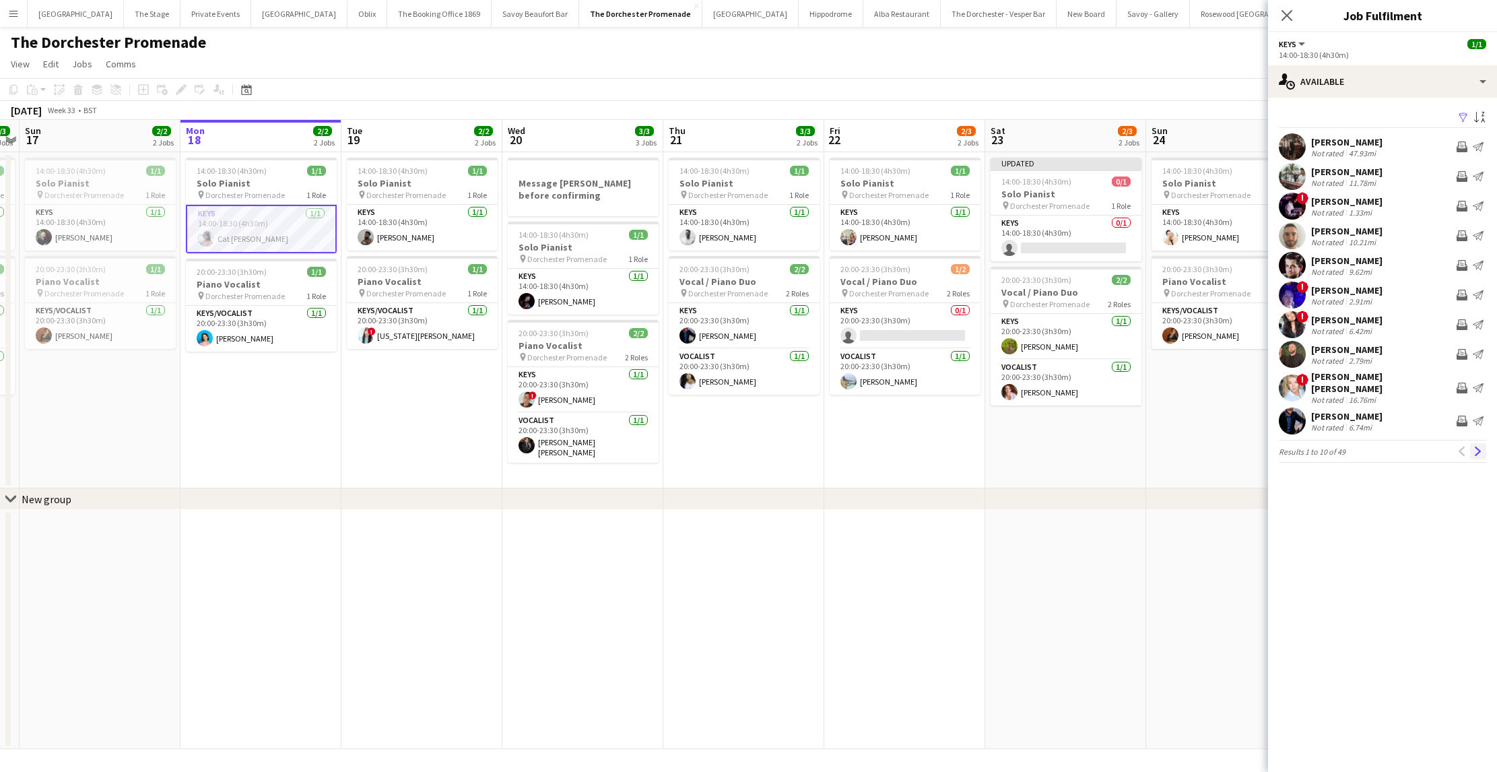
click at [1478, 446] on app-icon "Next" at bounding box center [1477, 450] width 9 height 9
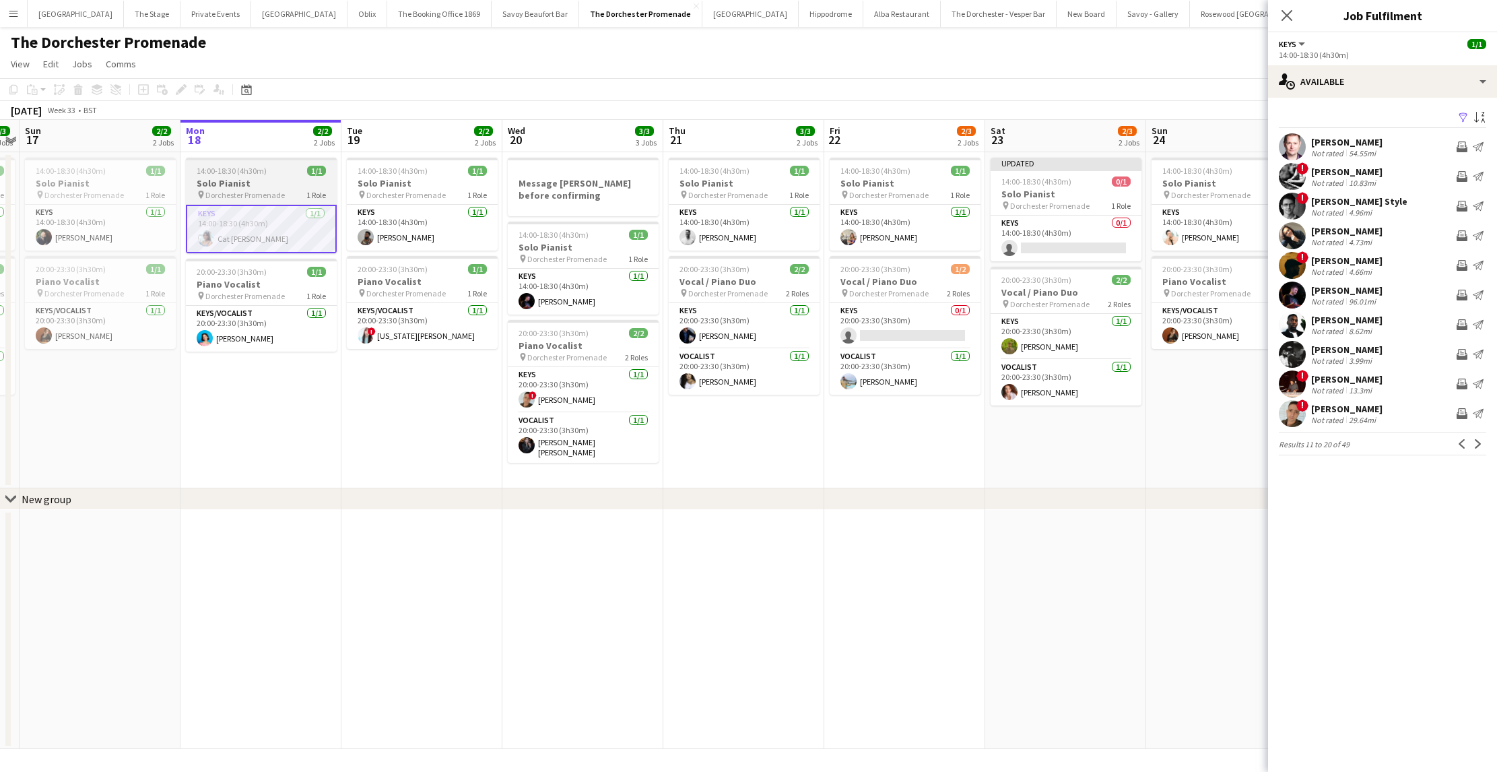
click at [259, 240] on app-card-role "Keys [DATE] 14:00-18:30 (4h30m) Cat [PERSON_NAME]" at bounding box center [261, 229] width 151 height 48
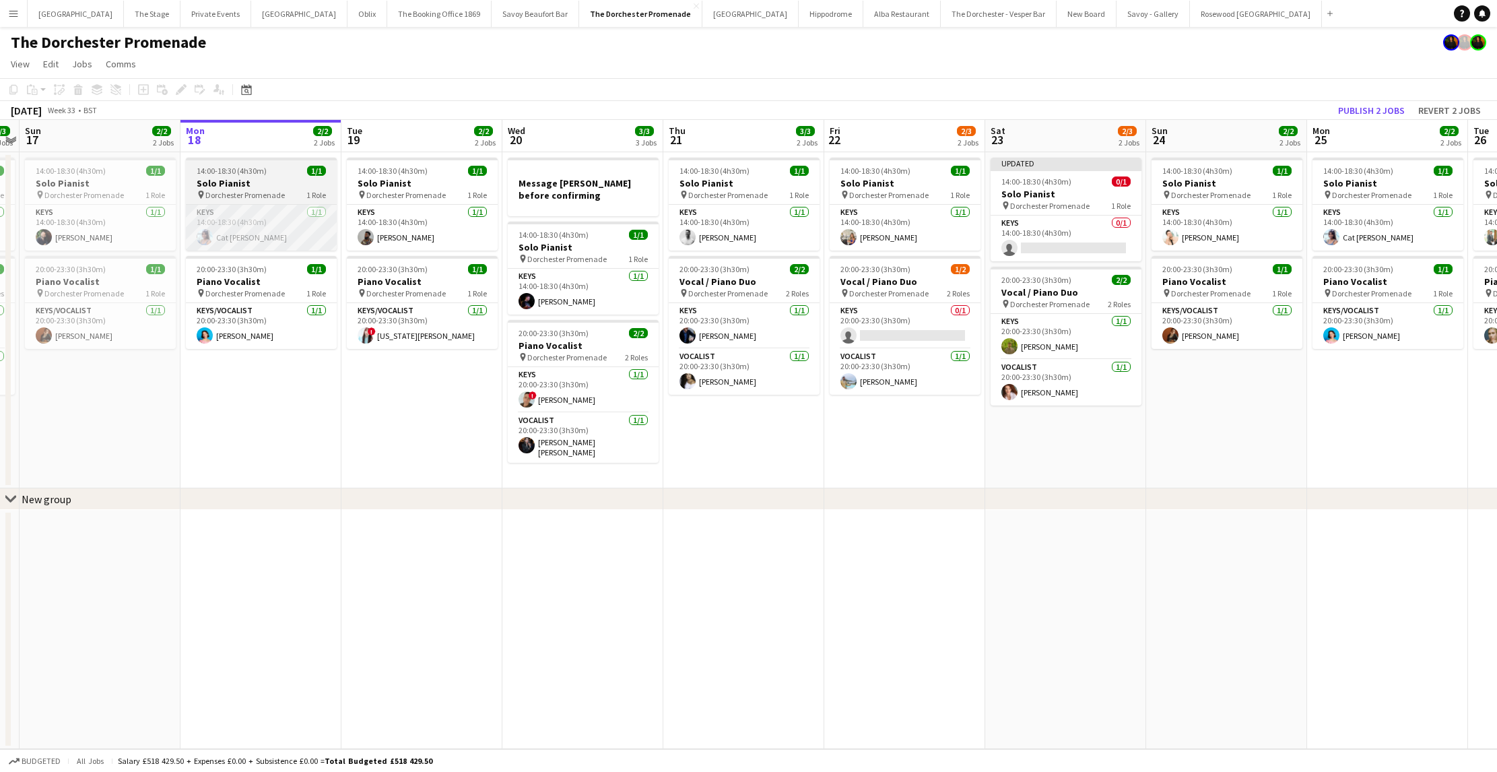
click at [269, 224] on app-card-role "Keys [DATE] 14:00-18:30 (4h30m) Cat [PERSON_NAME]" at bounding box center [261, 228] width 151 height 46
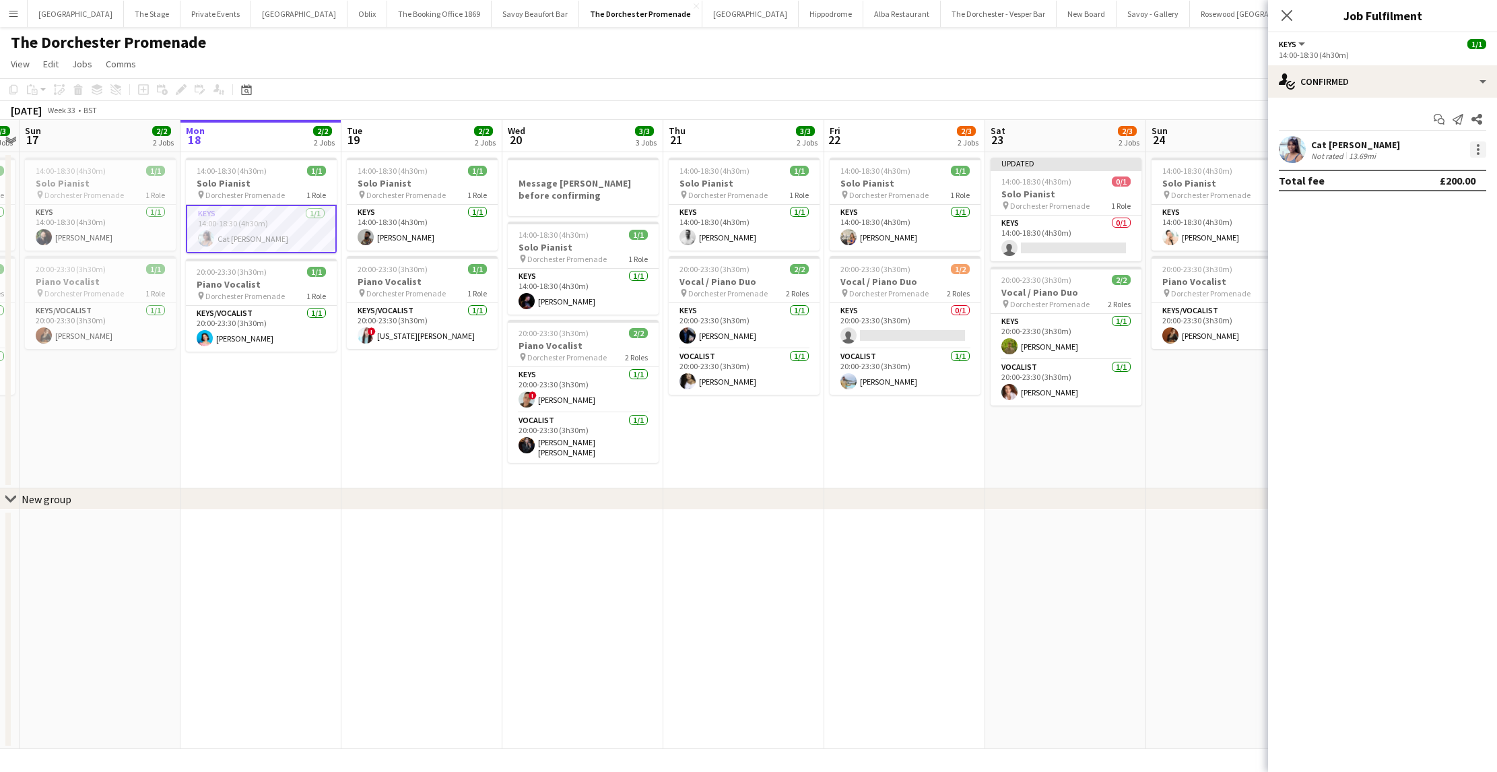
click at [1472, 150] on div at bounding box center [1478, 149] width 16 height 16
click at [1391, 304] on button "Remove" at bounding box center [1433, 303] width 105 height 32
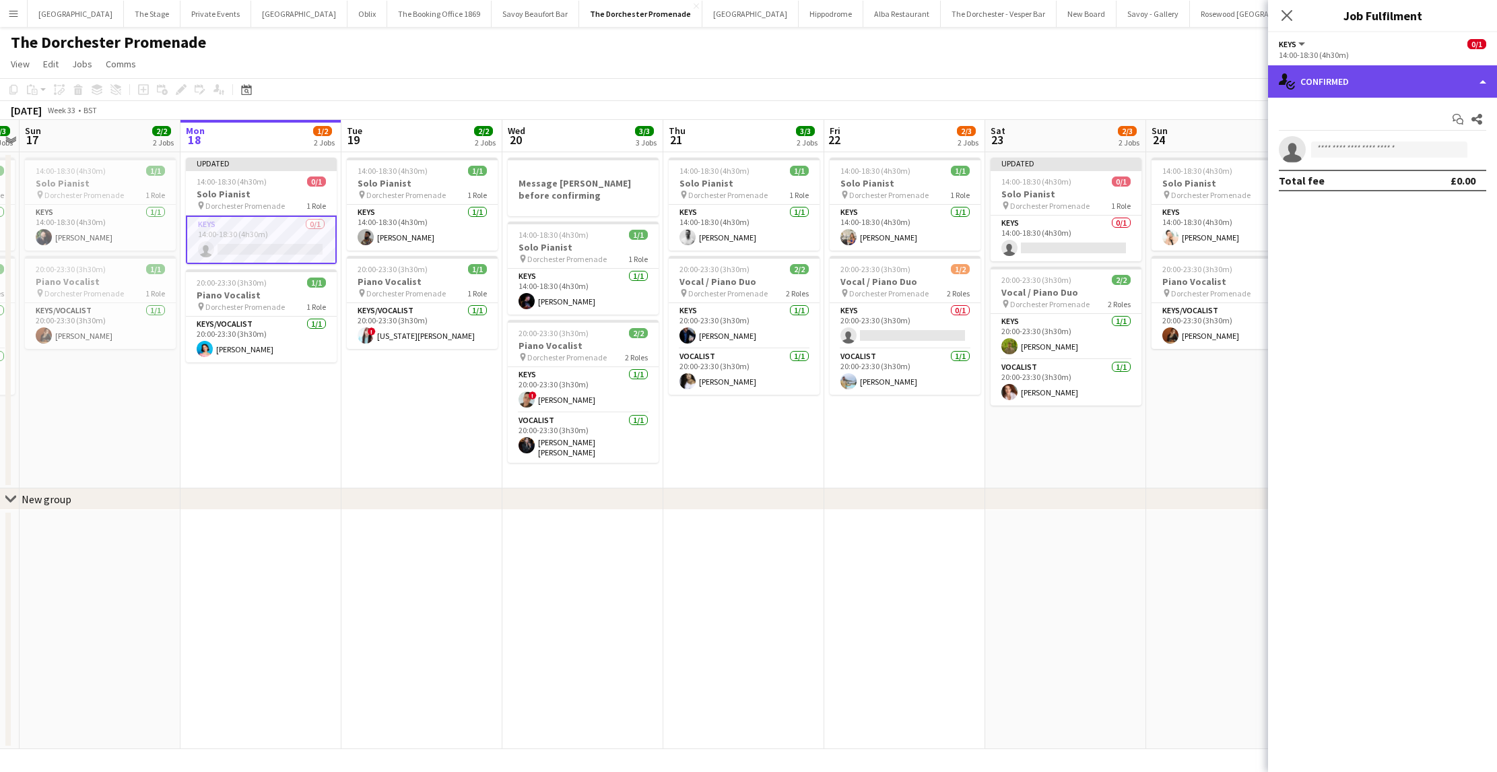
click at [1314, 81] on div "single-neutral-actions-check-2 Confirmed" at bounding box center [1382, 81] width 229 height 32
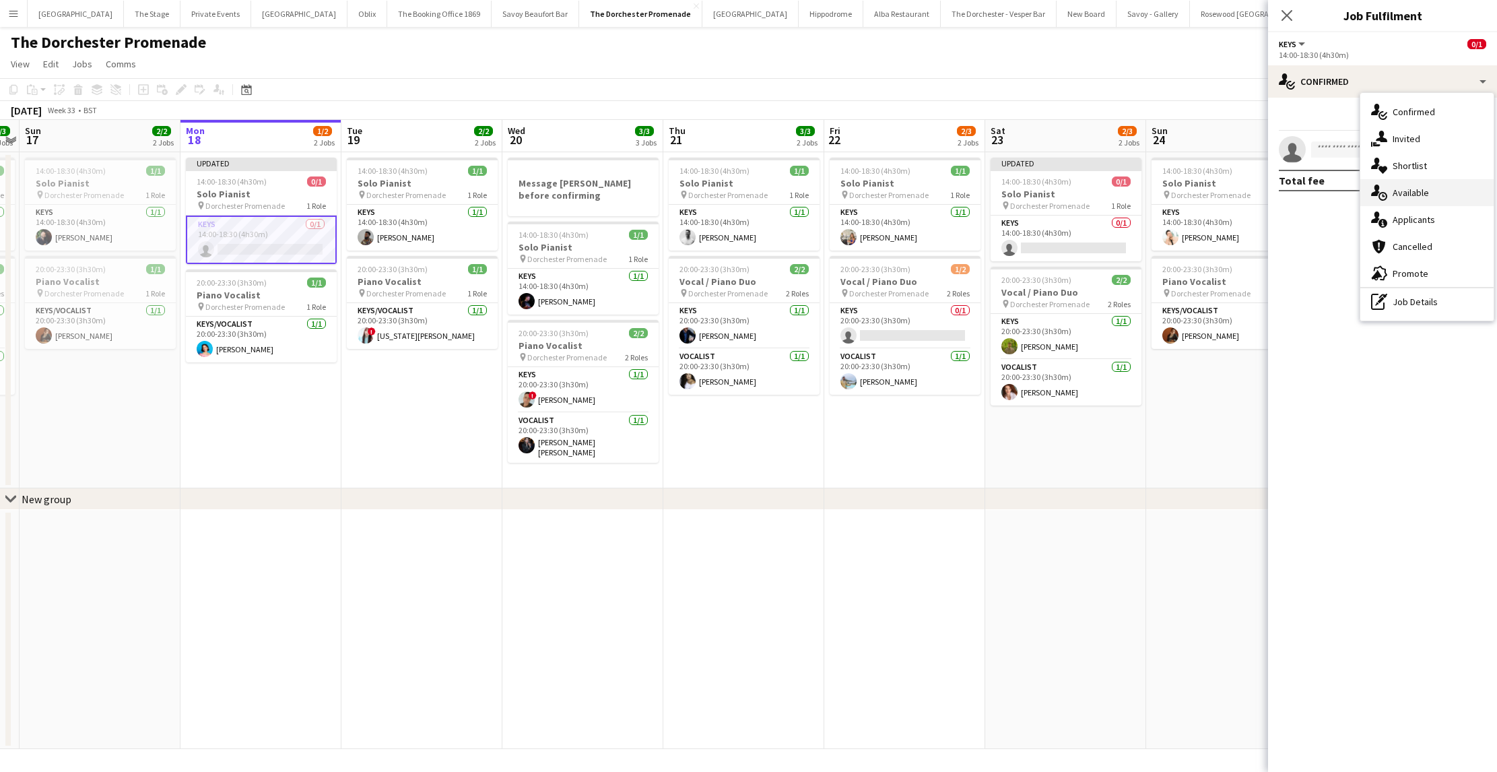
click at [1404, 196] on div "single-neutral-actions-upload Available" at bounding box center [1426, 192] width 133 height 27
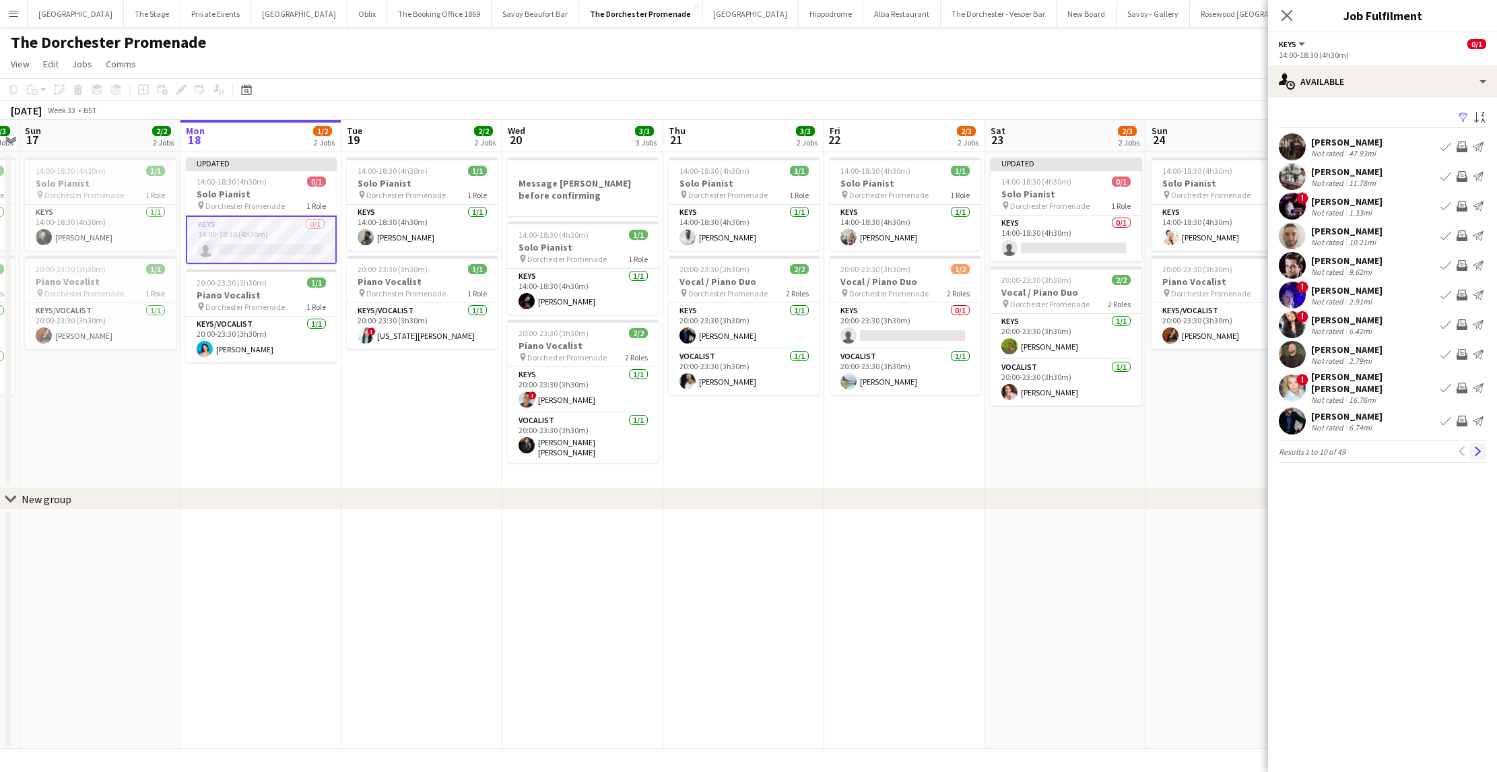
click at [1475, 446] on app-icon "Next" at bounding box center [1477, 450] width 9 height 9
click at [1475, 444] on app-icon "Next" at bounding box center [1477, 443] width 9 height 9
click at [1472, 447] on button "Next" at bounding box center [1478, 444] width 16 height 16
click at [1471, 444] on button "Next" at bounding box center [1478, 444] width 16 height 16
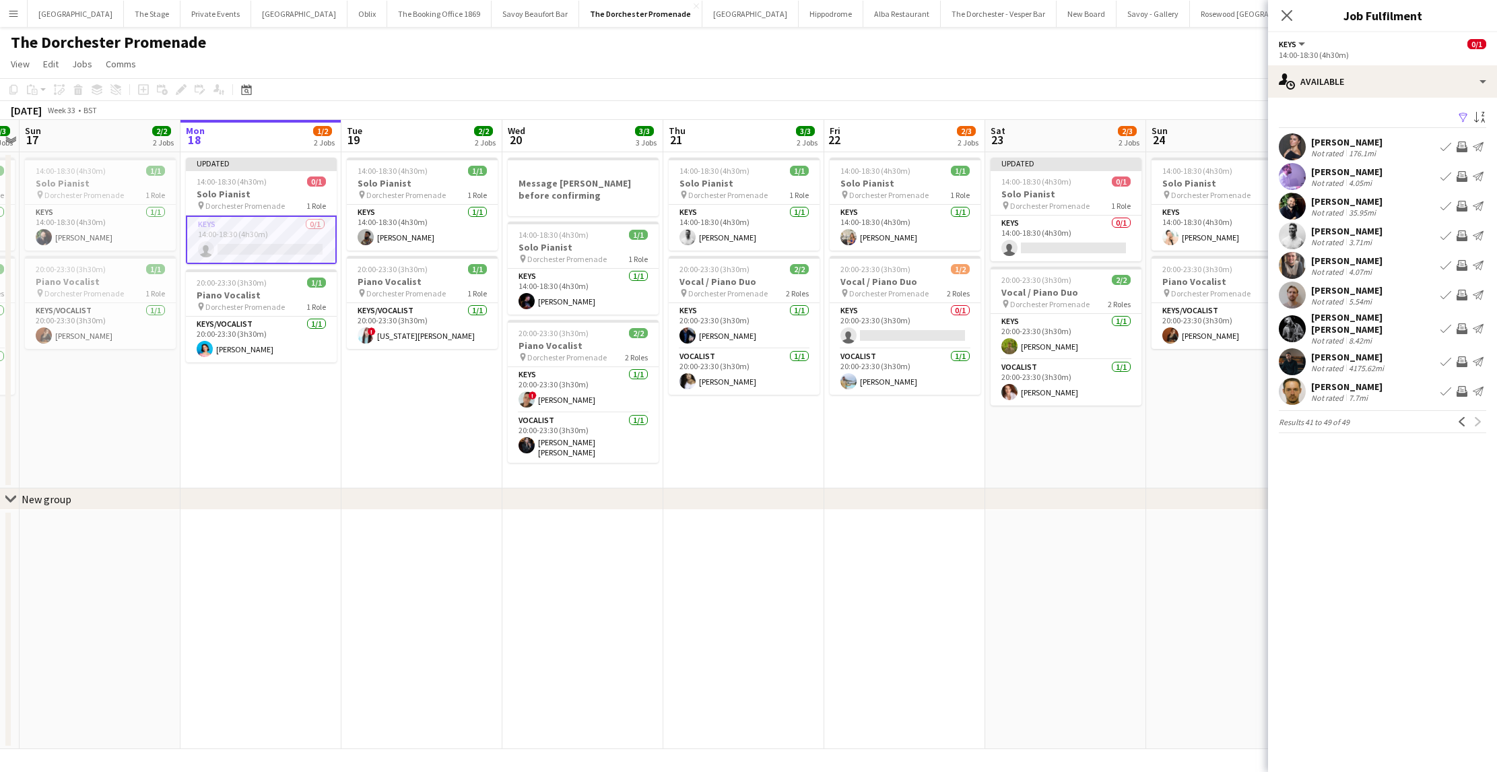
click at [1441, 180] on app-icon "Book crew" at bounding box center [1445, 176] width 11 height 11
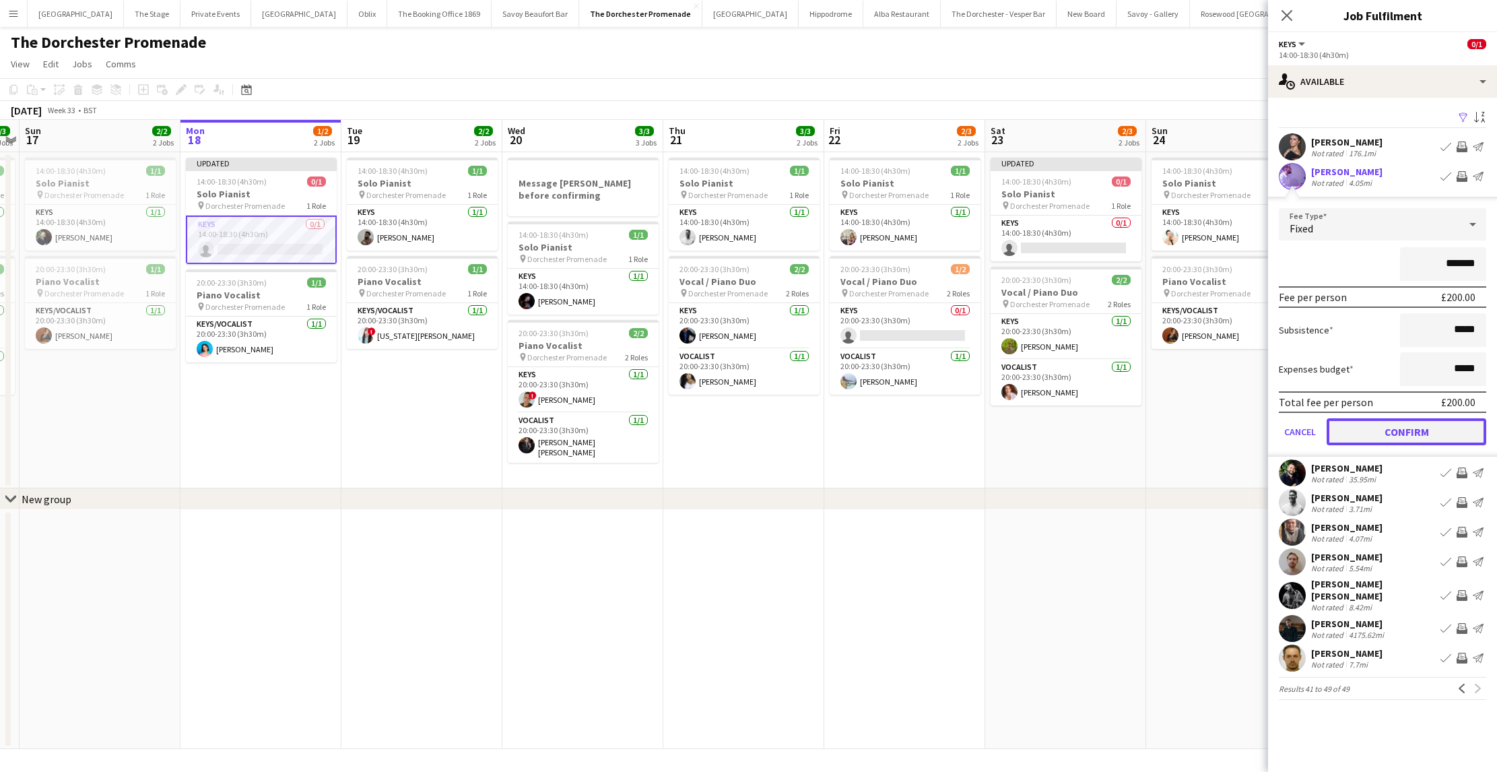
click at [1353, 439] on button "Confirm" at bounding box center [1406, 431] width 160 height 27
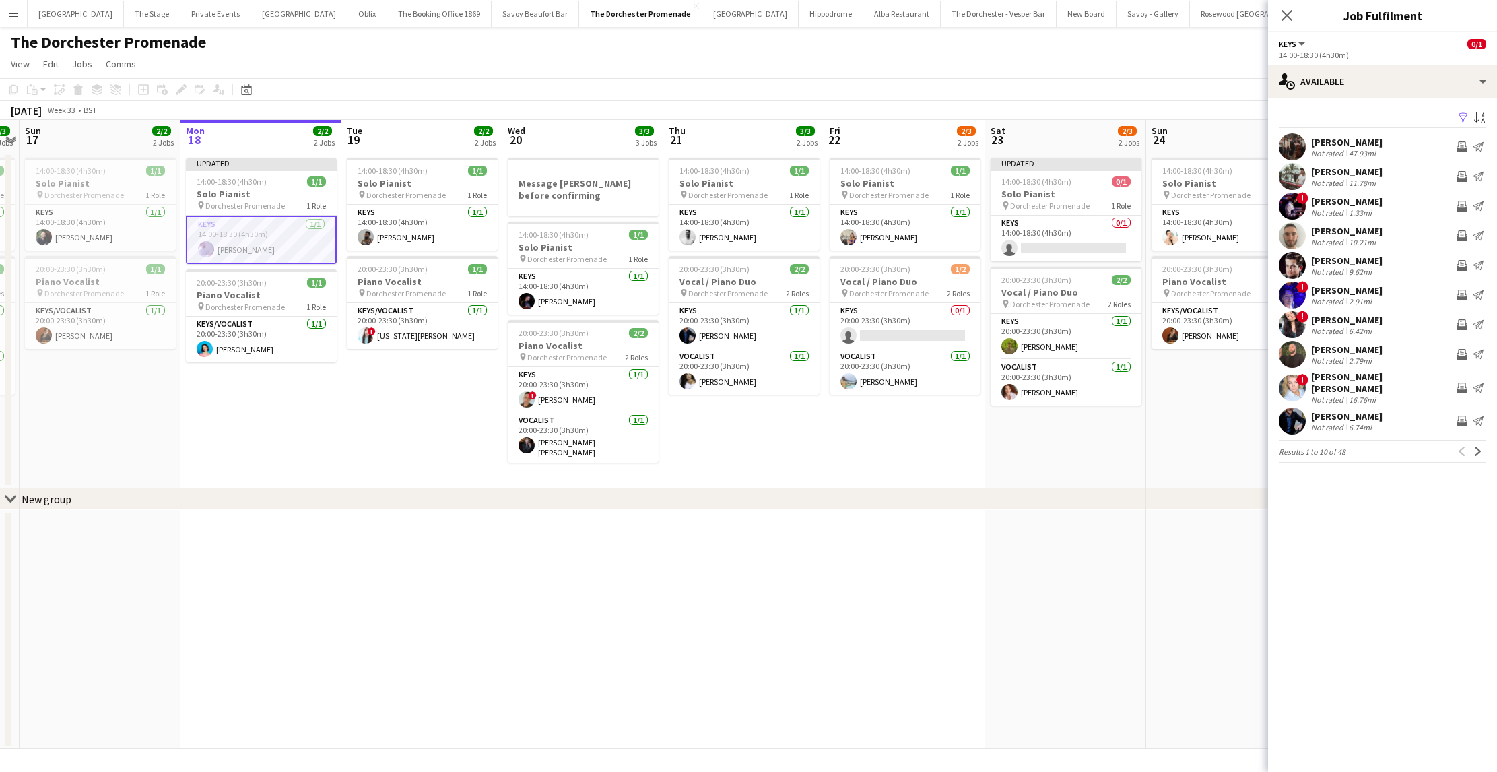
click at [320, 448] on app-date-cell "Updated 14:00-18:30 (4h30m) 1/1 Solo Pianist pin Dorchester Promenade 1 Role Ke…" at bounding box center [260, 320] width 161 height 336
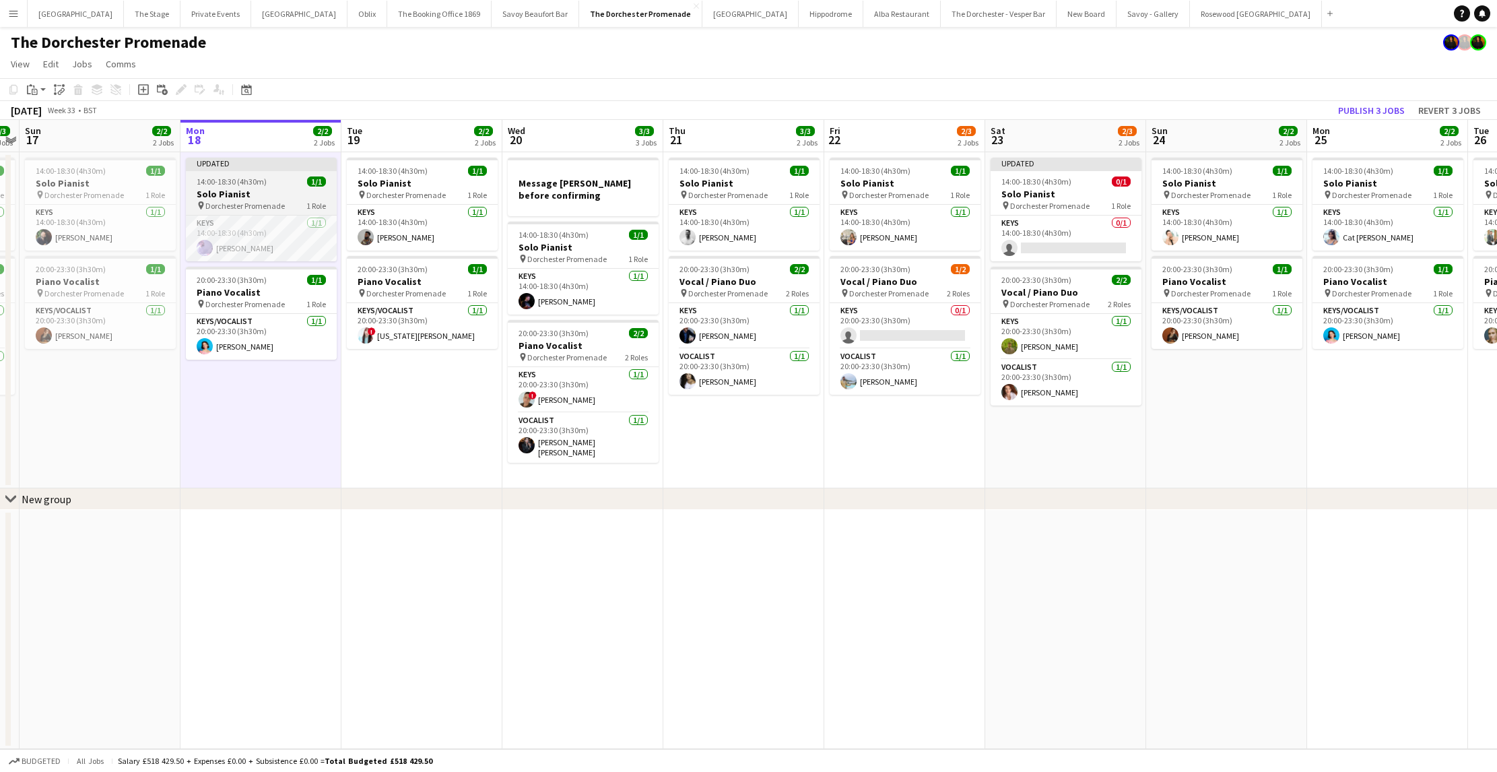
click at [238, 201] on span "Dorchester Promenade" at bounding box center [244, 206] width 79 height 10
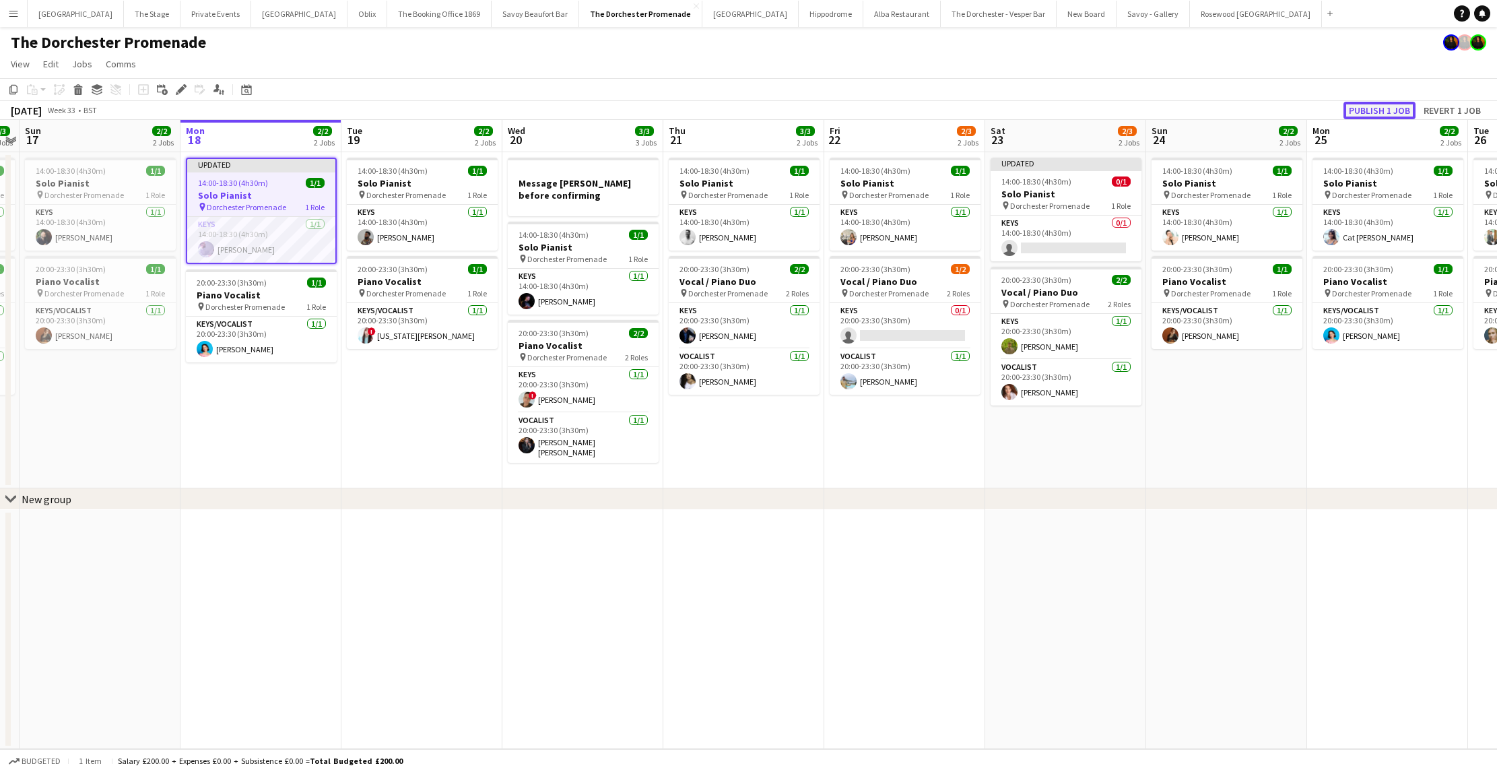
click at [1383, 116] on button "Publish 1 job" at bounding box center [1379, 111] width 72 height 18
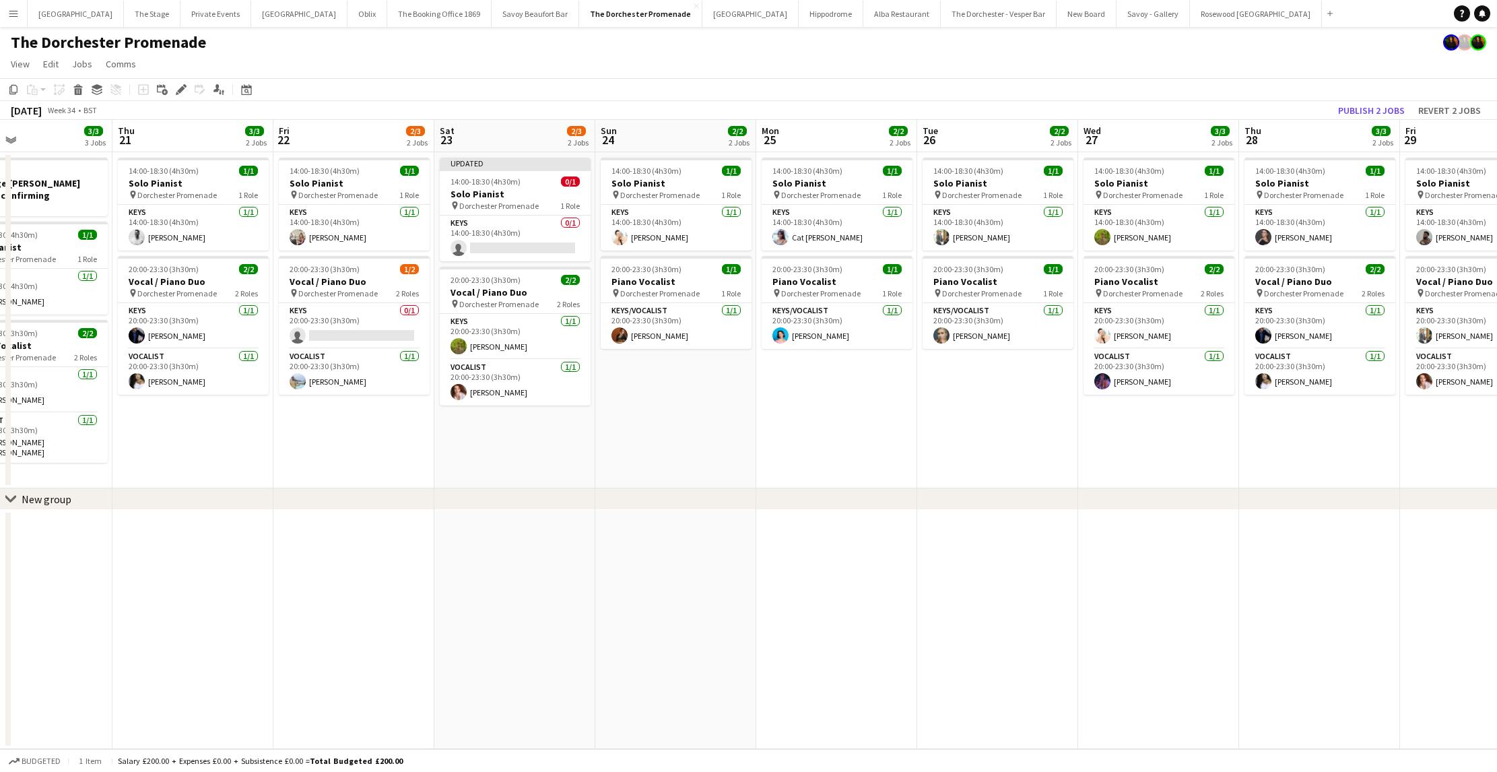
scroll to position [0, 536]
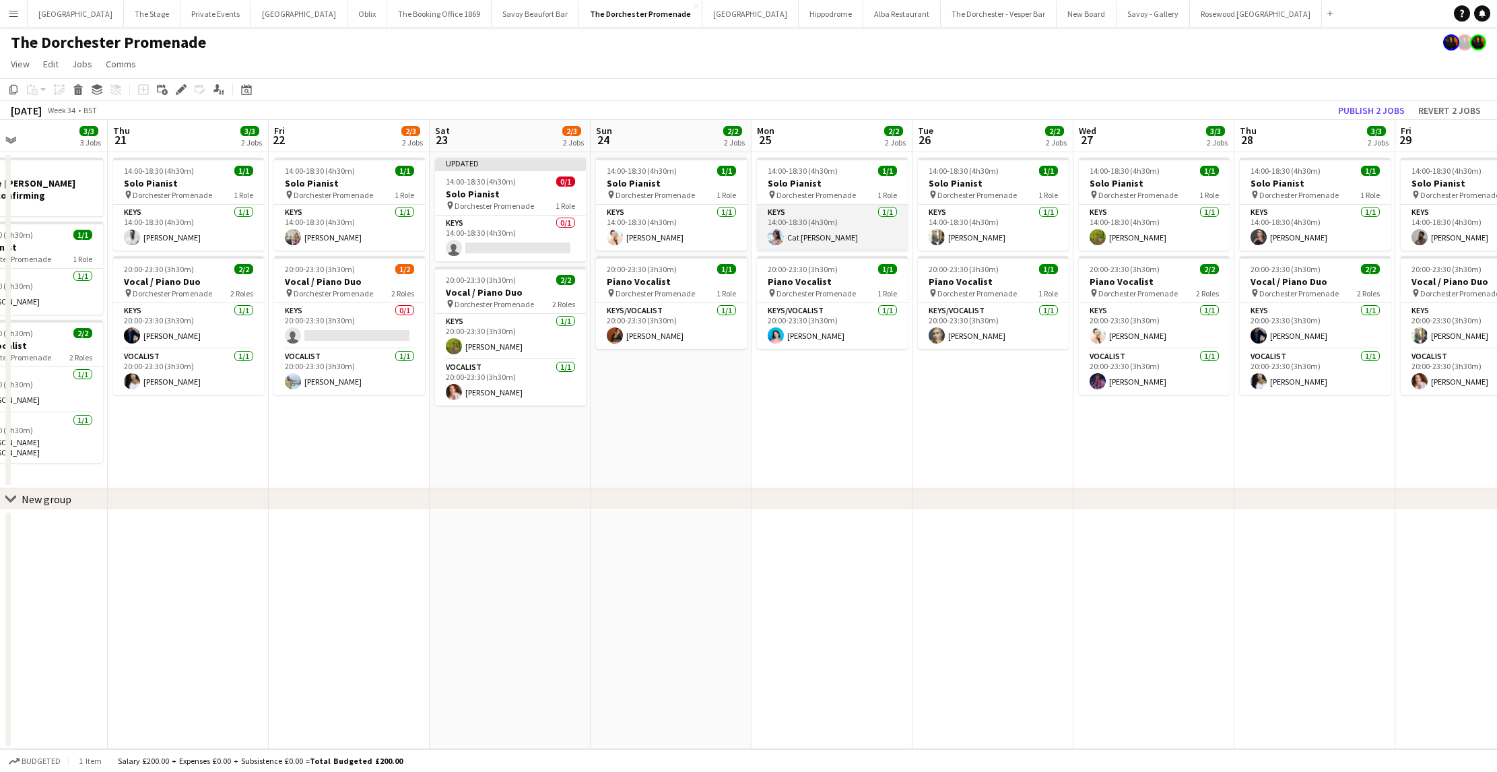
click at [799, 226] on app-card-role "Keys [DATE] 14:00-18:30 (4h30m) Cat [PERSON_NAME]" at bounding box center [832, 228] width 151 height 46
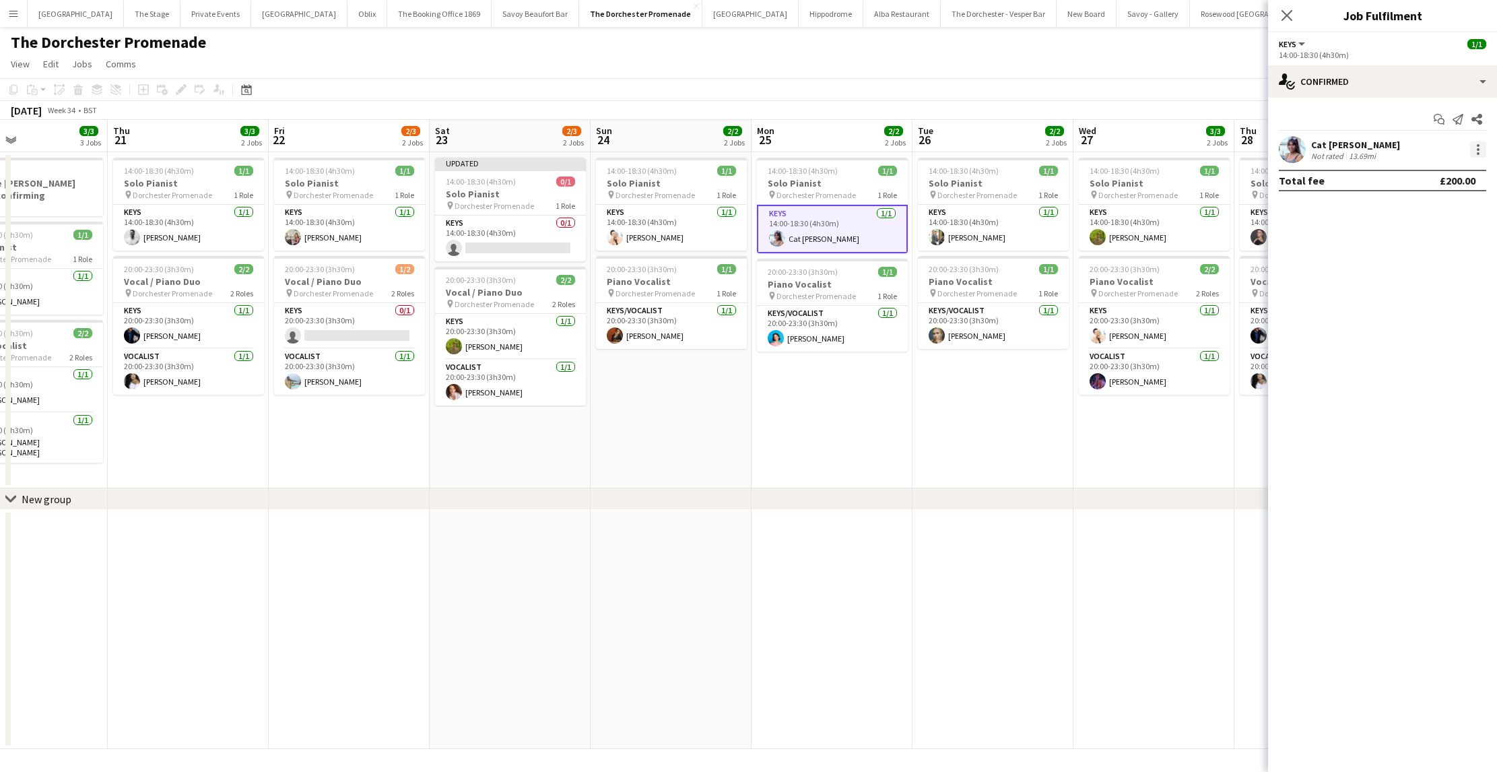
click at [1476, 151] on div at bounding box center [1478, 149] width 16 height 16
click at [1425, 310] on button "Remove" at bounding box center [1433, 303] width 105 height 32
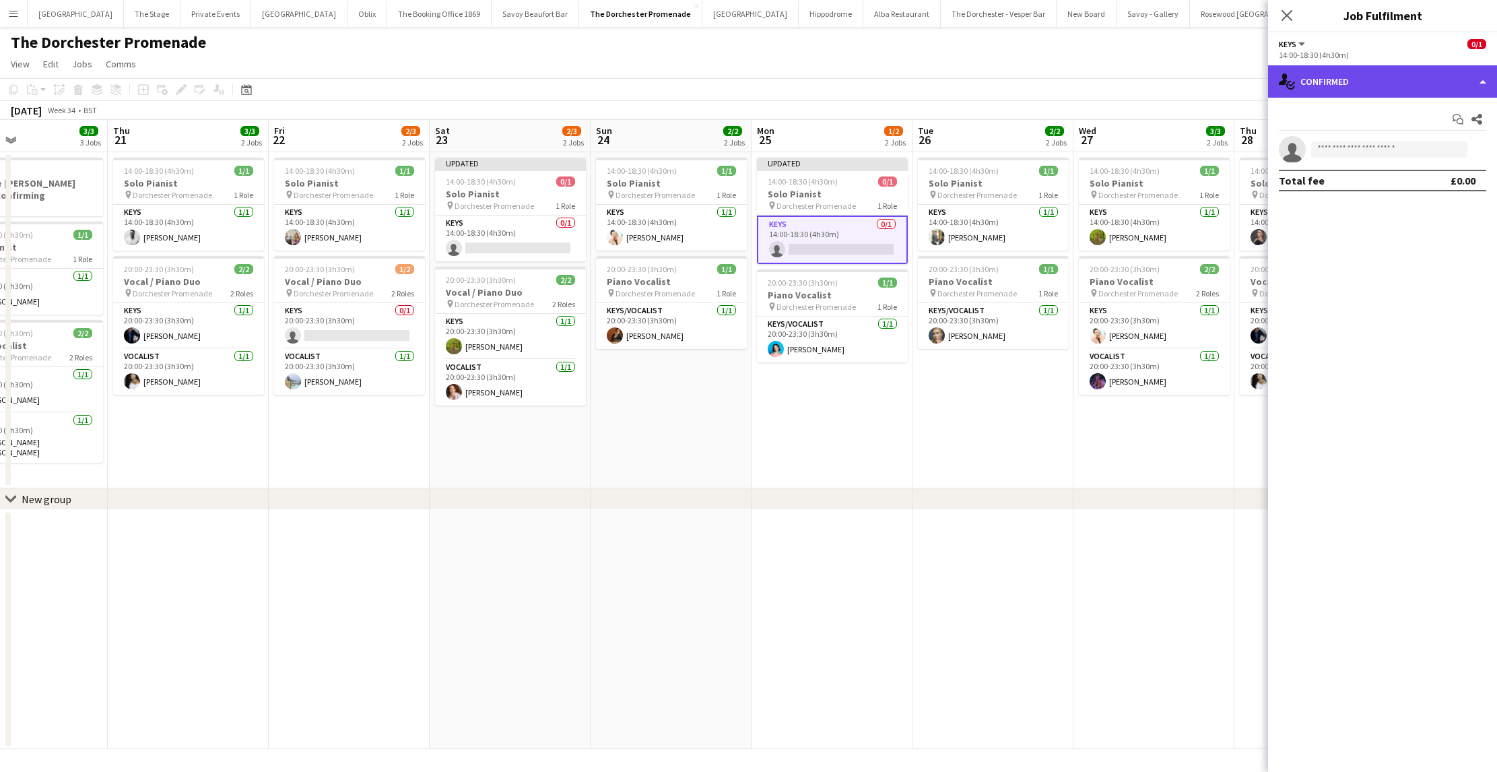
click at [1333, 86] on div "single-neutral-actions-check-2 Confirmed" at bounding box center [1382, 81] width 229 height 32
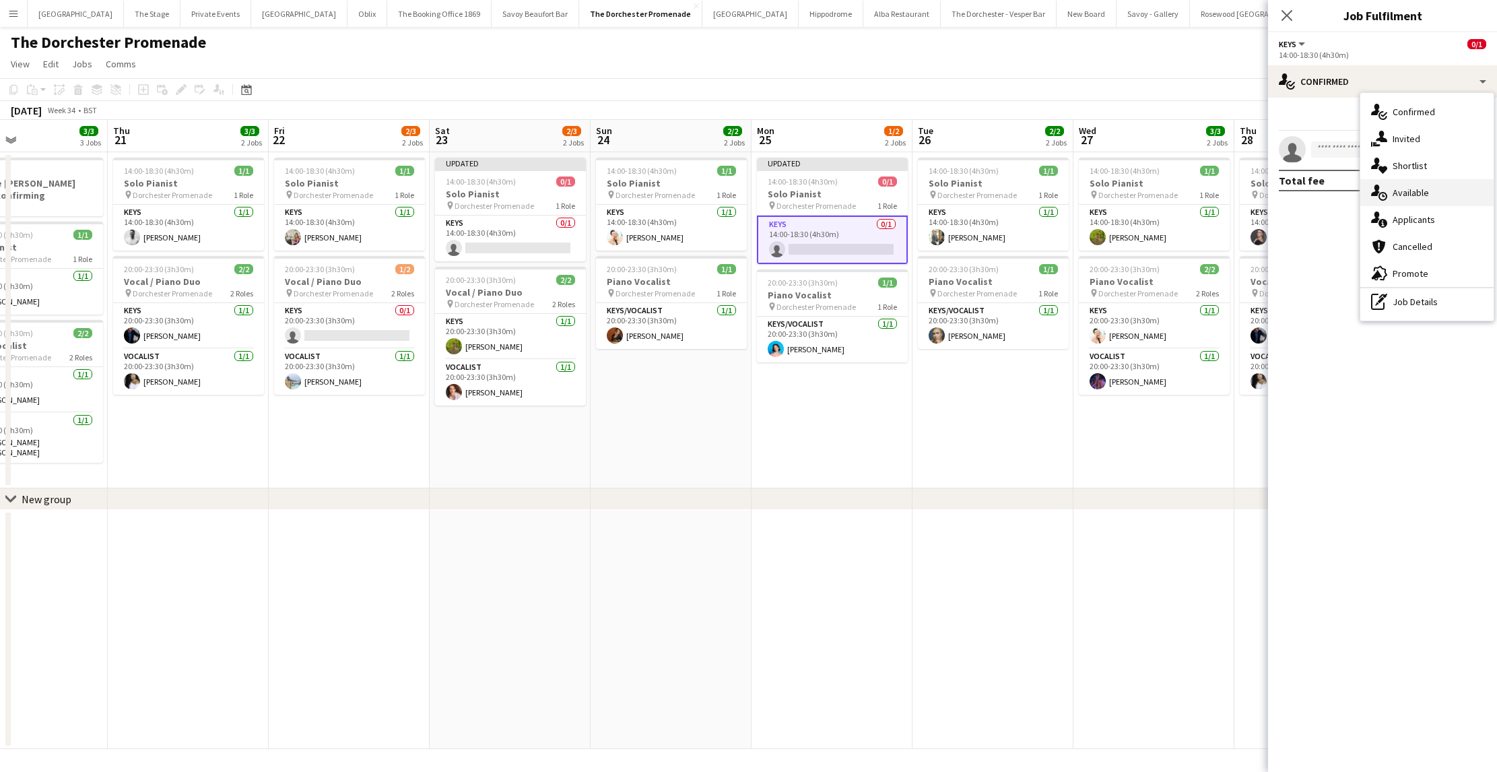
click at [1388, 198] on div "single-neutral-actions-upload Available" at bounding box center [1426, 192] width 133 height 27
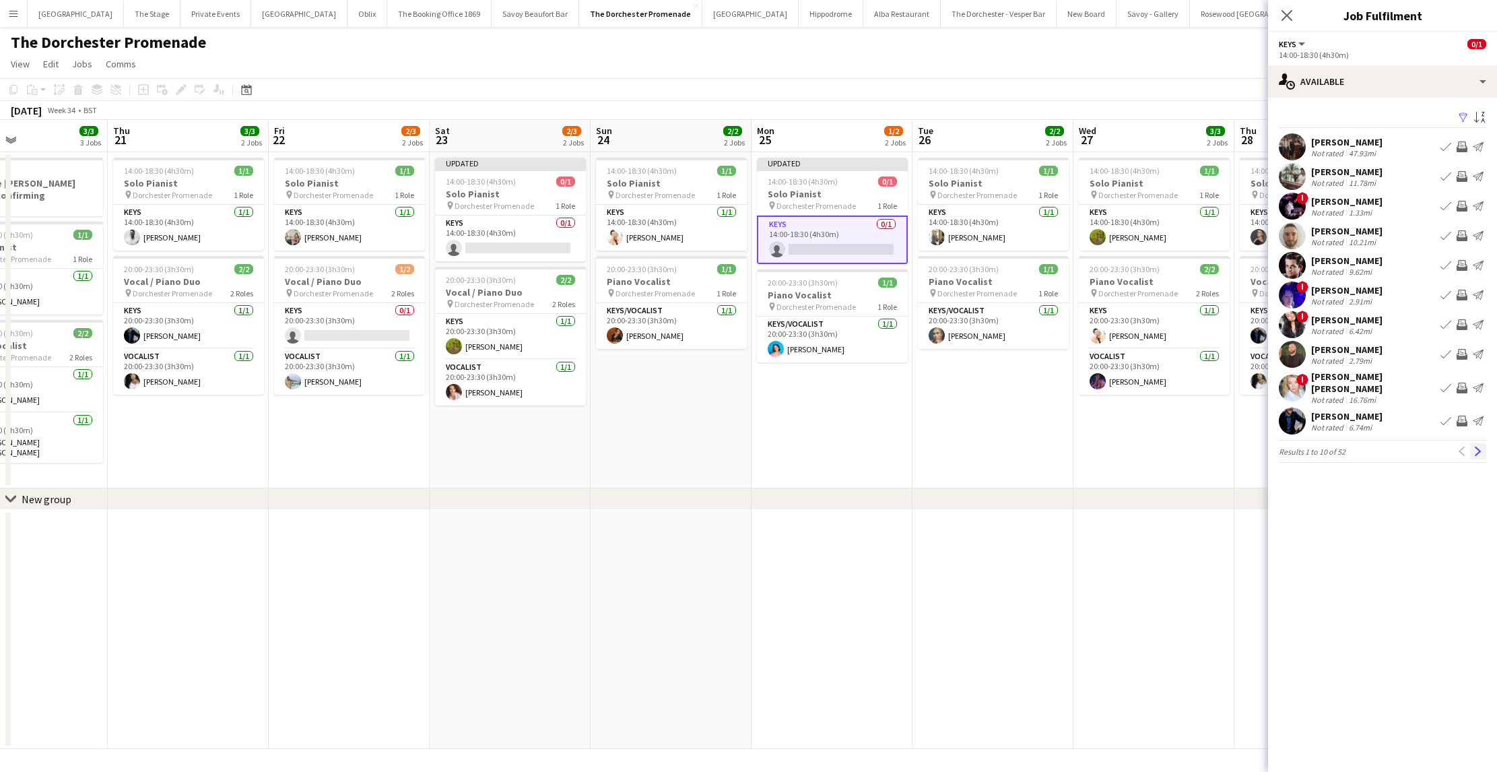
click at [1470, 448] on button "Next" at bounding box center [1478, 451] width 16 height 16
click at [1470, 446] on button "Next" at bounding box center [1478, 444] width 16 height 16
click at [1472, 444] on button "Next" at bounding box center [1478, 444] width 16 height 16
click at [1472, 450] on button "Next" at bounding box center [1478, 458] width 16 height 16
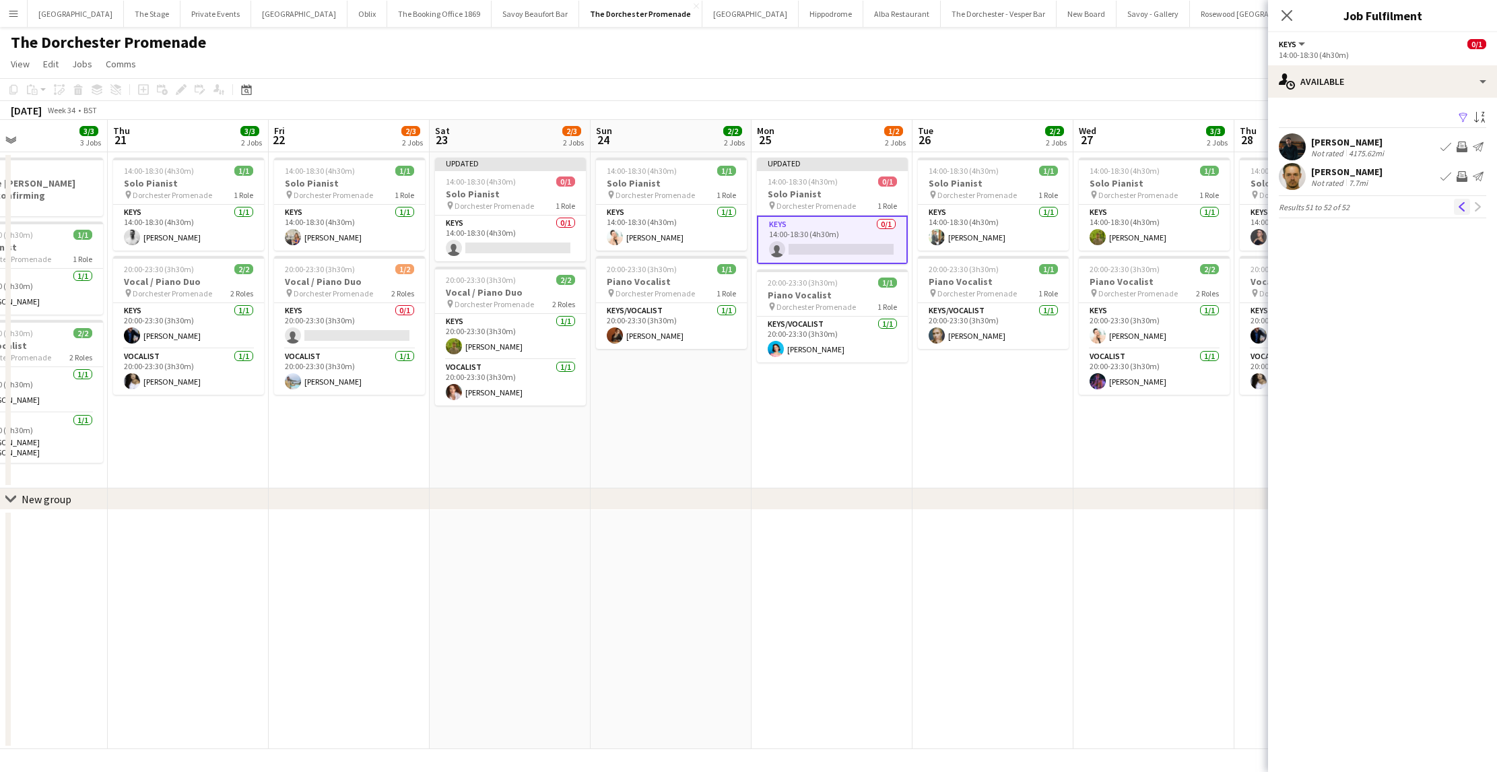
click at [1460, 207] on app-icon "Previous" at bounding box center [1461, 206] width 9 height 9
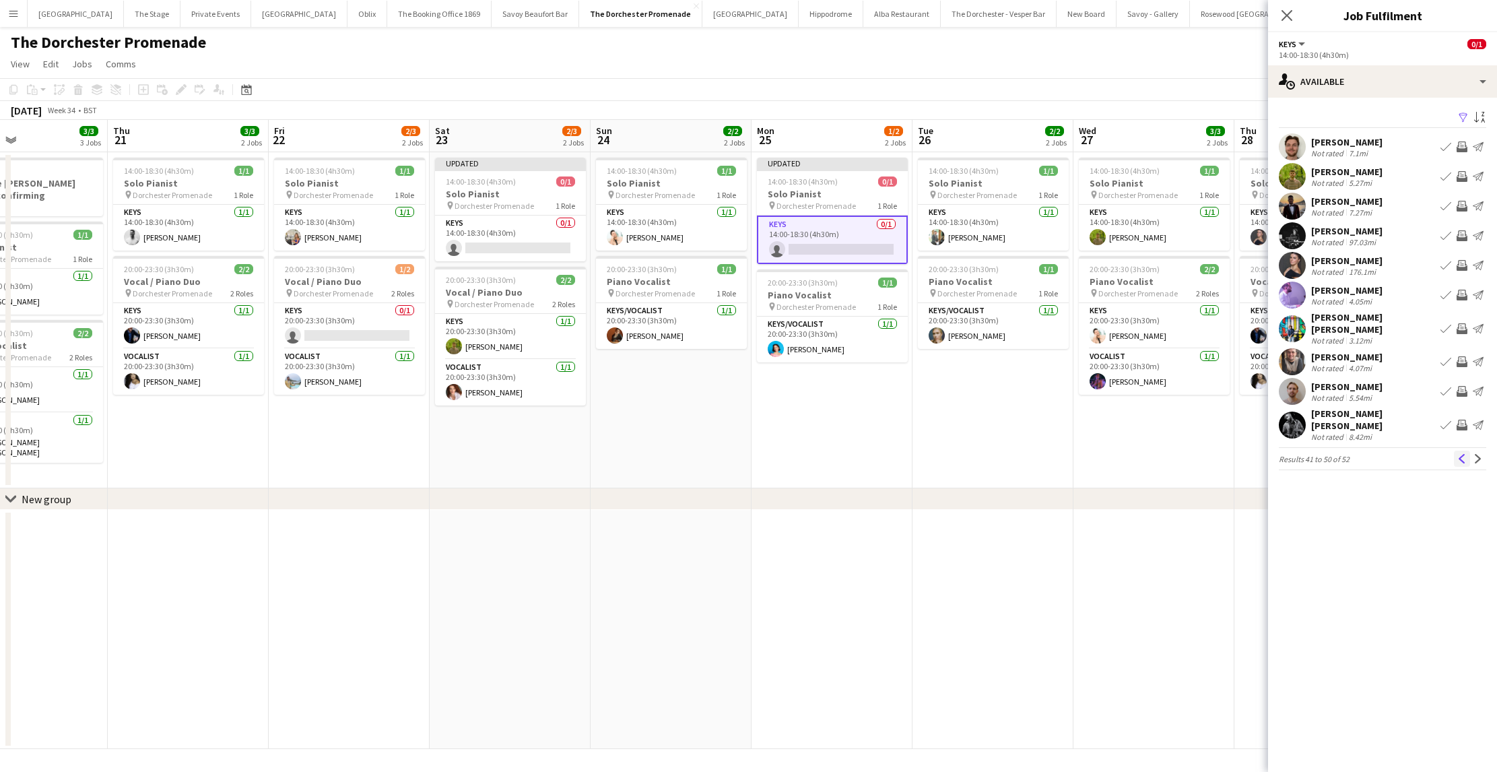
click at [1462, 454] on app-icon "Previous" at bounding box center [1461, 458] width 9 height 9
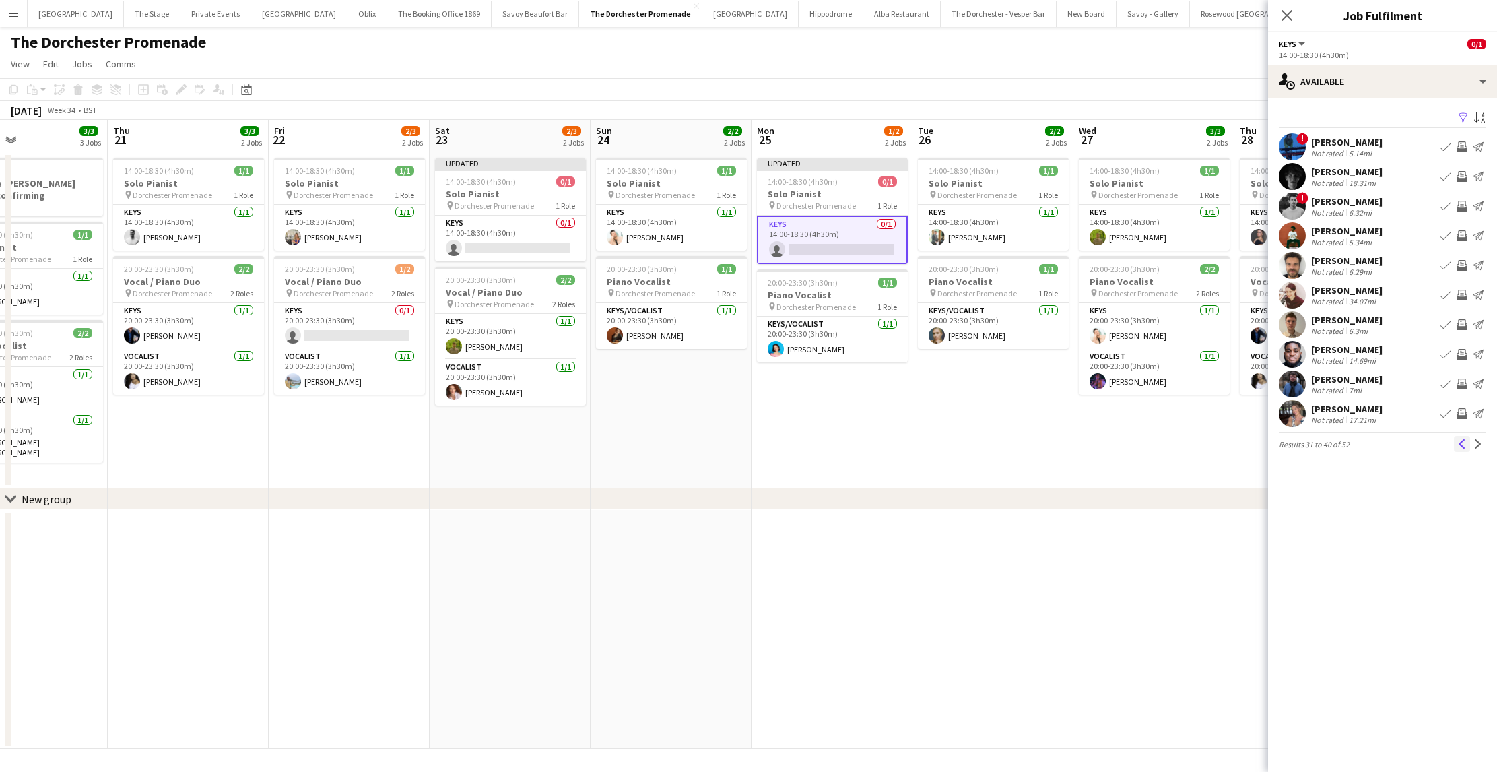
click at [1459, 446] on app-icon "Previous" at bounding box center [1461, 443] width 9 height 9
click at [1461, 451] on button "Previous" at bounding box center [1462, 444] width 16 height 16
click at [1474, 447] on app-icon "Next" at bounding box center [1477, 450] width 9 height 9
click at [1442, 296] on app-icon "Book crew" at bounding box center [1445, 294] width 11 height 11
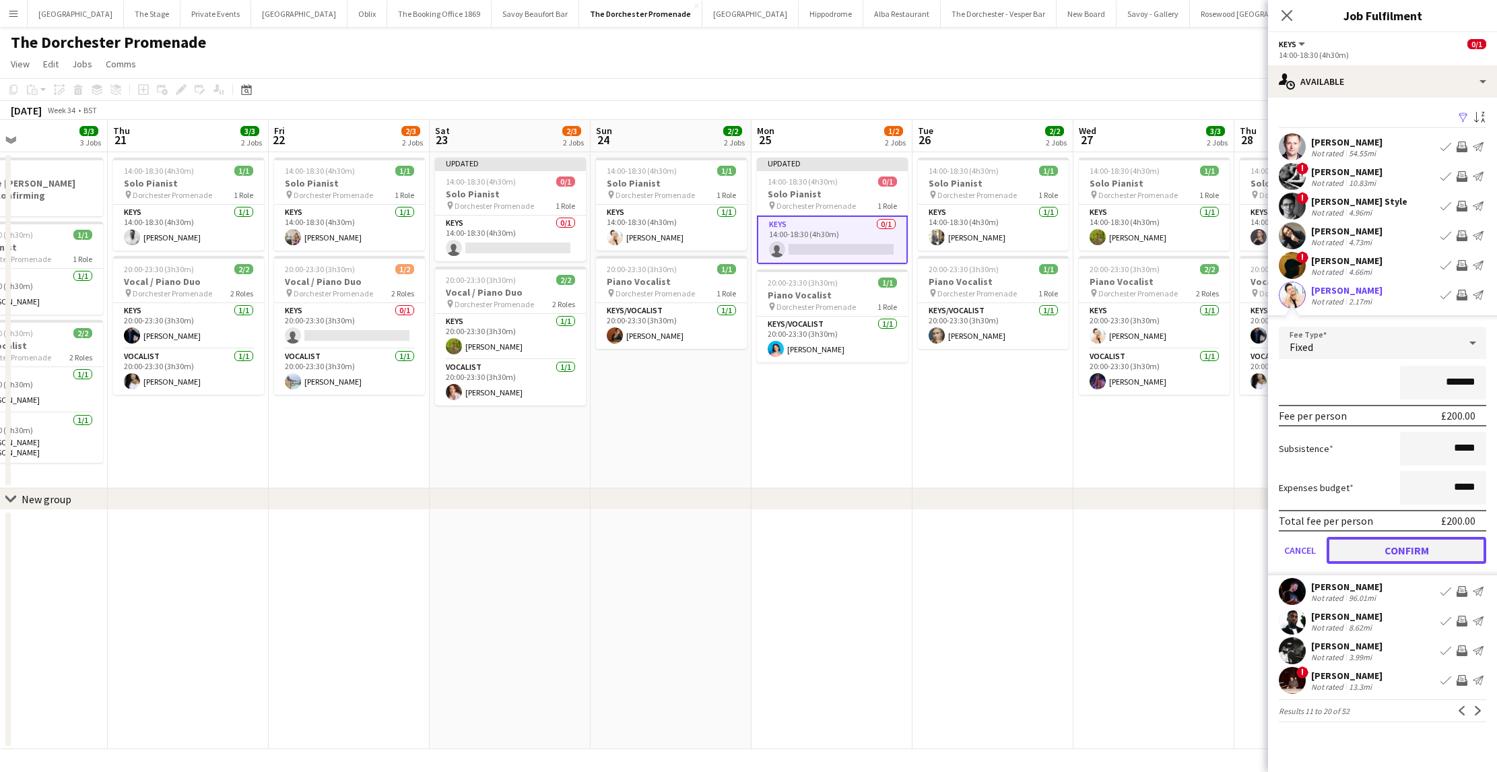
click at [1350, 548] on button "Confirm" at bounding box center [1406, 550] width 160 height 27
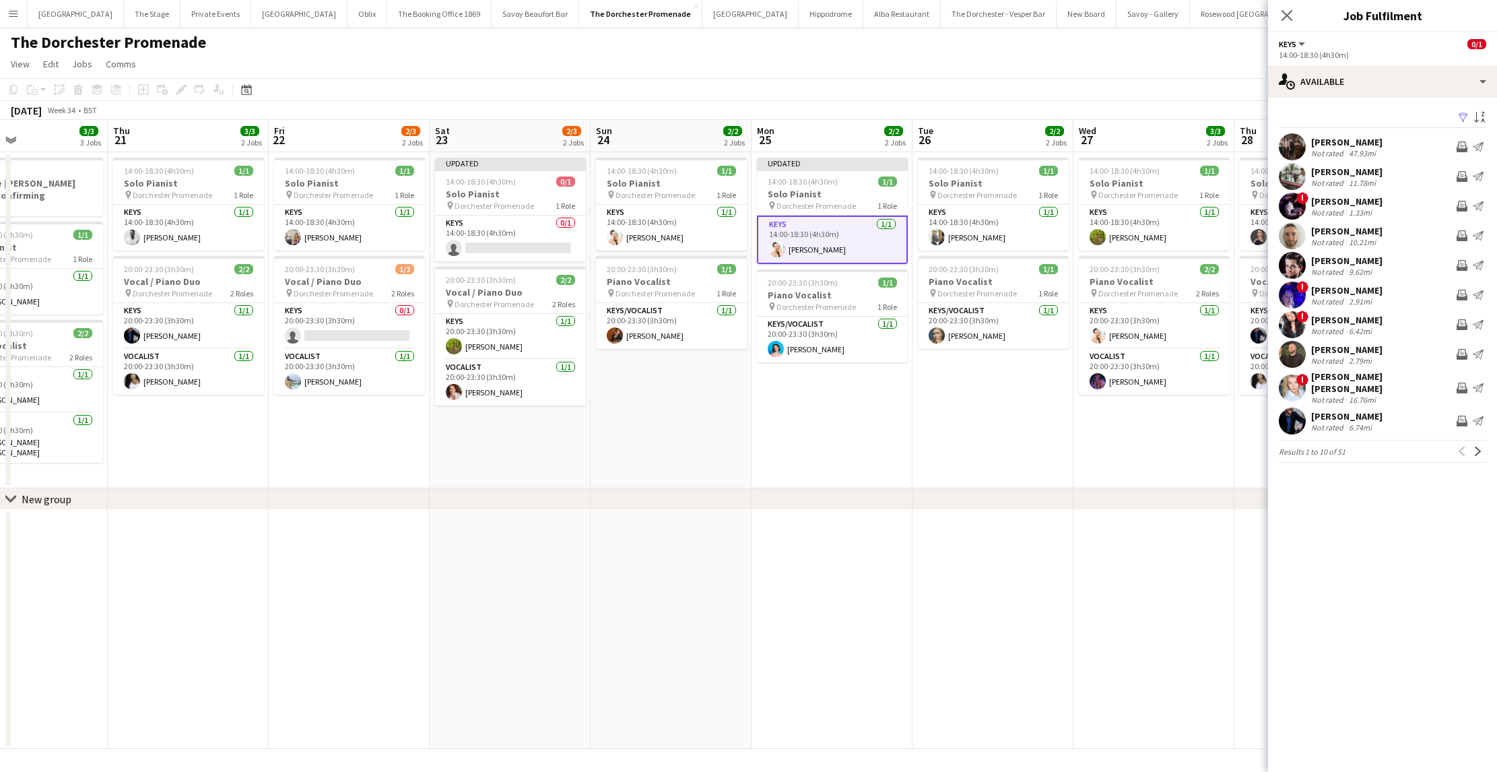
click at [852, 372] on app-date-cell "Updated 14:00-18:30 (4h30m) 1/1 Solo Pianist pin Dorchester Promenade 1 Role Ke…" at bounding box center [831, 320] width 161 height 336
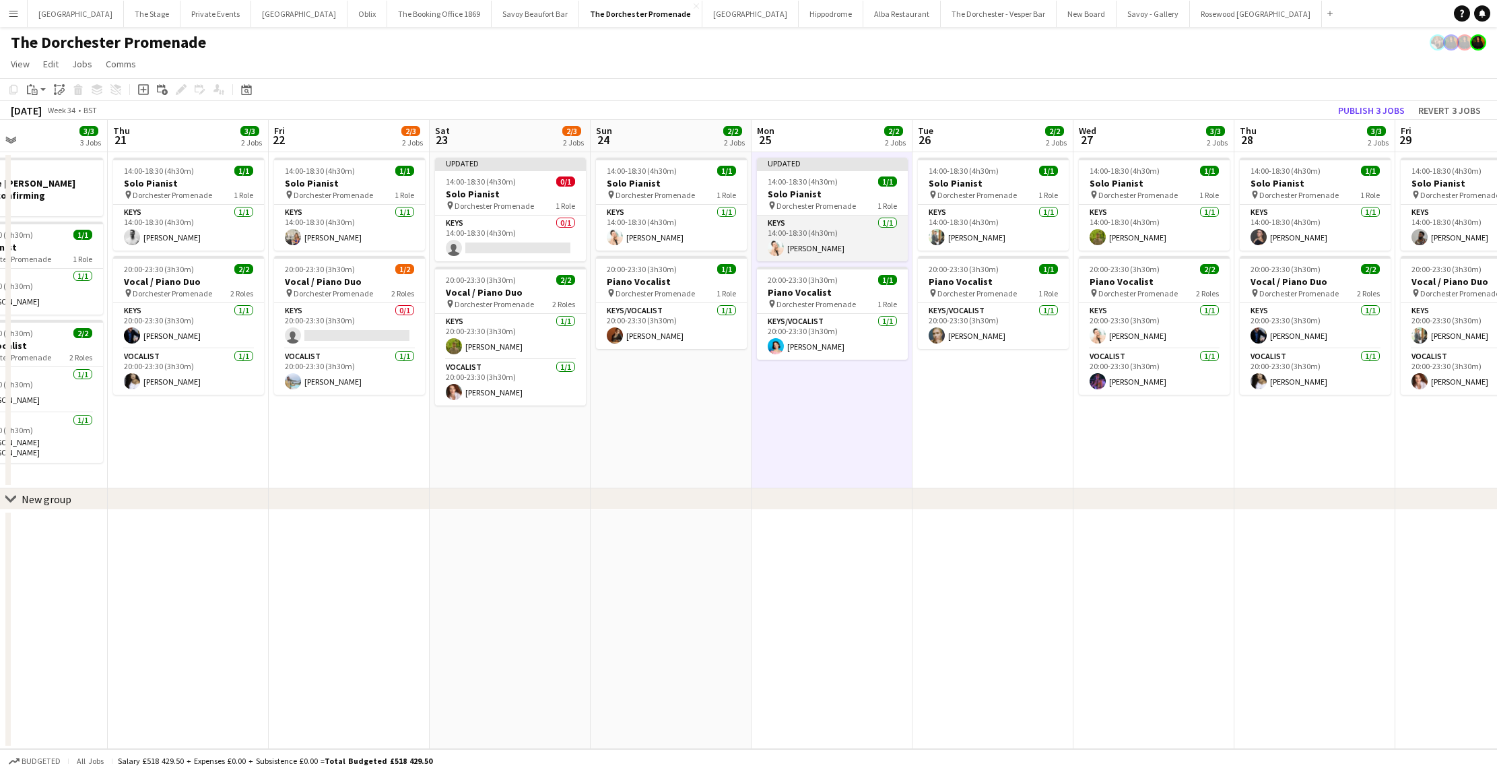
click at [788, 251] on app-card-role "Keys [DATE] 14:00-18:30 (4h30m) [PERSON_NAME]" at bounding box center [832, 238] width 151 height 46
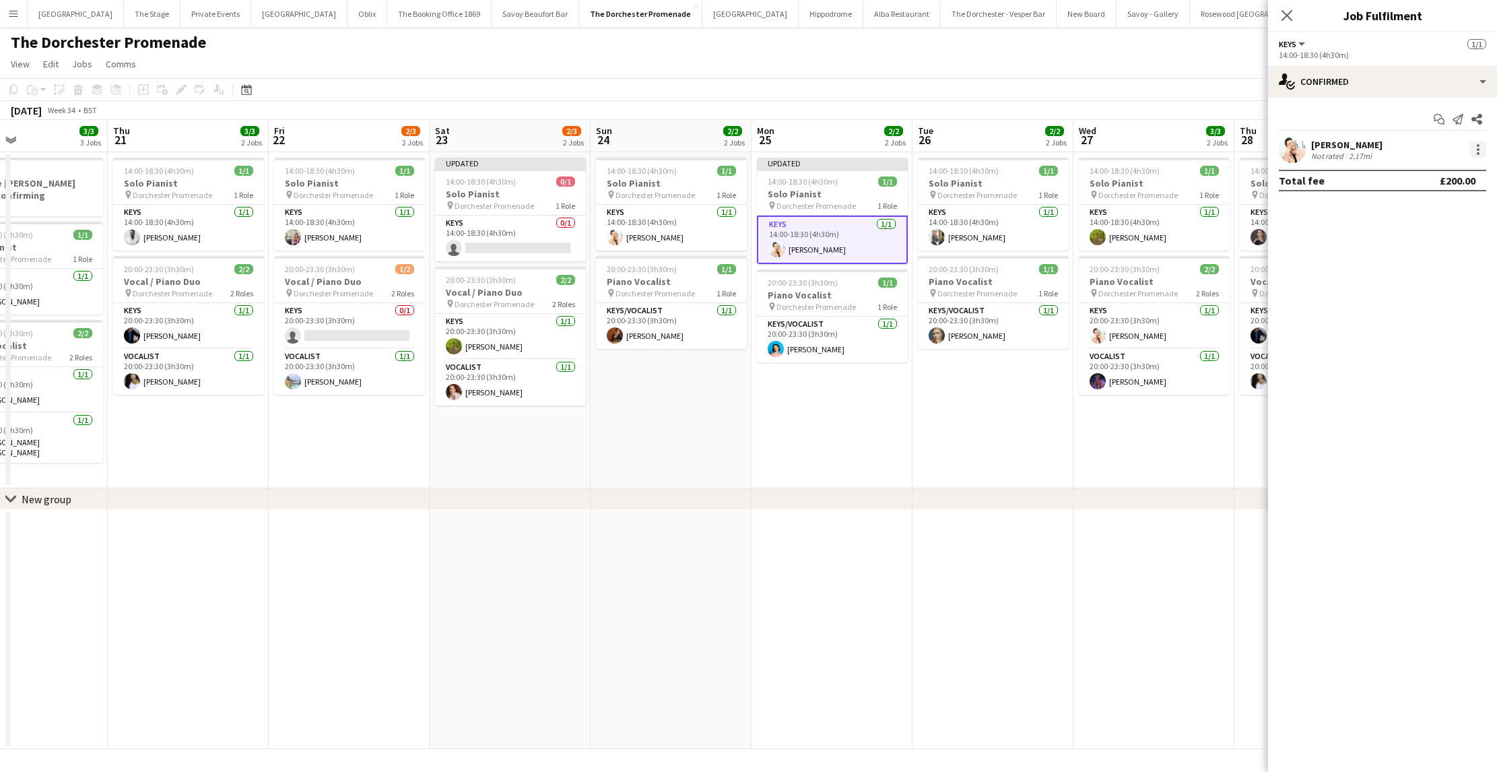
click at [1475, 146] on div at bounding box center [1478, 149] width 16 height 16
click at [1412, 306] on span "Remove" at bounding box center [1412, 303] width 40 height 11
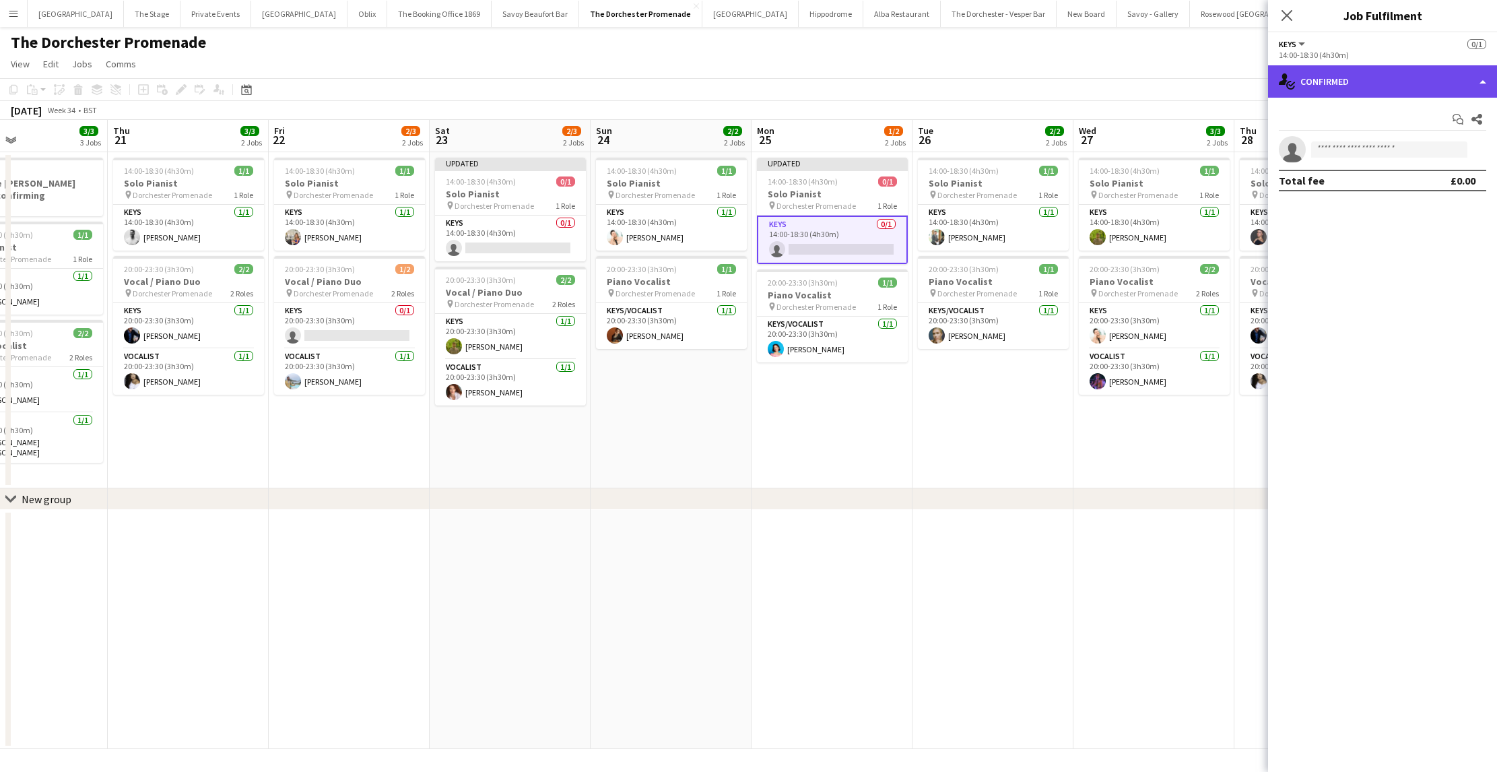
click at [1353, 66] on div "single-neutral-actions-check-2 Confirmed" at bounding box center [1382, 81] width 229 height 32
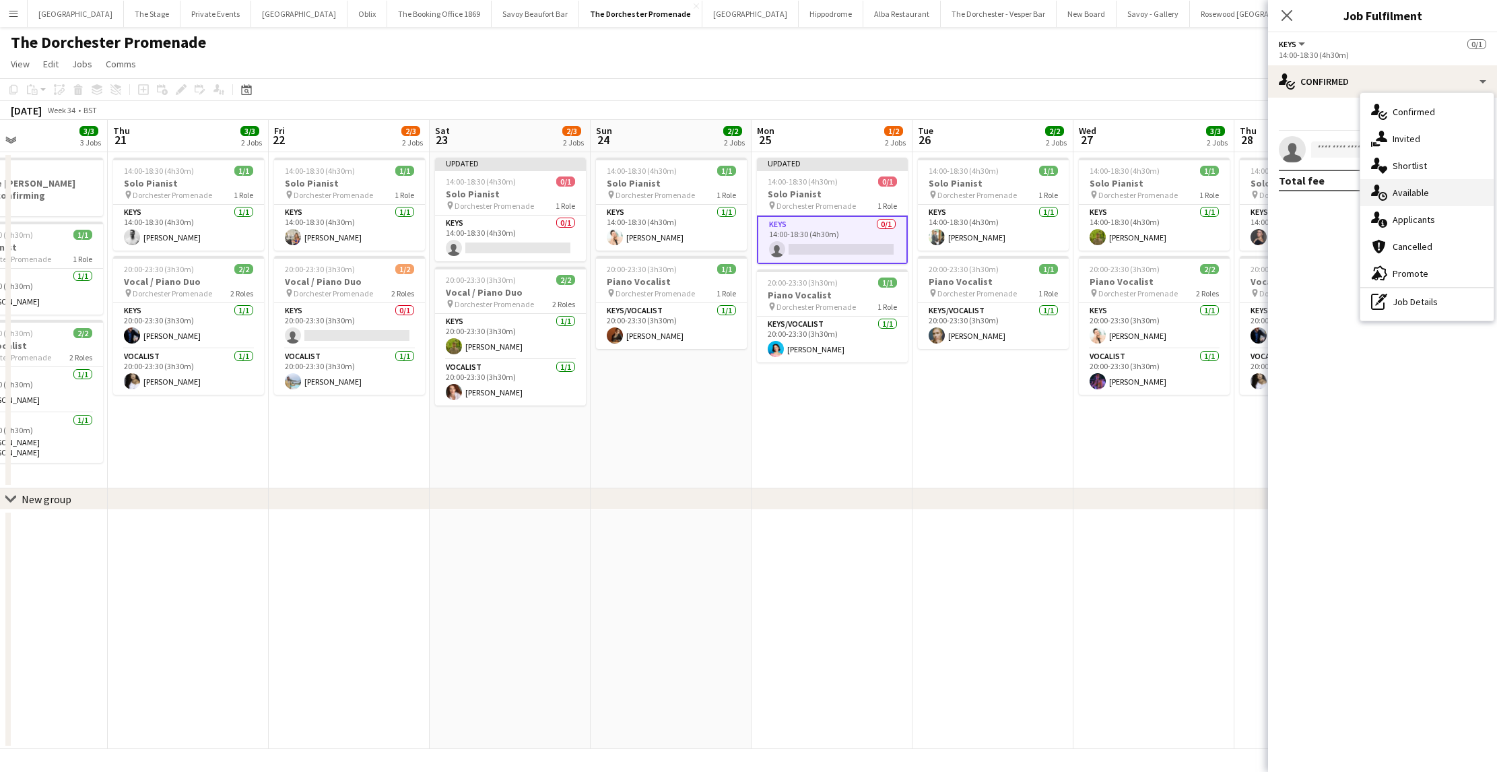
click at [1400, 195] on div "single-neutral-actions-upload Available" at bounding box center [1426, 192] width 133 height 27
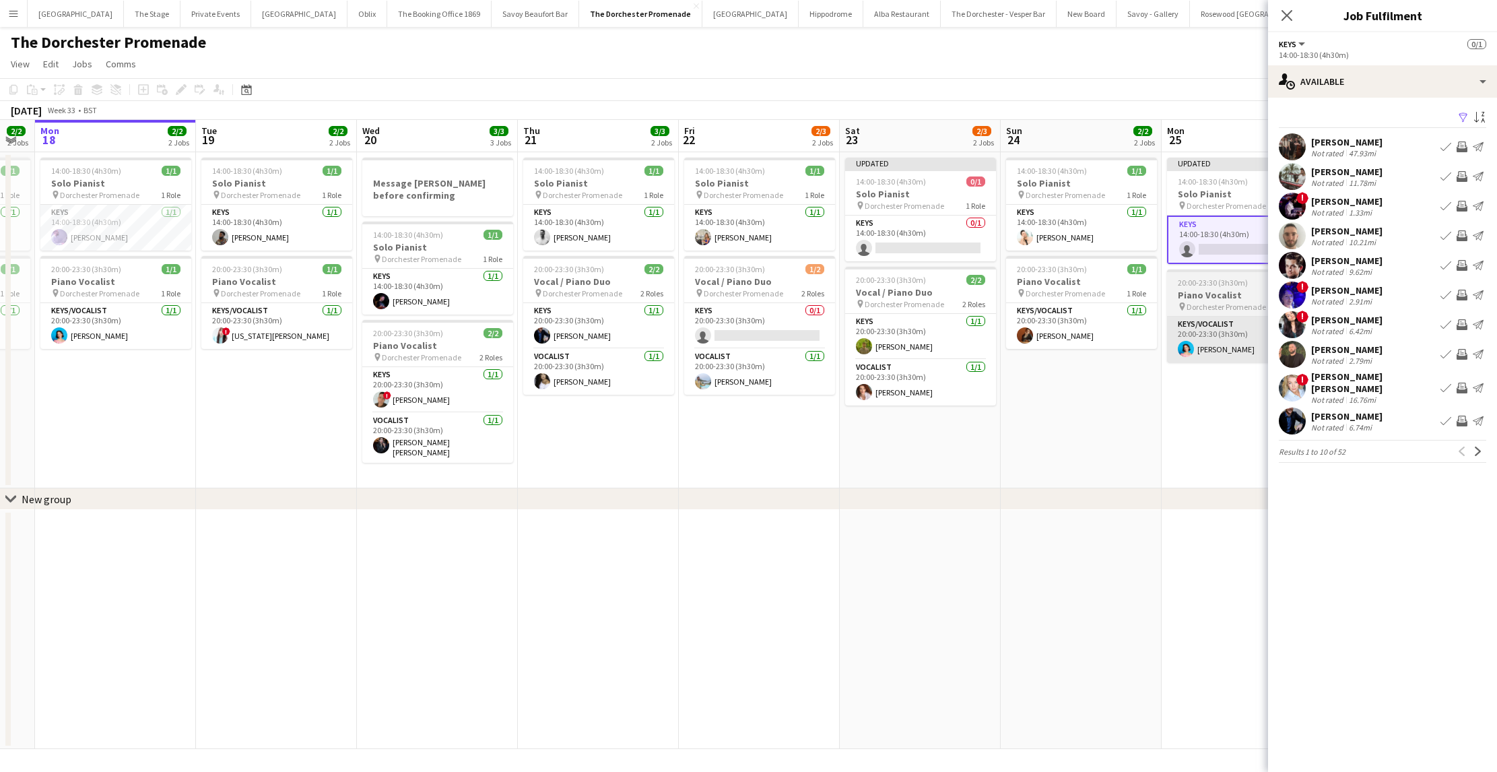
scroll to position [0, 450]
click at [685, 492] on div "chevron-right New group" at bounding box center [748, 499] width 1497 height 22
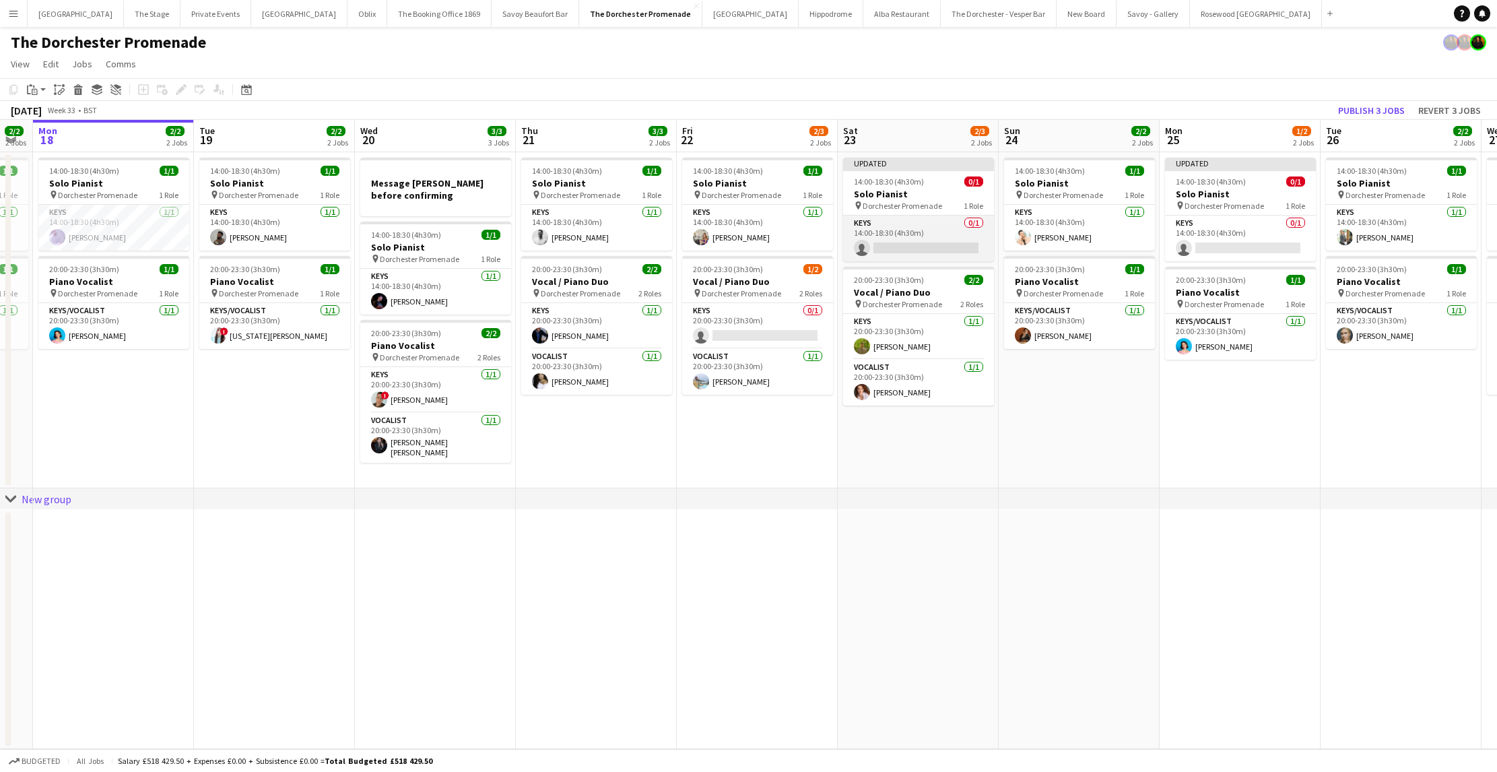
click at [886, 237] on app-card-role "Keys 0/1 14:00-18:30 (4h30m) single-neutral-actions" at bounding box center [918, 238] width 151 height 46
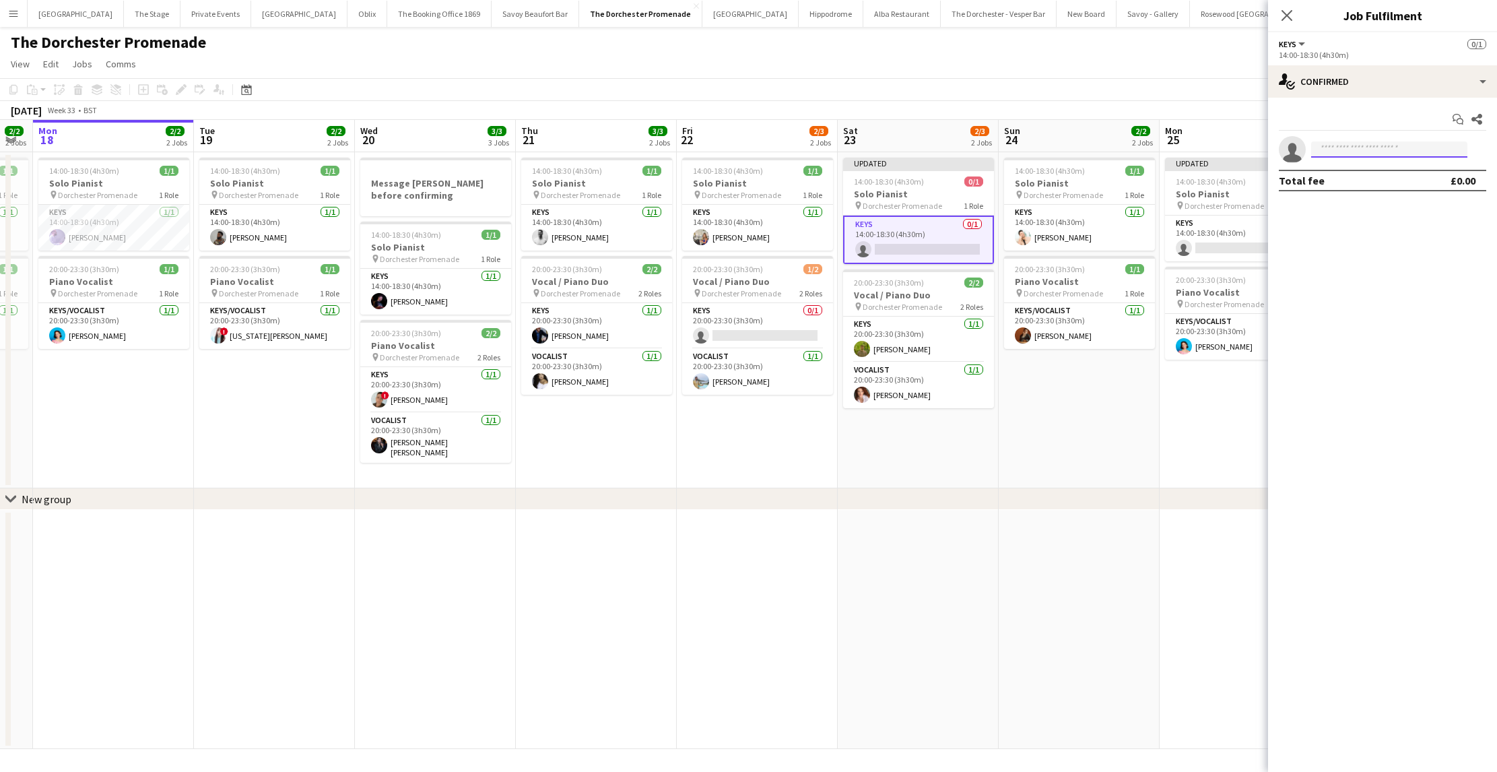
click at [1352, 155] on input at bounding box center [1389, 149] width 156 height 16
type input "****"
click at [1360, 183] on span "[PERSON_NAME][EMAIL_ADDRESS][PERSON_NAME][DOMAIN_NAME]" at bounding box center [1389, 179] width 135 height 11
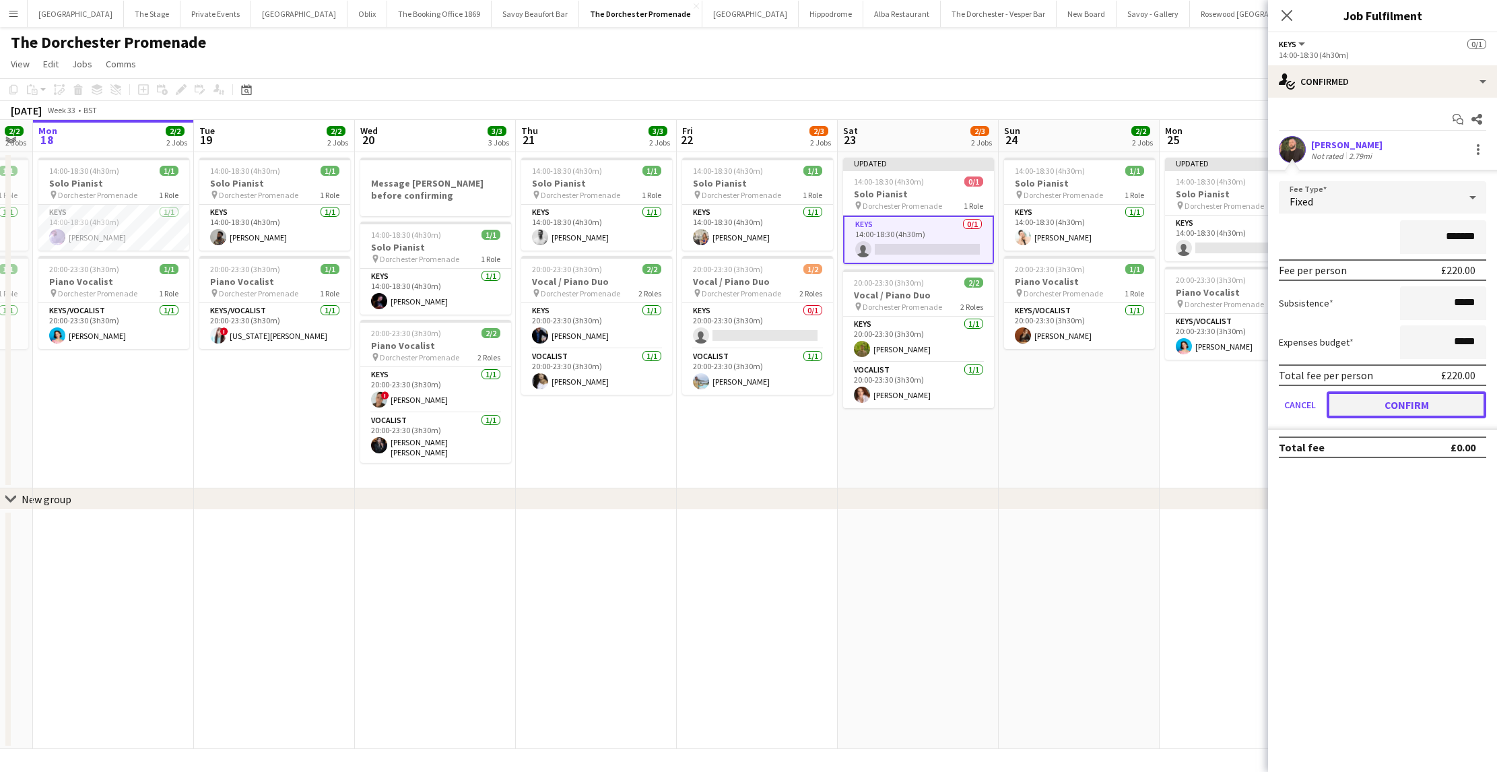
click at [1352, 406] on button "Confirm" at bounding box center [1406, 404] width 160 height 27
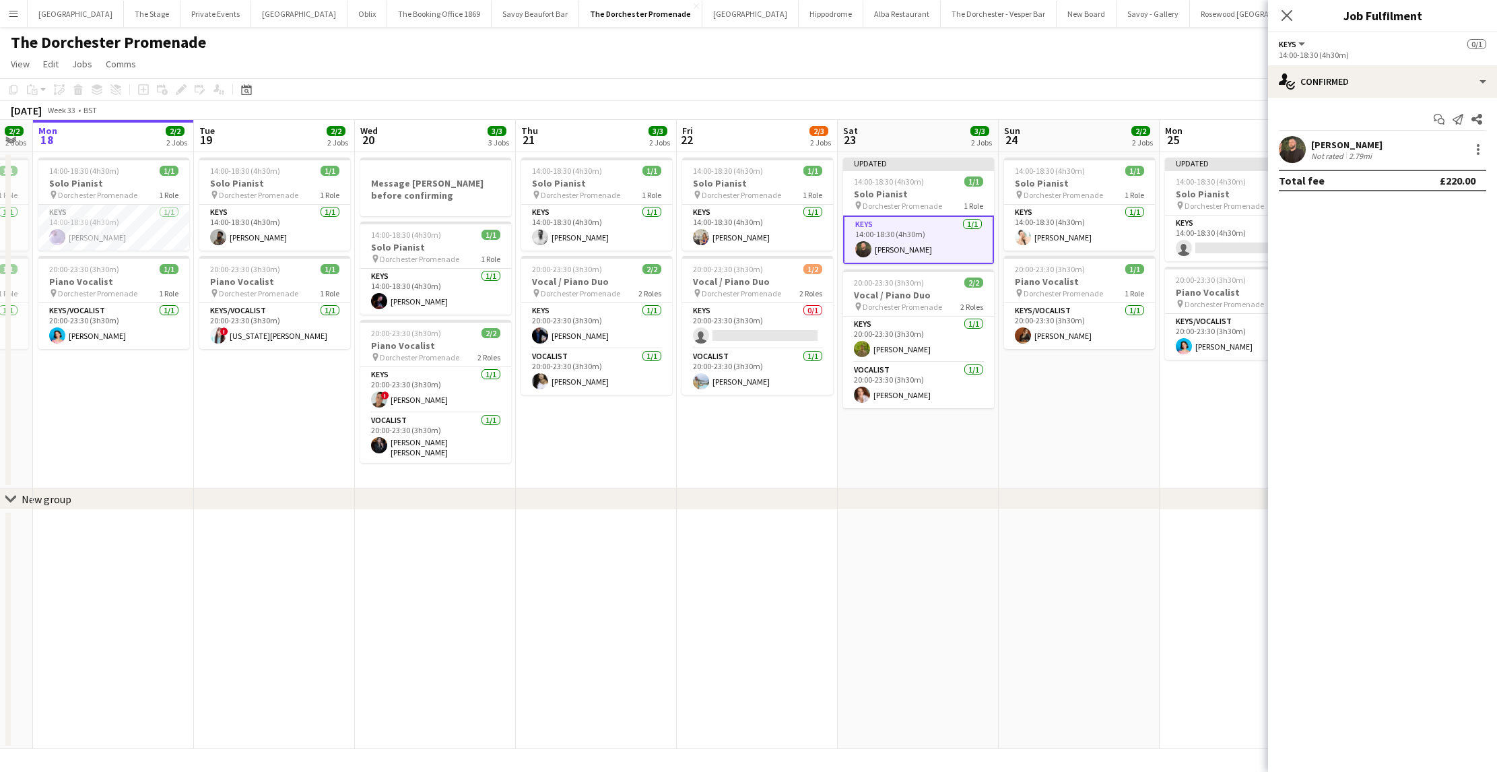
click at [1109, 438] on app-date-cell "14:00-18:30 (4h30m) 1/1 Solo Pianist pin Dorchester Promenade 1 Role Keys [DATE…" at bounding box center [1078, 320] width 161 height 336
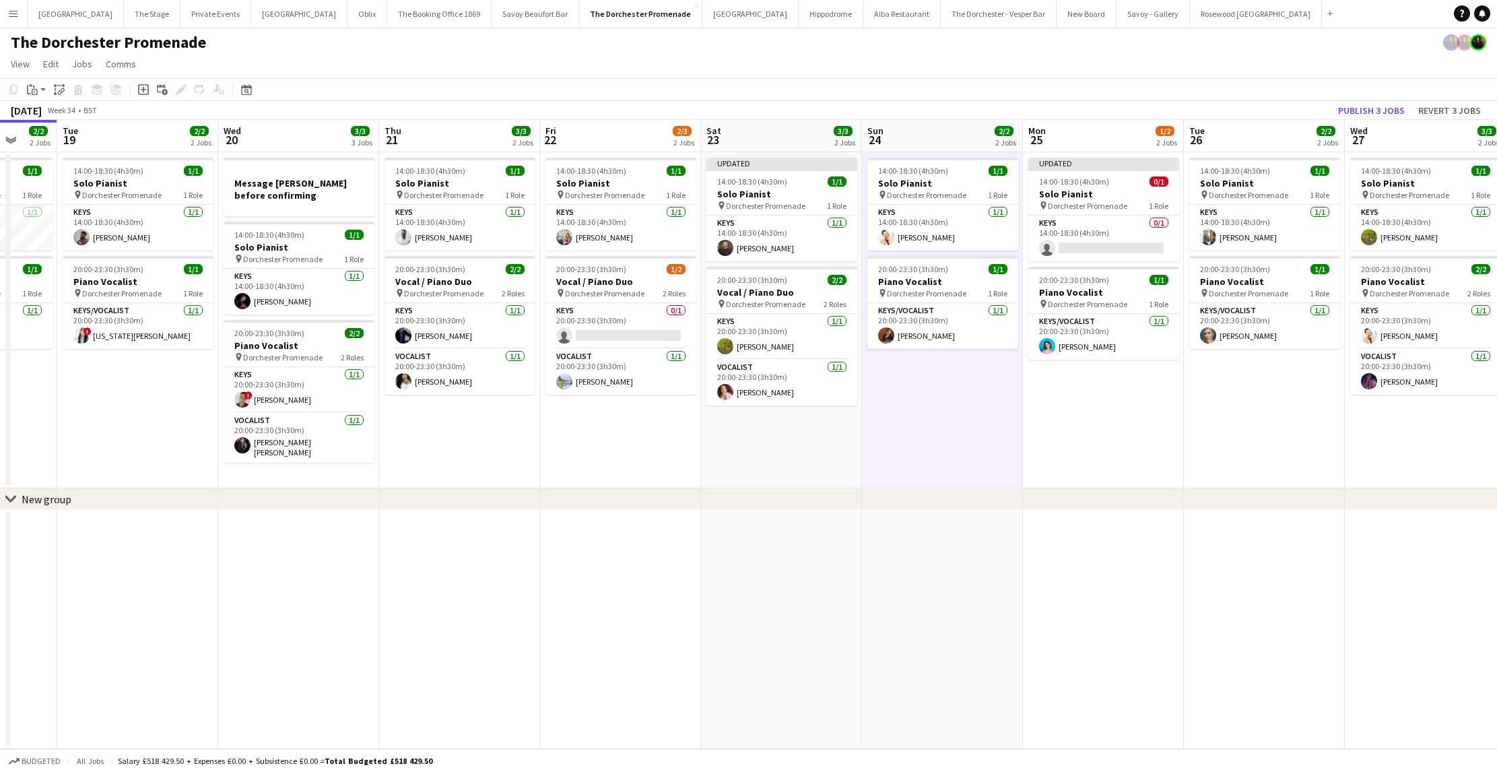
scroll to position [0, 588]
click at [1111, 232] on app-card-role "Keys 0/1 14:00-18:30 (4h30m) single-neutral-actions" at bounding box center [1102, 238] width 151 height 46
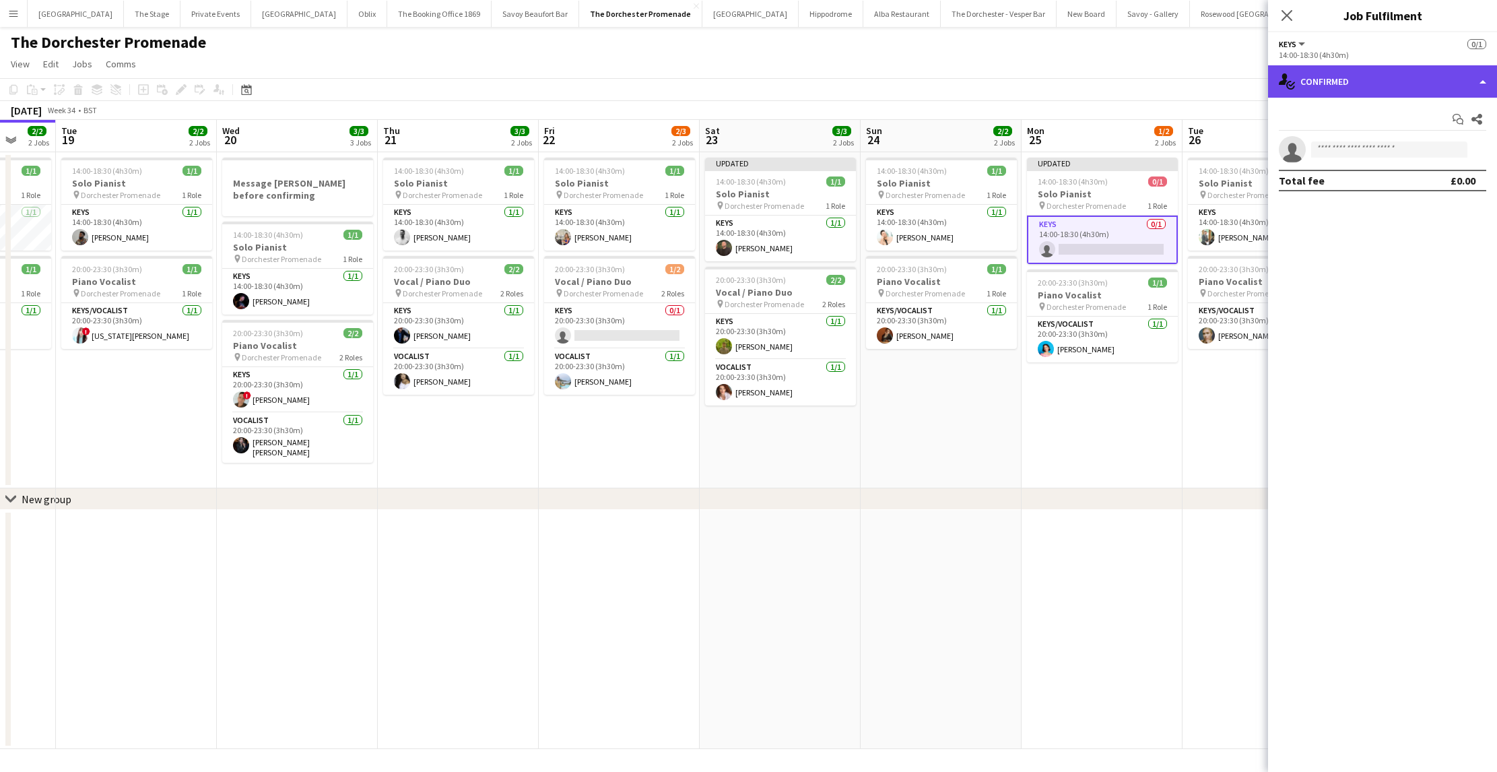
click at [1330, 83] on div "single-neutral-actions-check-2 Confirmed" at bounding box center [1382, 81] width 229 height 32
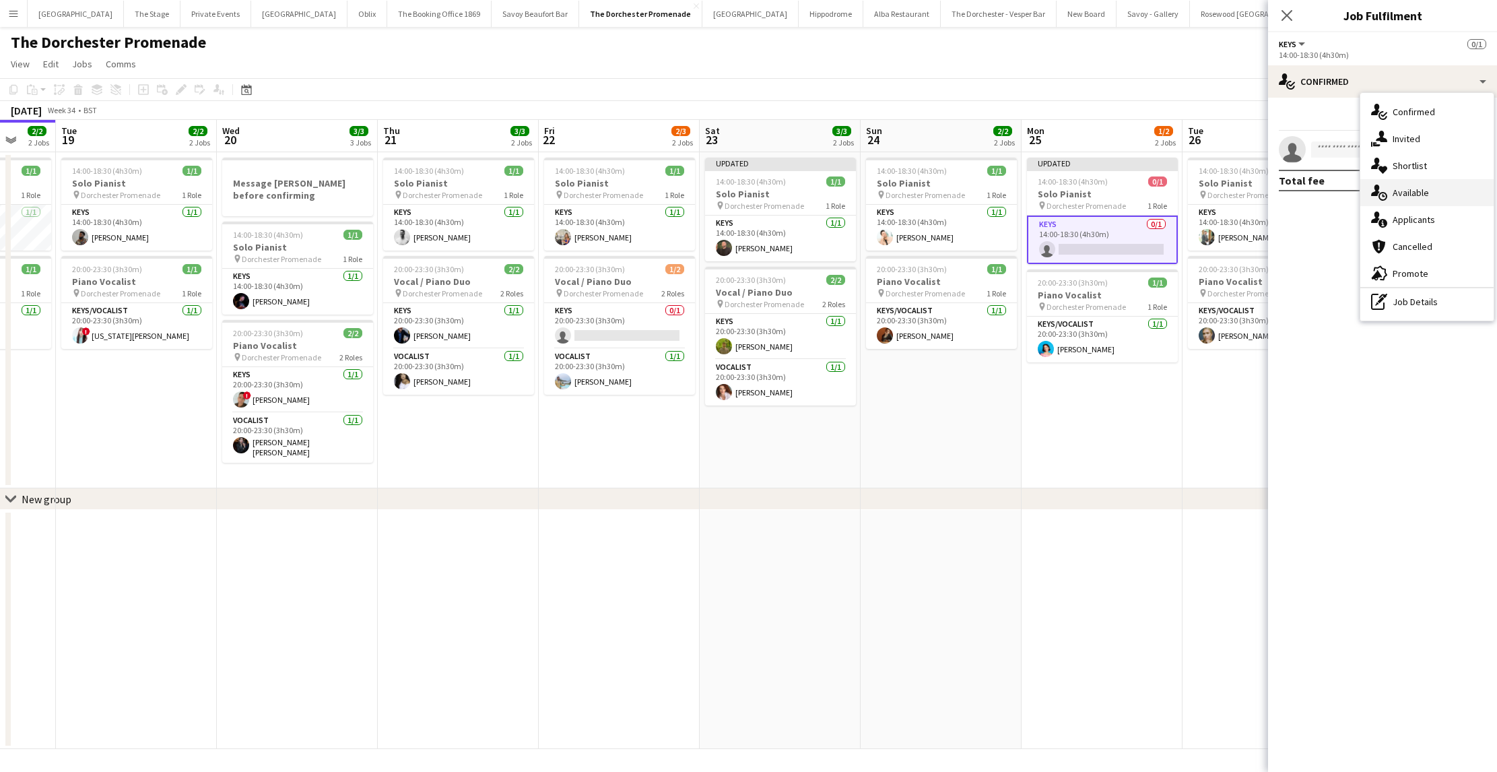
click at [1412, 195] on div "single-neutral-actions-upload Available" at bounding box center [1426, 192] width 133 height 27
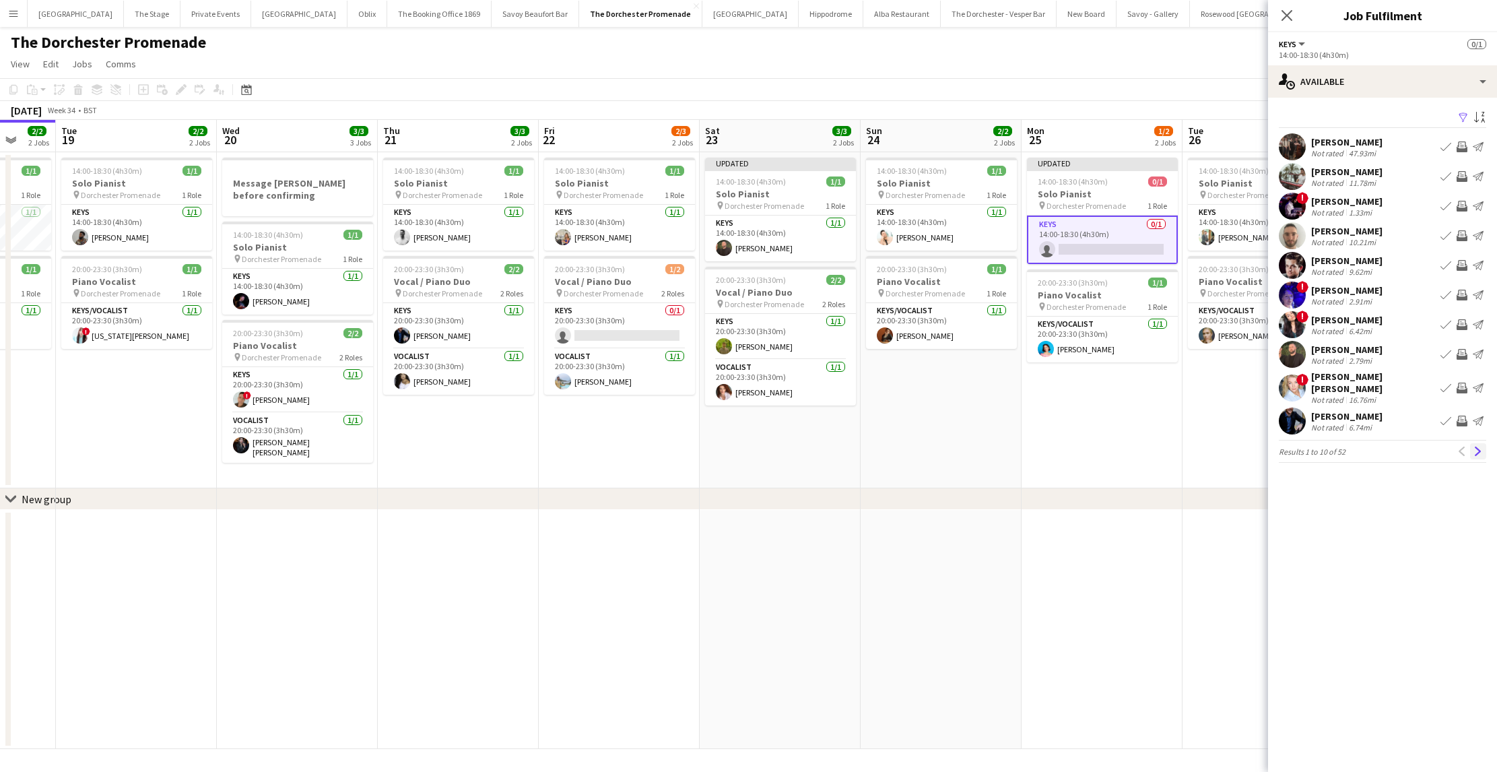
click at [1473, 446] on app-icon "Next" at bounding box center [1477, 450] width 9 height 9
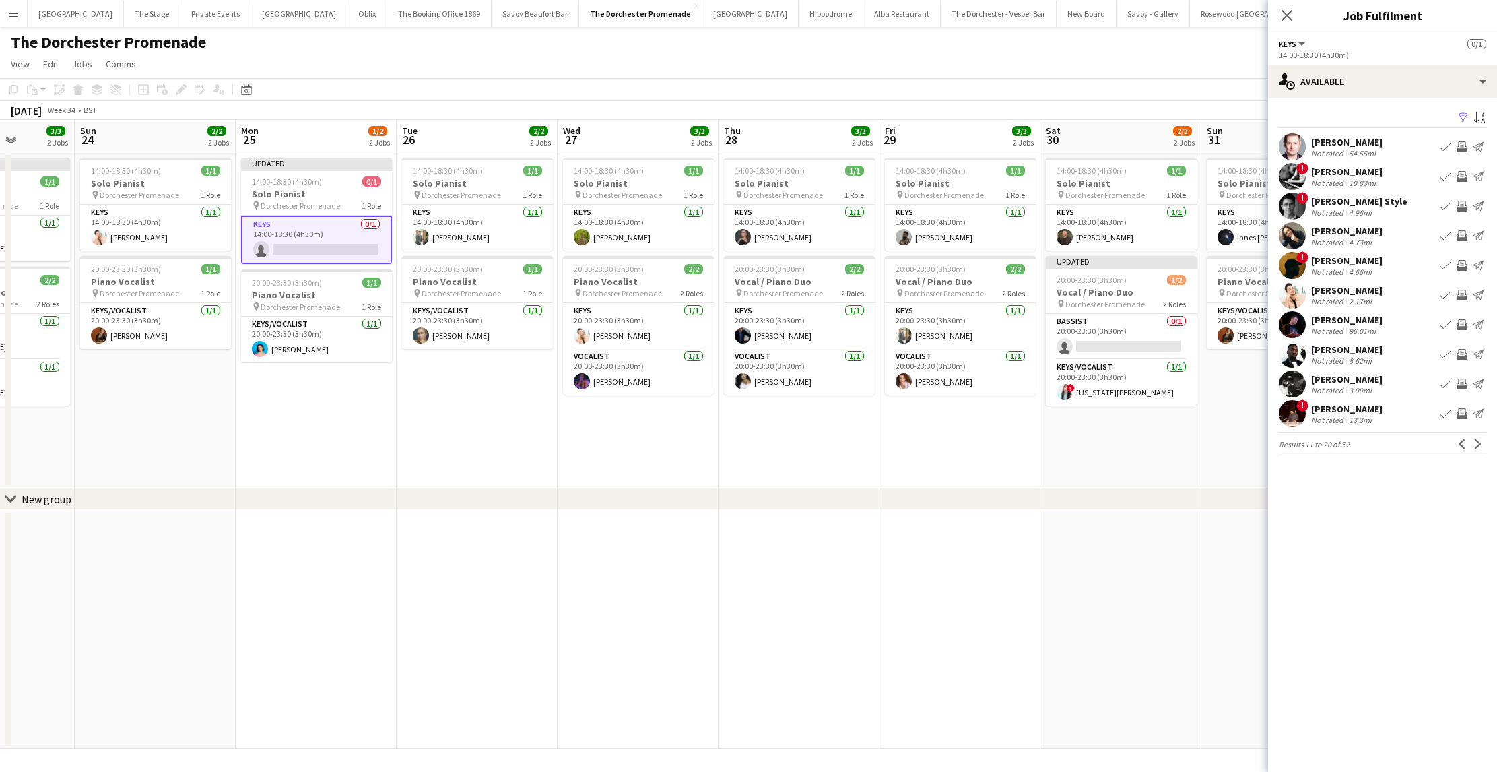
scroll to position [0, 406]
click at [1445, 327] on app-icon "Book crew" at bounding box center [1445, 324] width 11 height 11
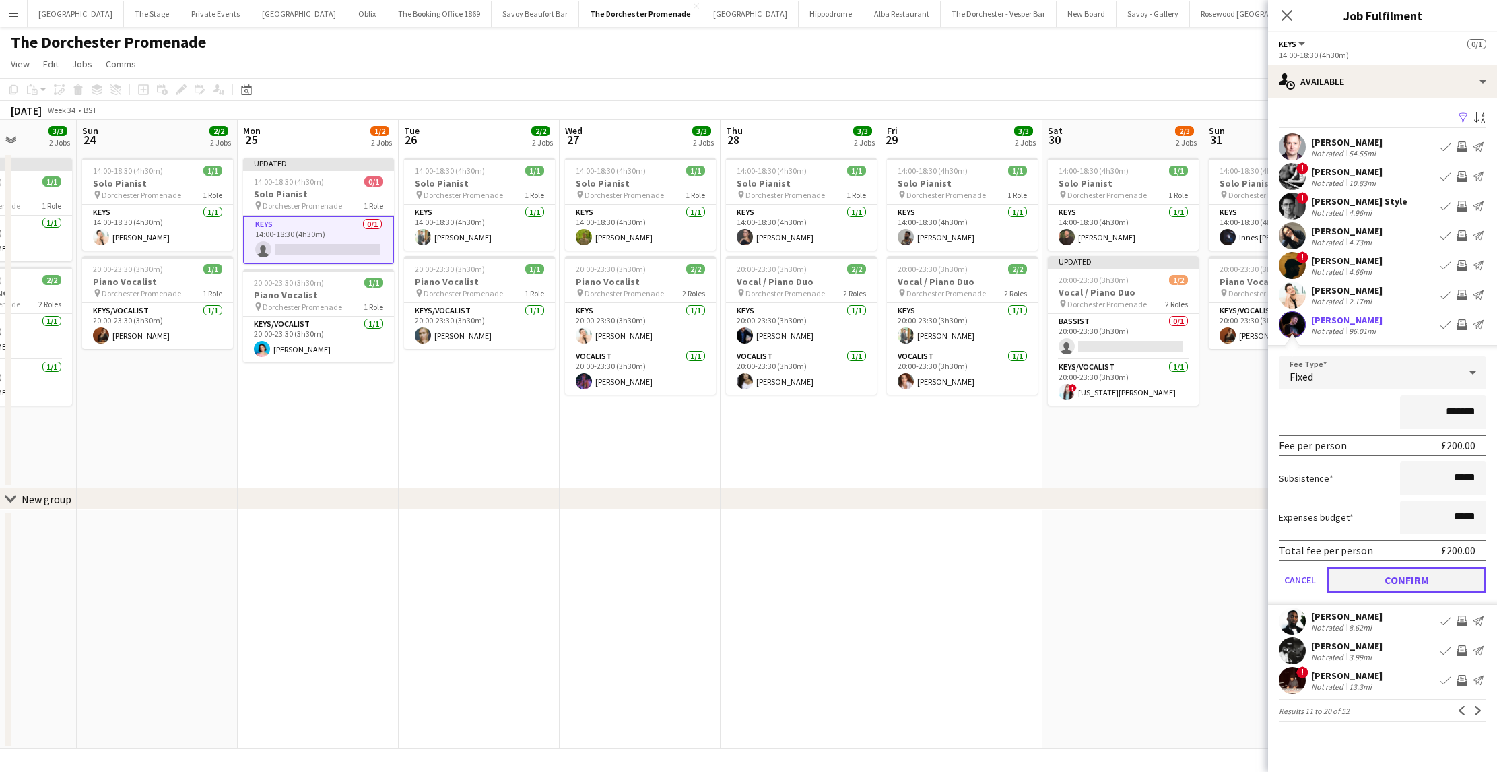
click at [1355, 582] on button "Confirm" at bounding box center [1406, 579] width 160 height 27
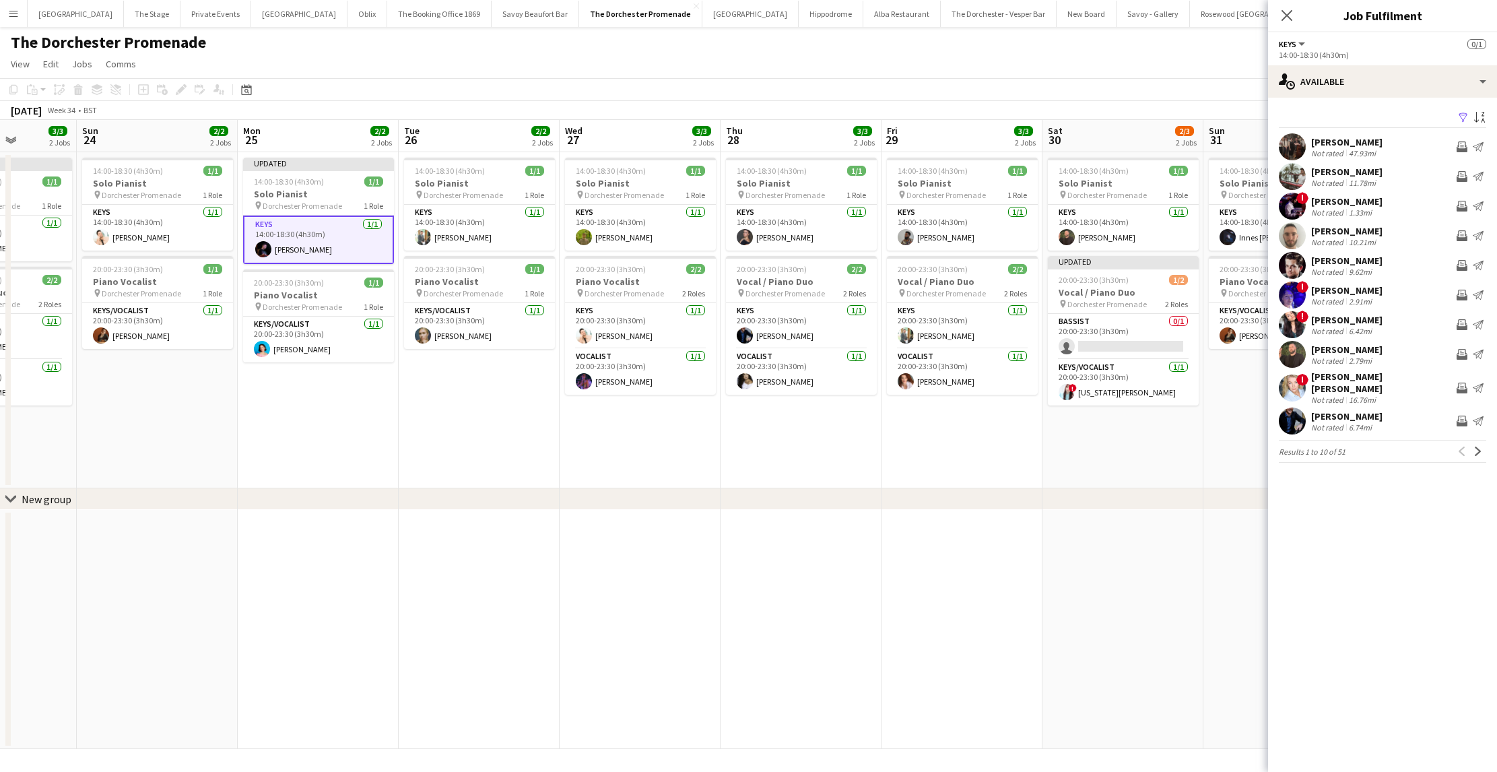
click at [988, 436] on app-date-cell "14:00-18:30 (4h30m) 1/1 Solo Pianist pin Dorchester Promenade 1 Role Keys [DATE…" at bounding box center [961, 320] width 161 height 336
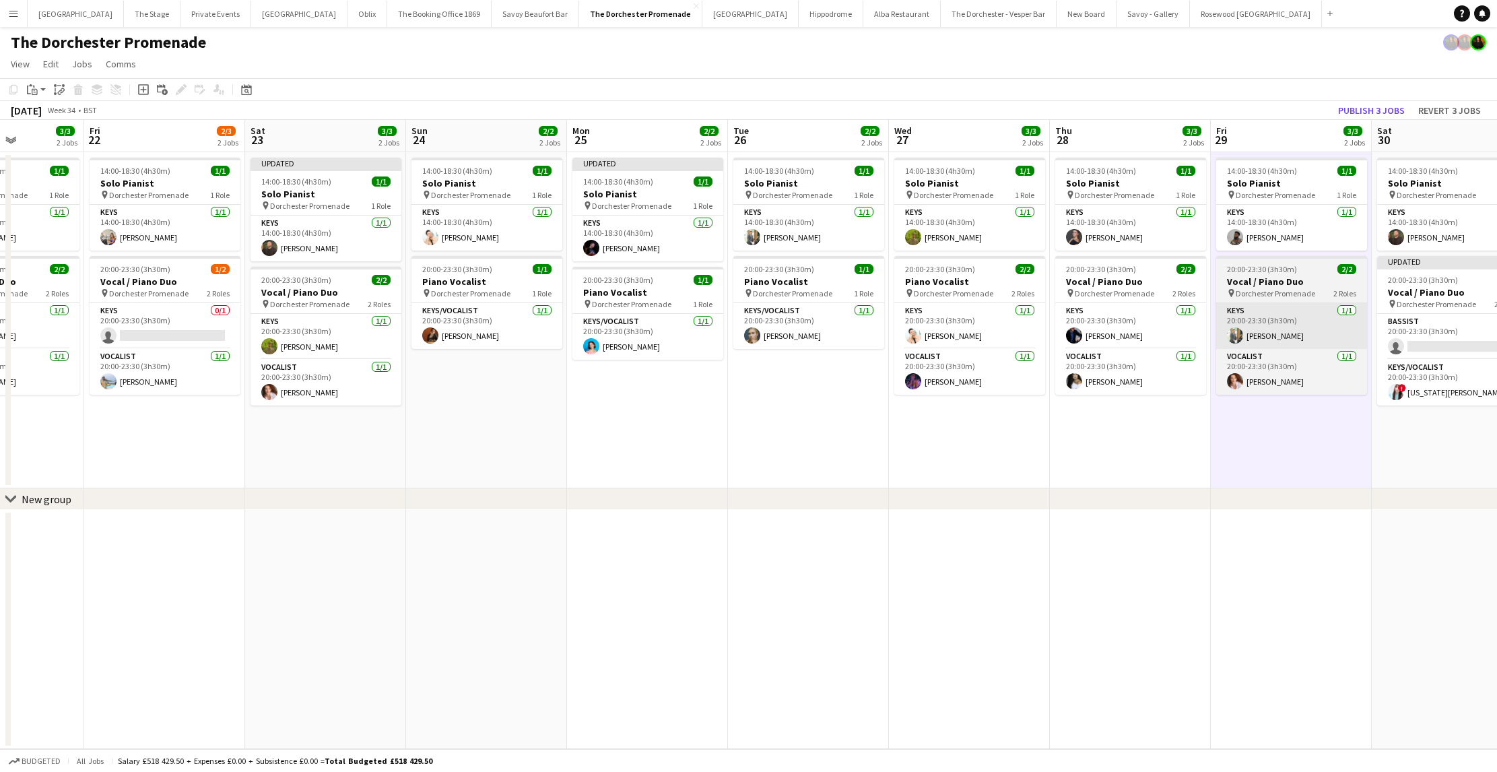
scroll to position [0, 399]
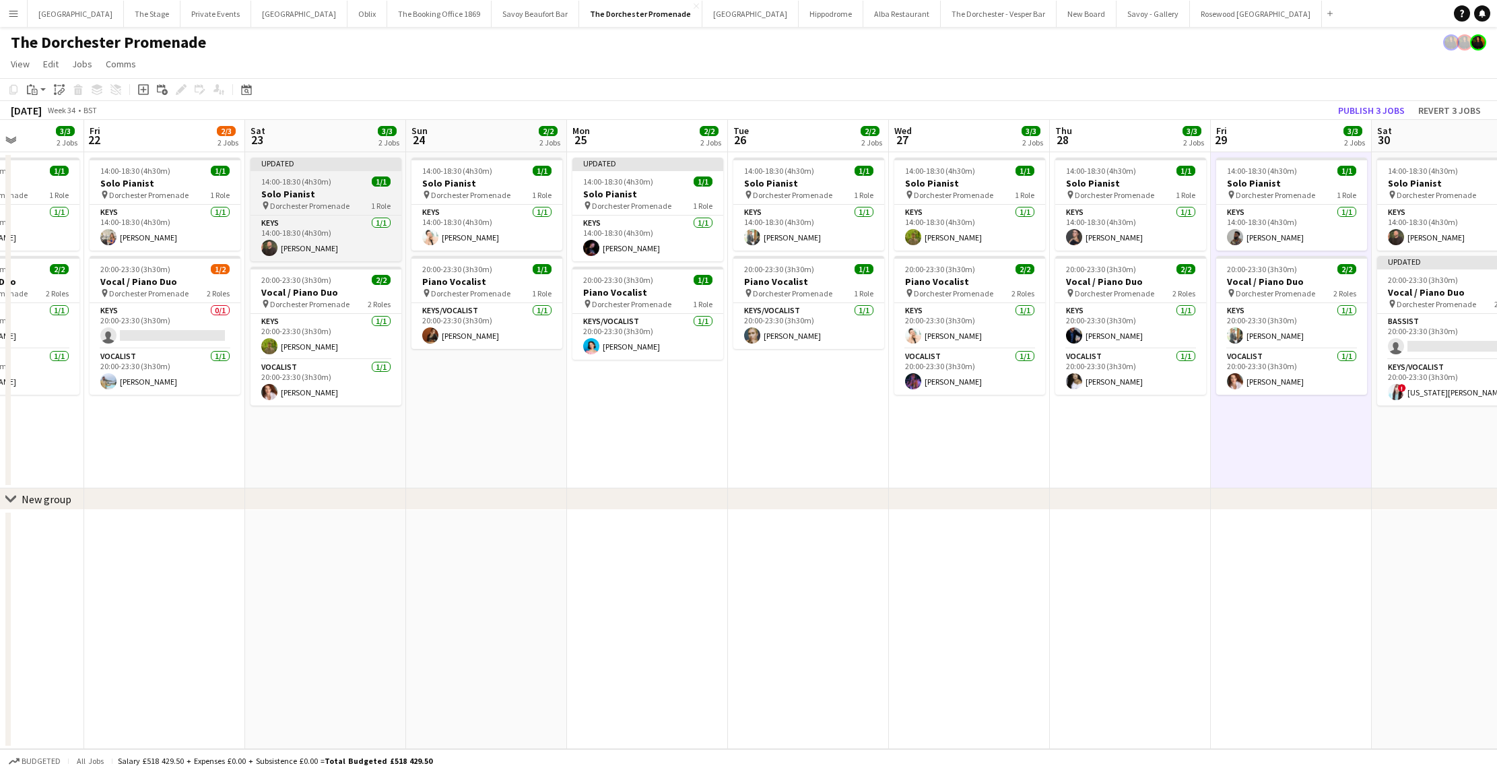
click at [357, 169] on div at bounding box center [325, 169] width 151 height 3
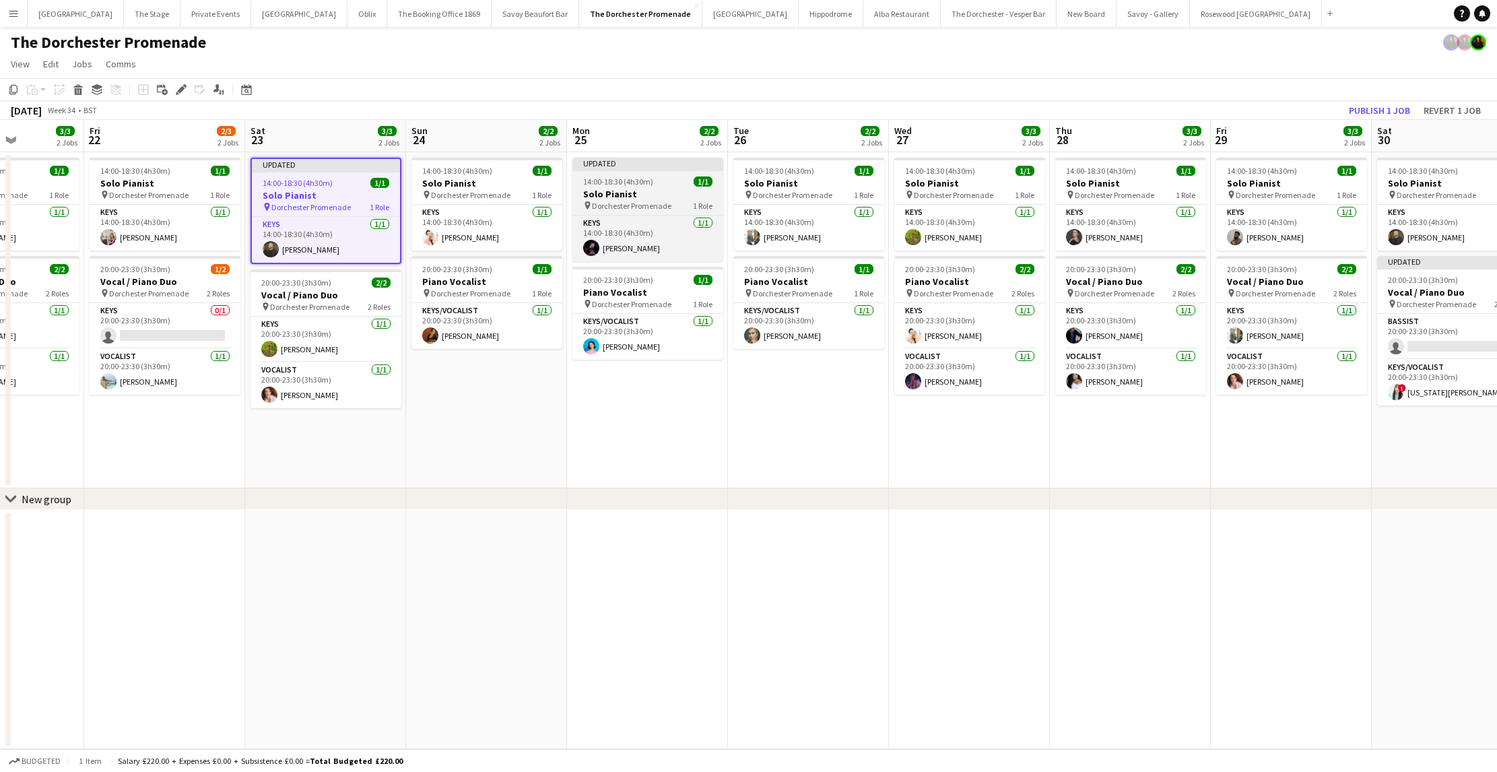
click at [658, 188] on h3 "Solo Pianist" at bounding box center [647, 194] width 151 height 12
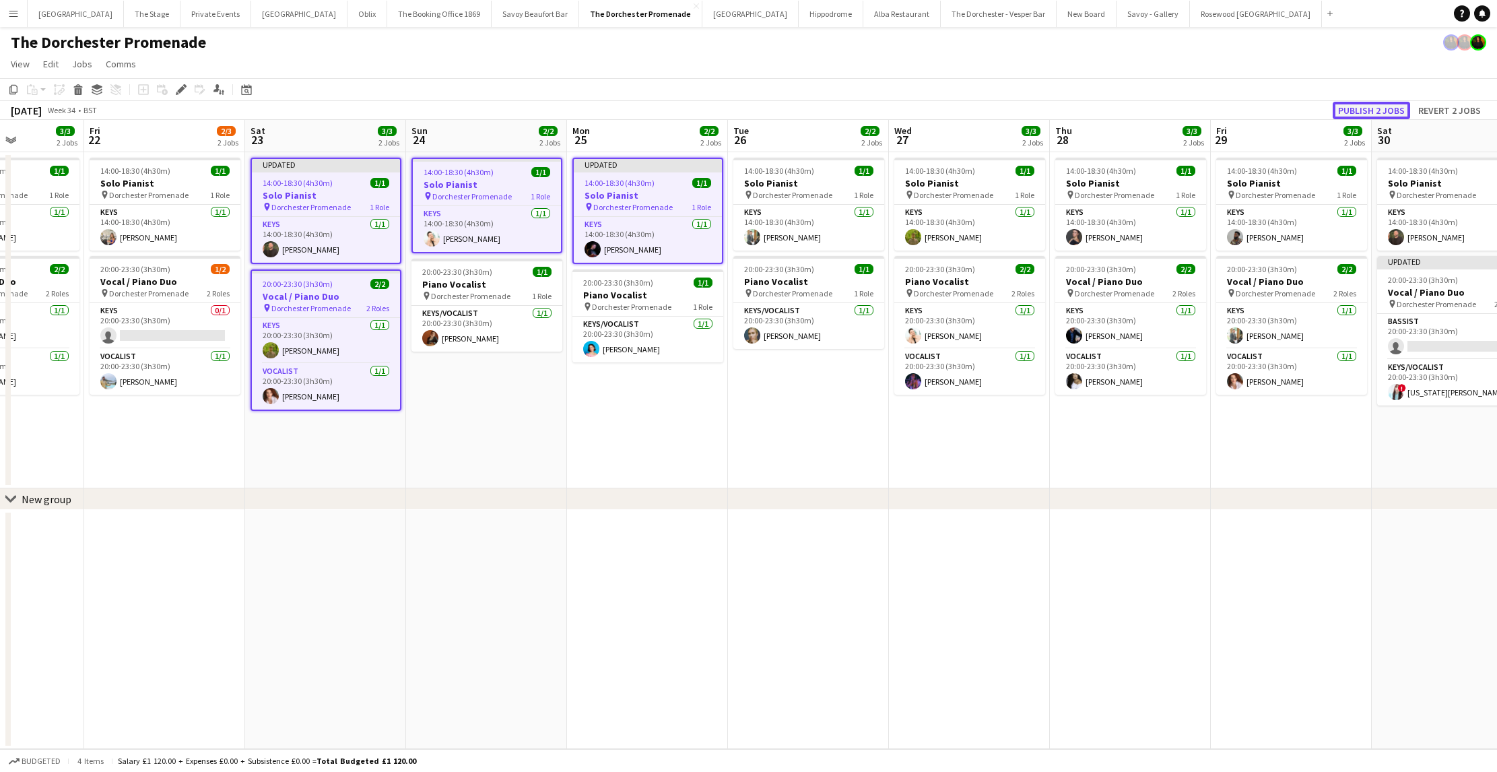
click at [1352, 108] on button "Publish 2 jobs" at bounding box center [1370, 111] width 77 height 18
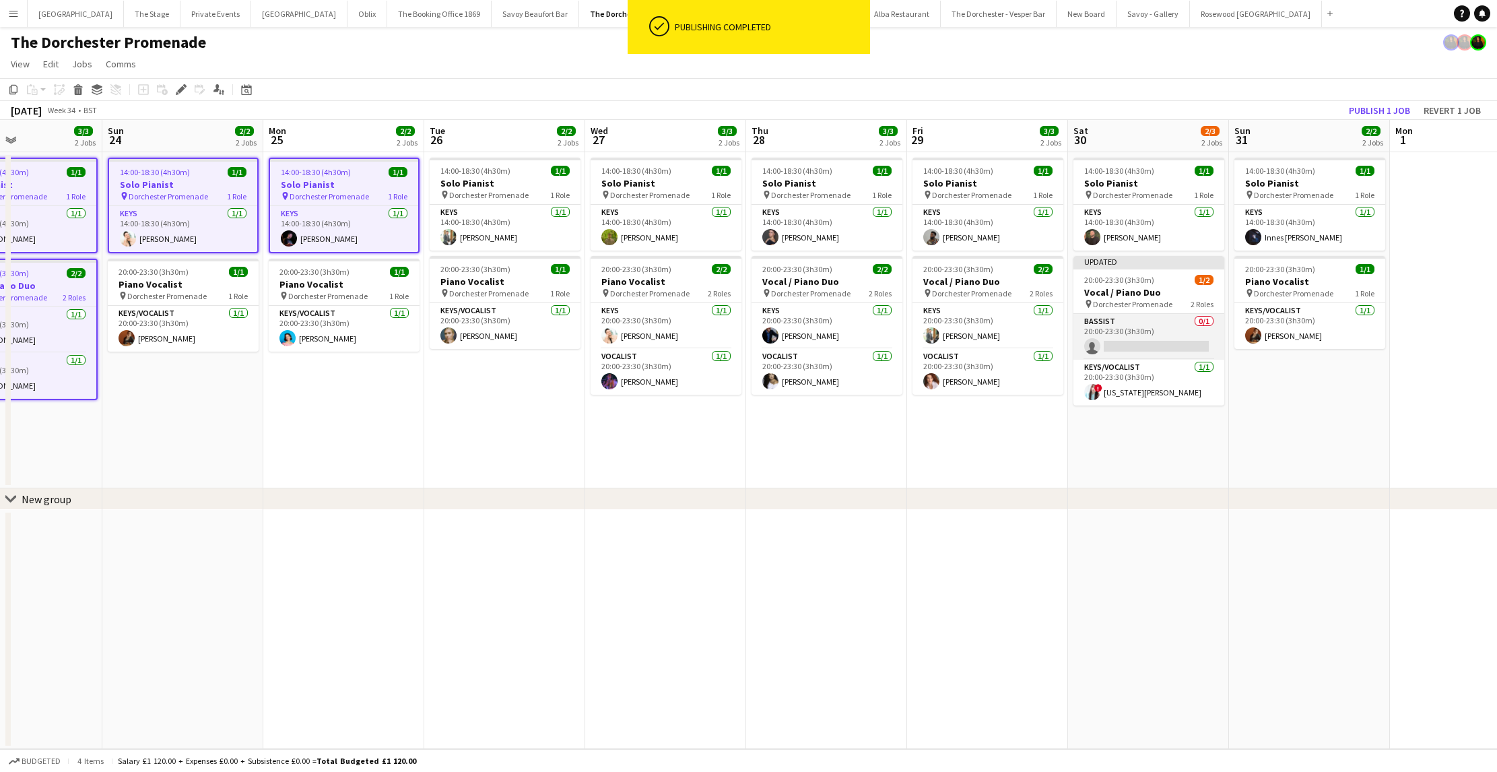
click at [1136, 353] on app-card-role "Bassist 0/1 20:00-23:30 (3h30m) single-neutral-actions" at bounding box center [1148, 337] width 151 height 46
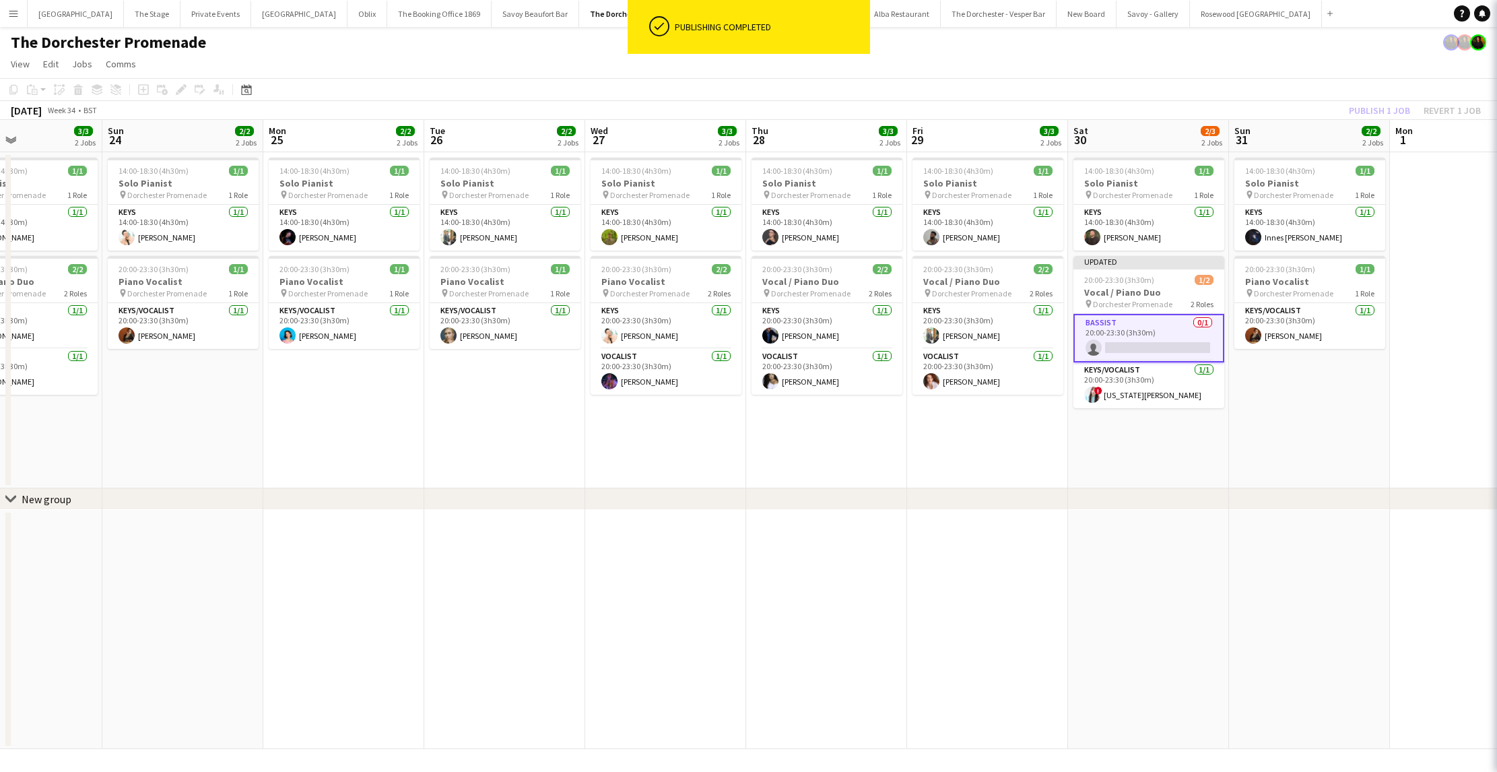
scroll to position [0, 380]
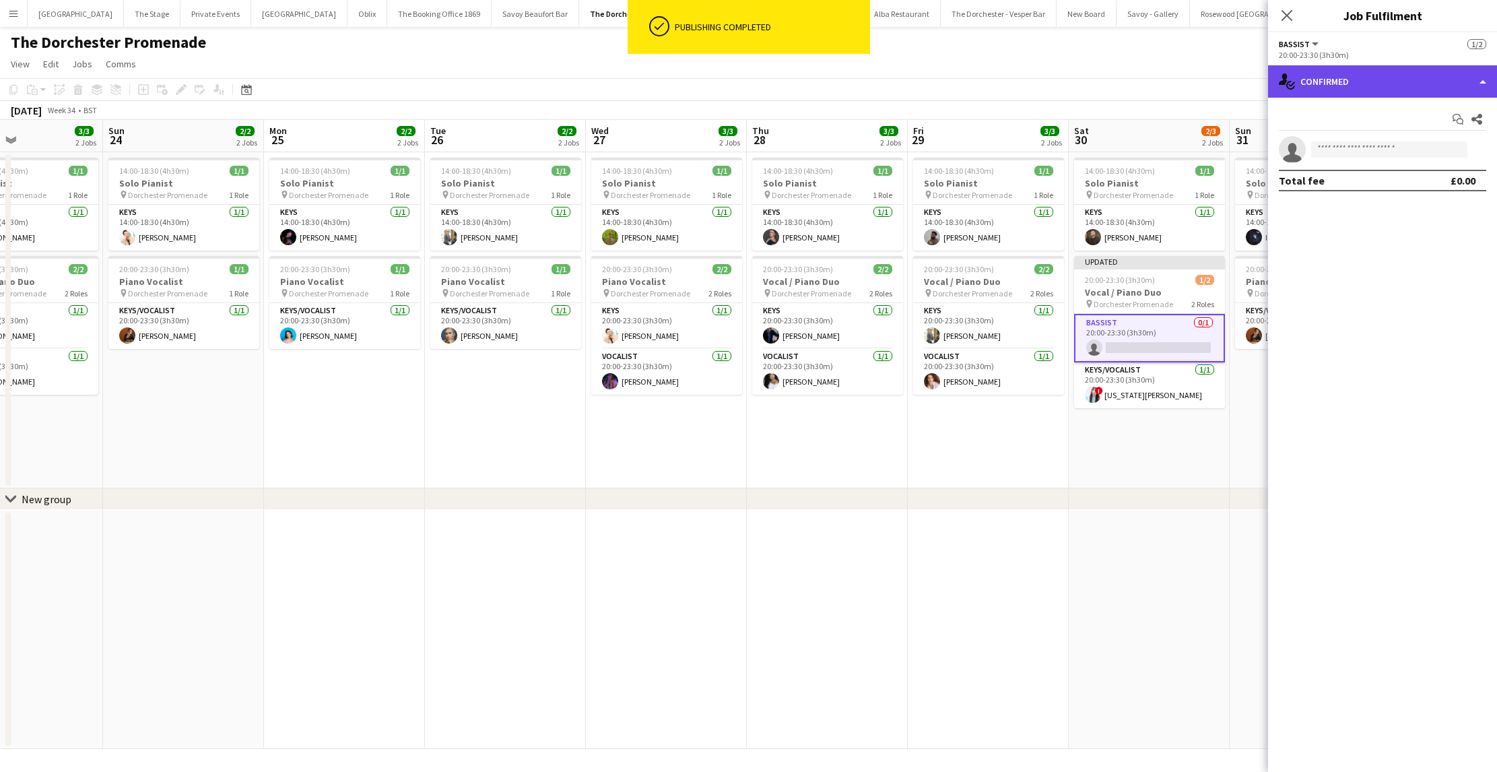
click at [1407, 86] on div "single-neutral-actions-check-2 Confirmed" at bounding box center [1382, 81] width 229 height 32
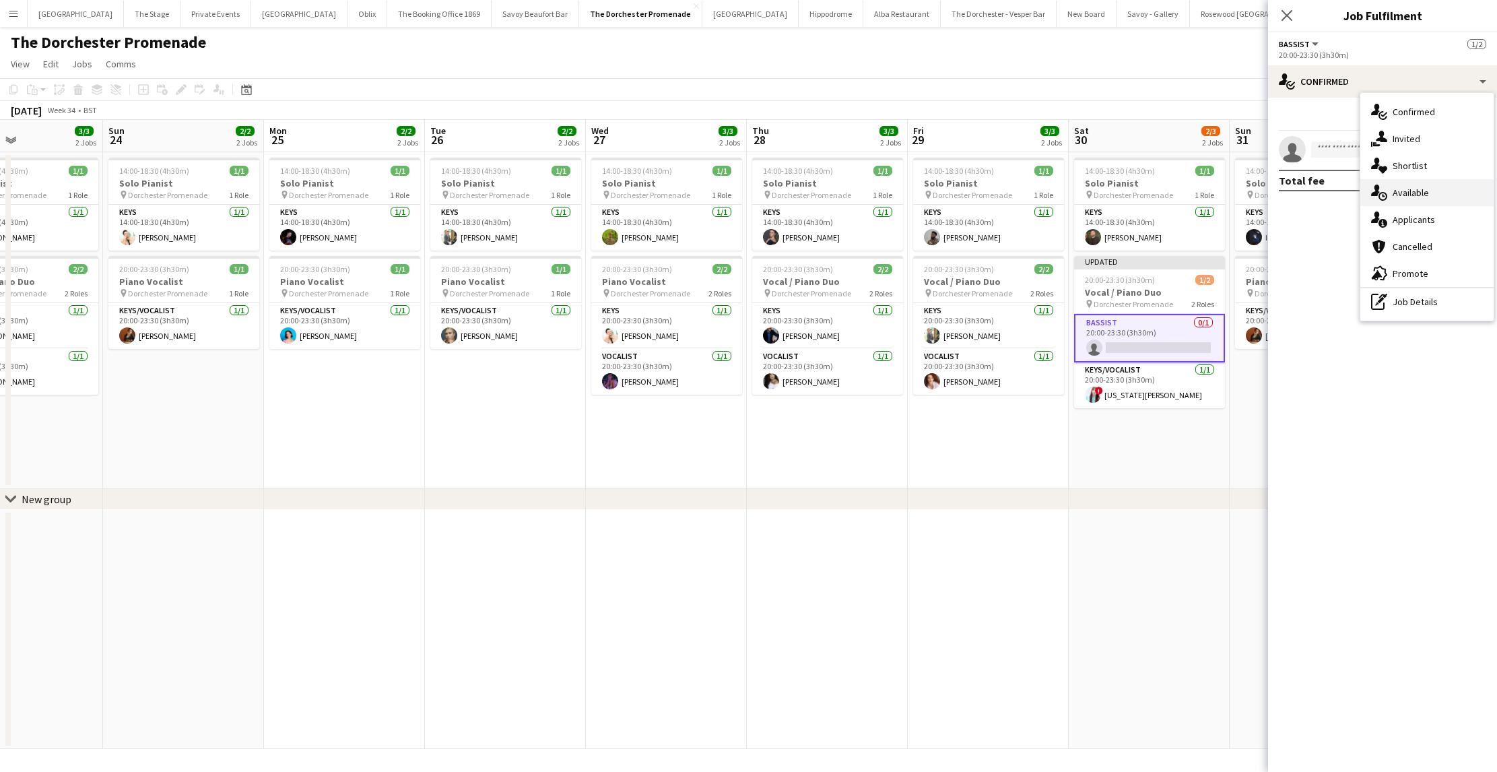
click at [1414, 196] on div "single-neutral-actions-upload Available" at bounding box center [1426, 192] width 133 height 27
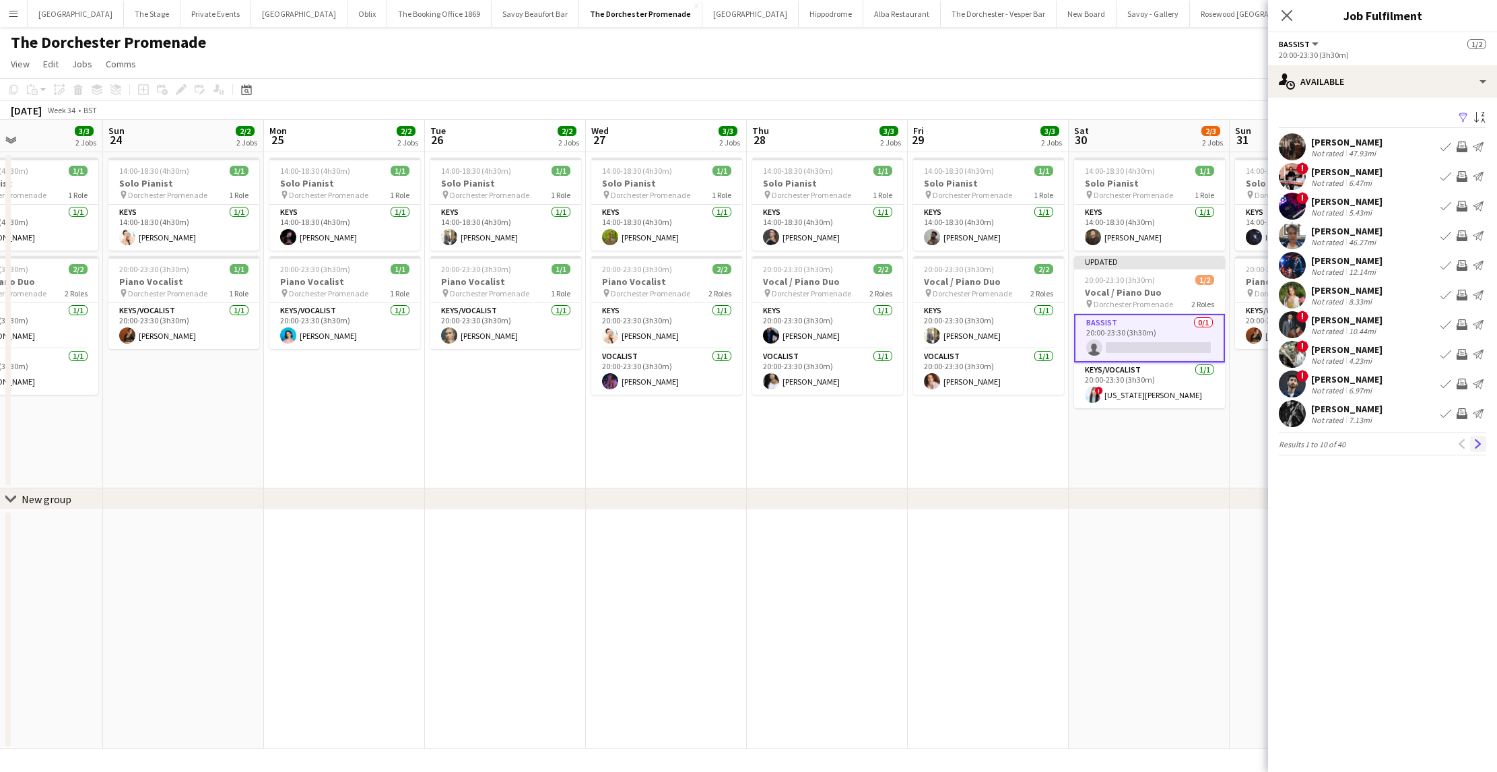
click at [1480, 444] on app-icon "Next" at bounding box center [1477, 443] width 9 height 9
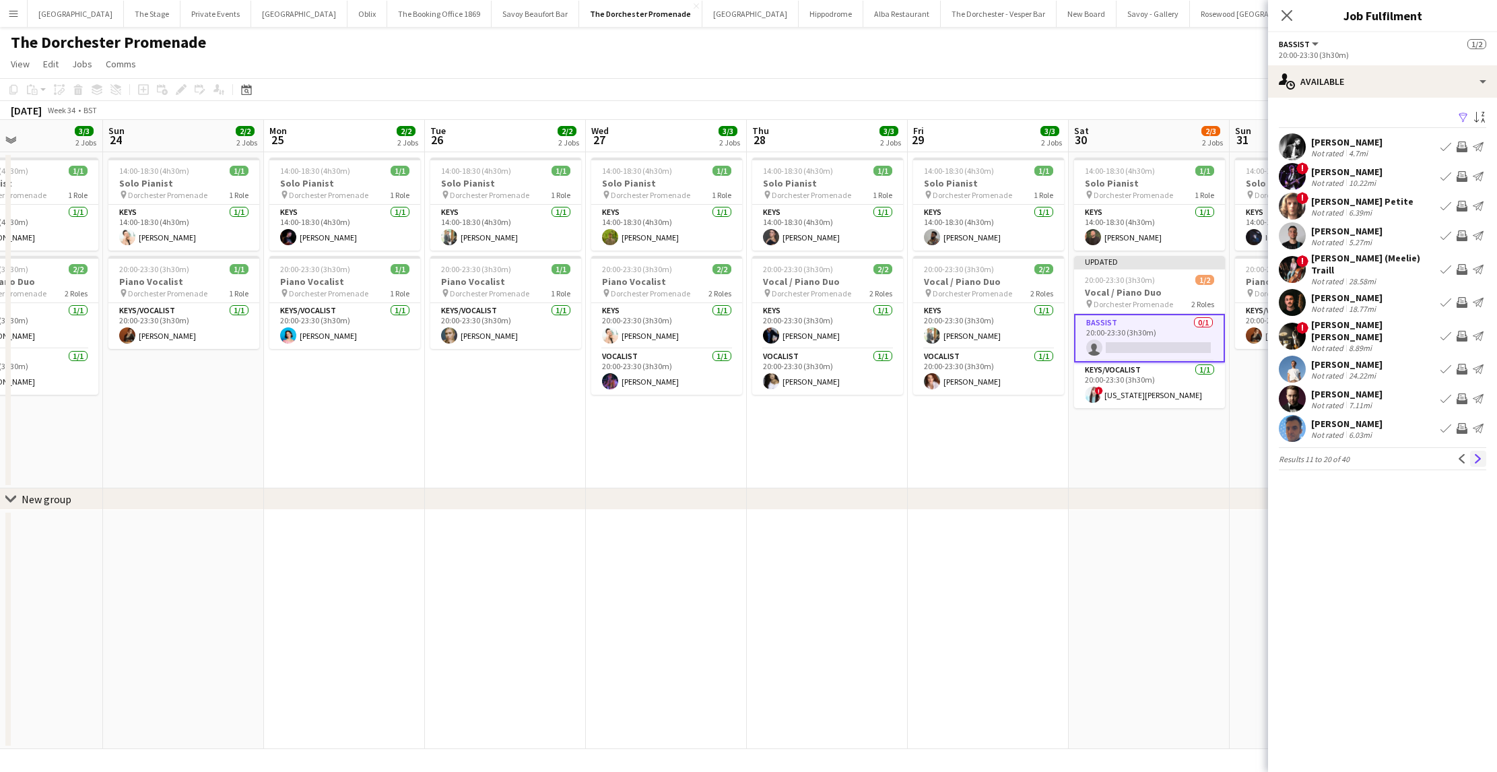
click at [1480, 454] on app-icon "Next" at bounding box center [1477, 458] width 9 height 9
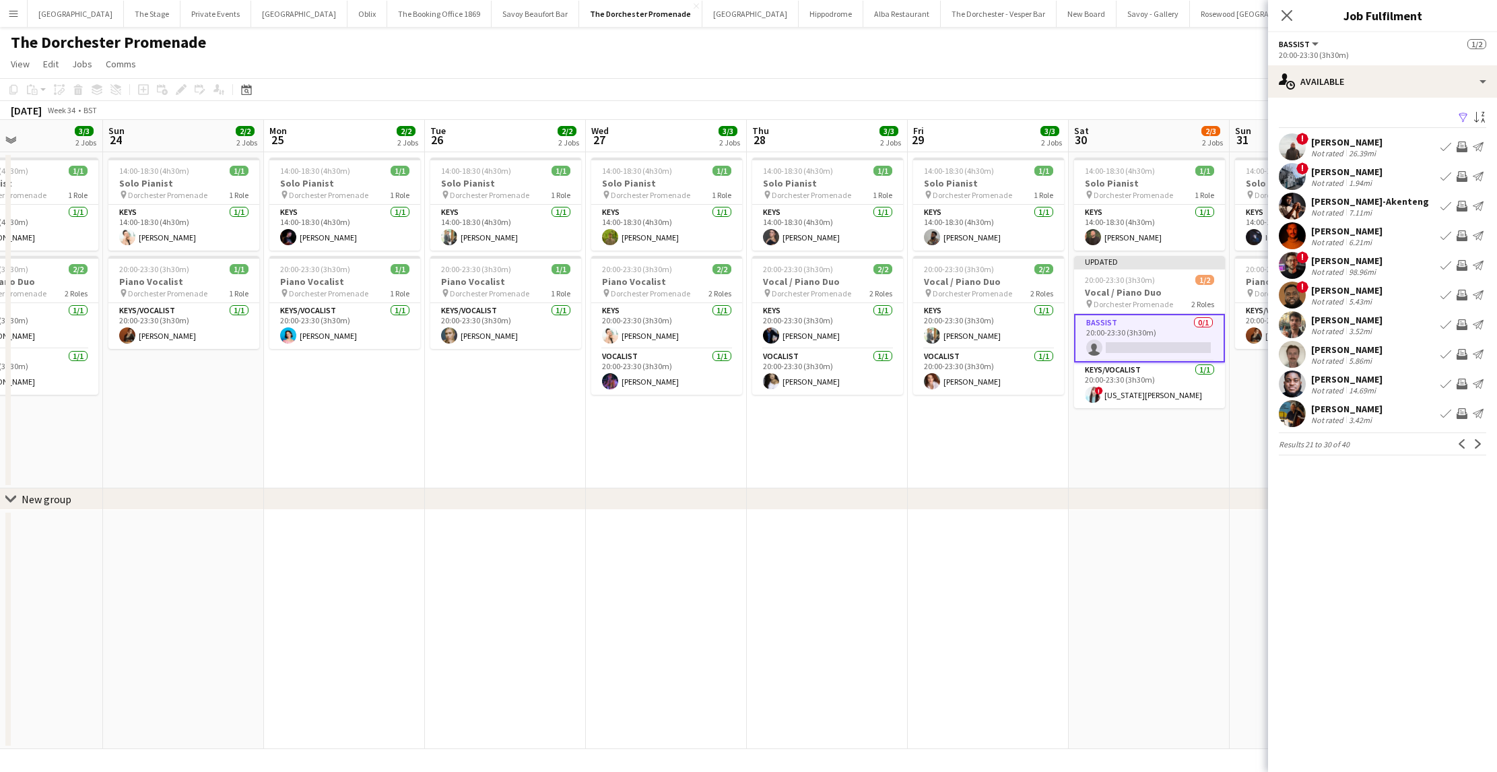
click at [1439, 236] on button "Book crew" at bounding box center [1445, 236] width 16 height 16
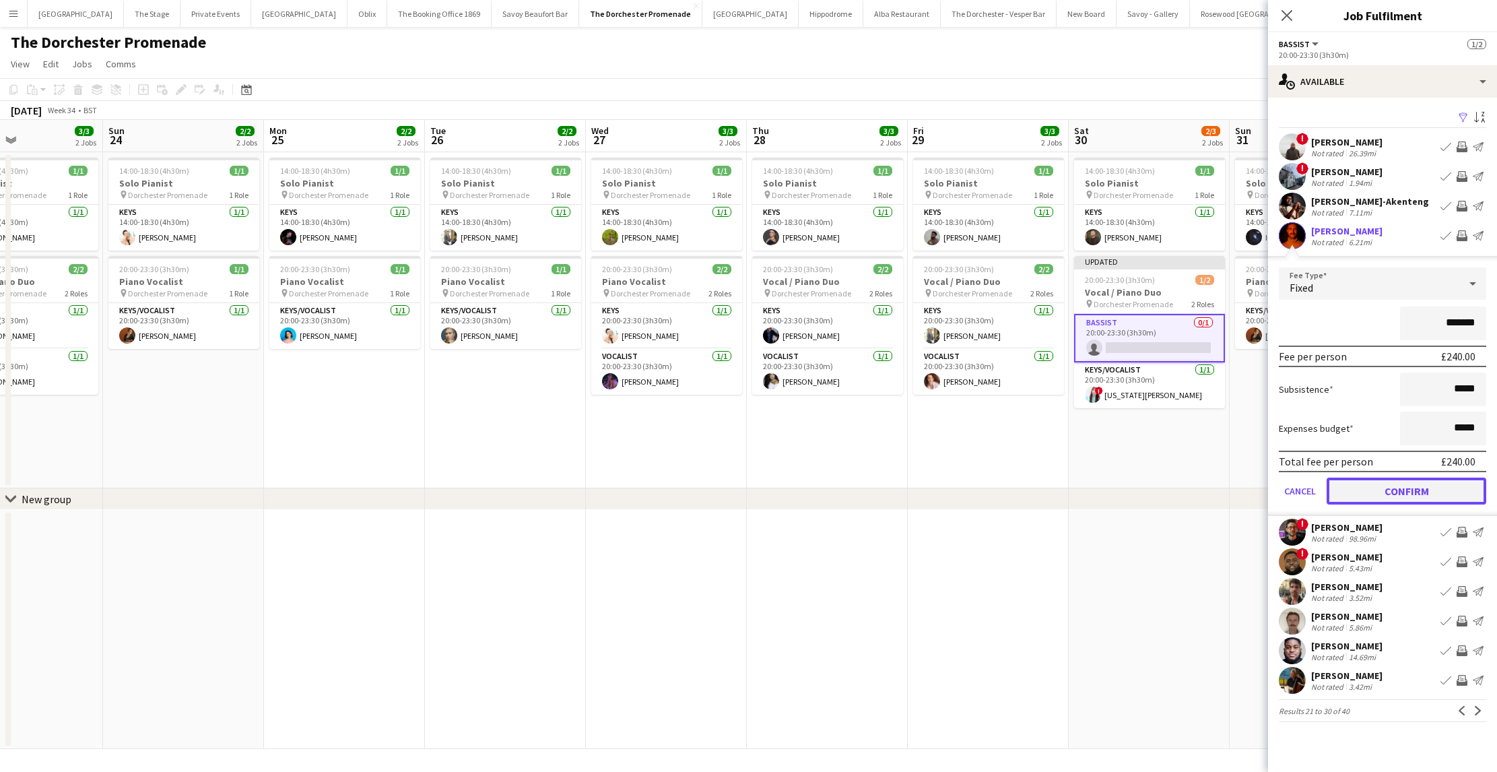
click at [1351, 492] on button "Confirm" at bounding box center [1406, 490] width 160 height 27
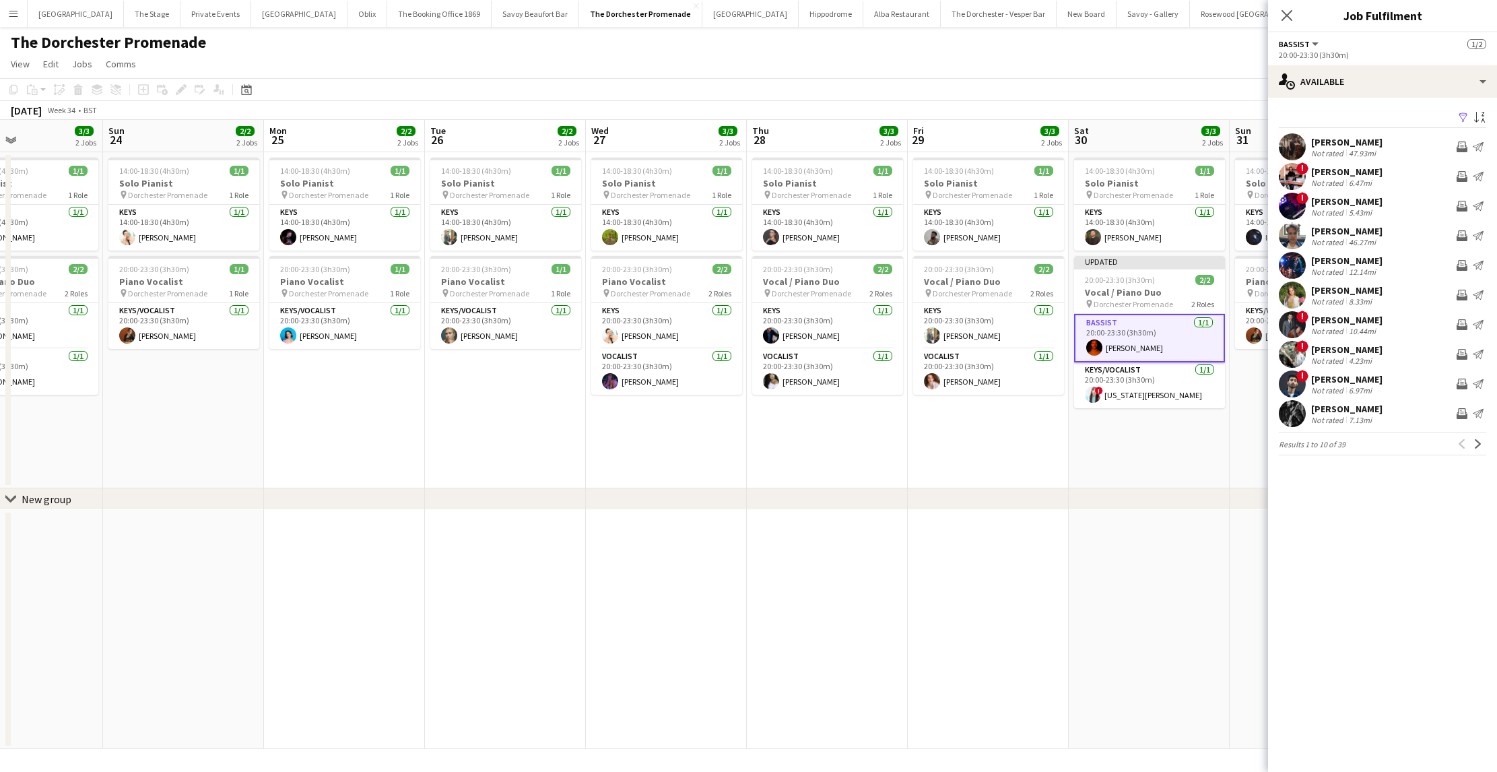
click at [1111, 434] on app-date-cell "14:00-18:30 (4h30m) 1/1 Solo Pianist pin Dorchester Promenade 1 Role Keys [DATE…" at bounding box center [1148, 320] width 161 height 336
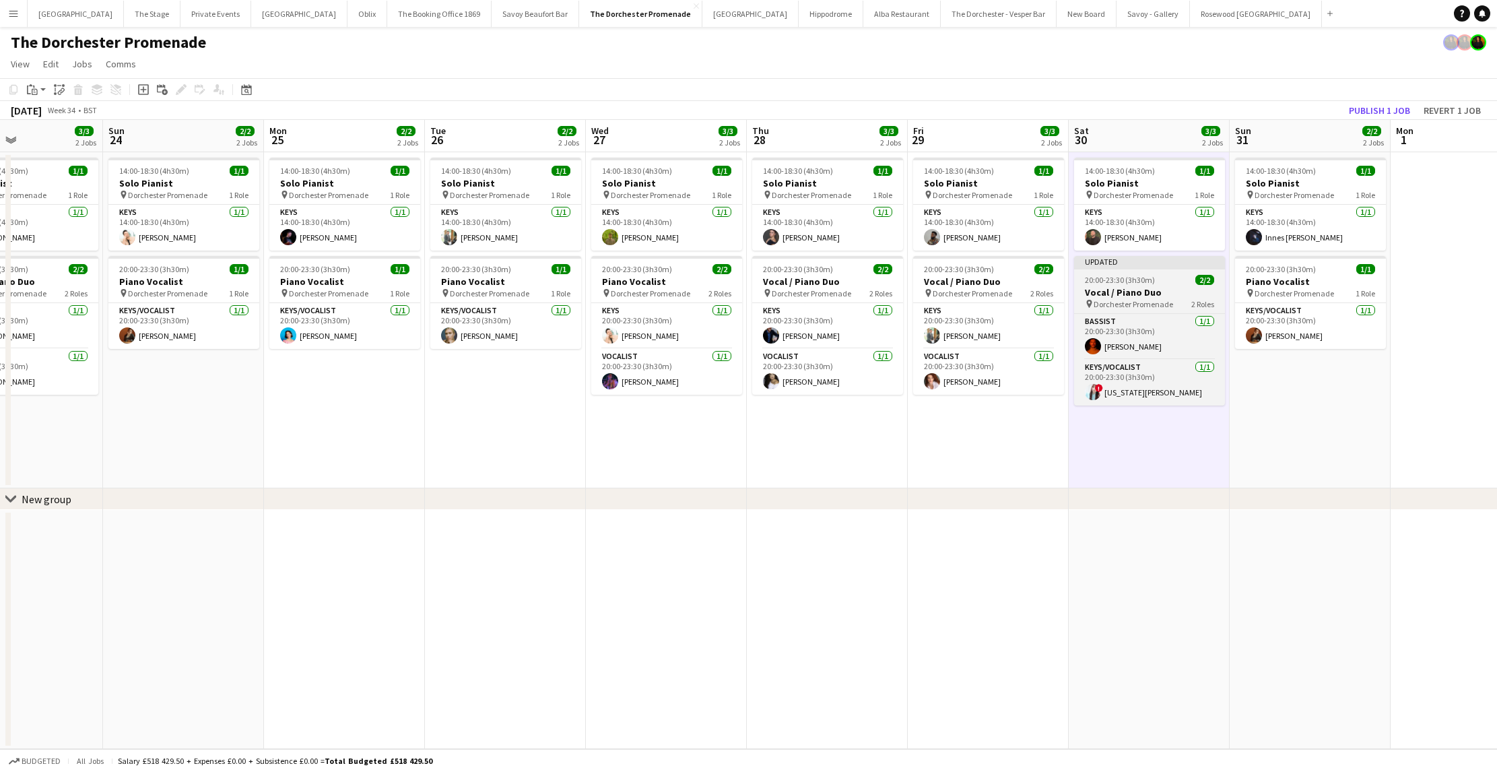
click at [1127, 265] on div "Updated" at bounding box center [1149, 261] width 151 height 11
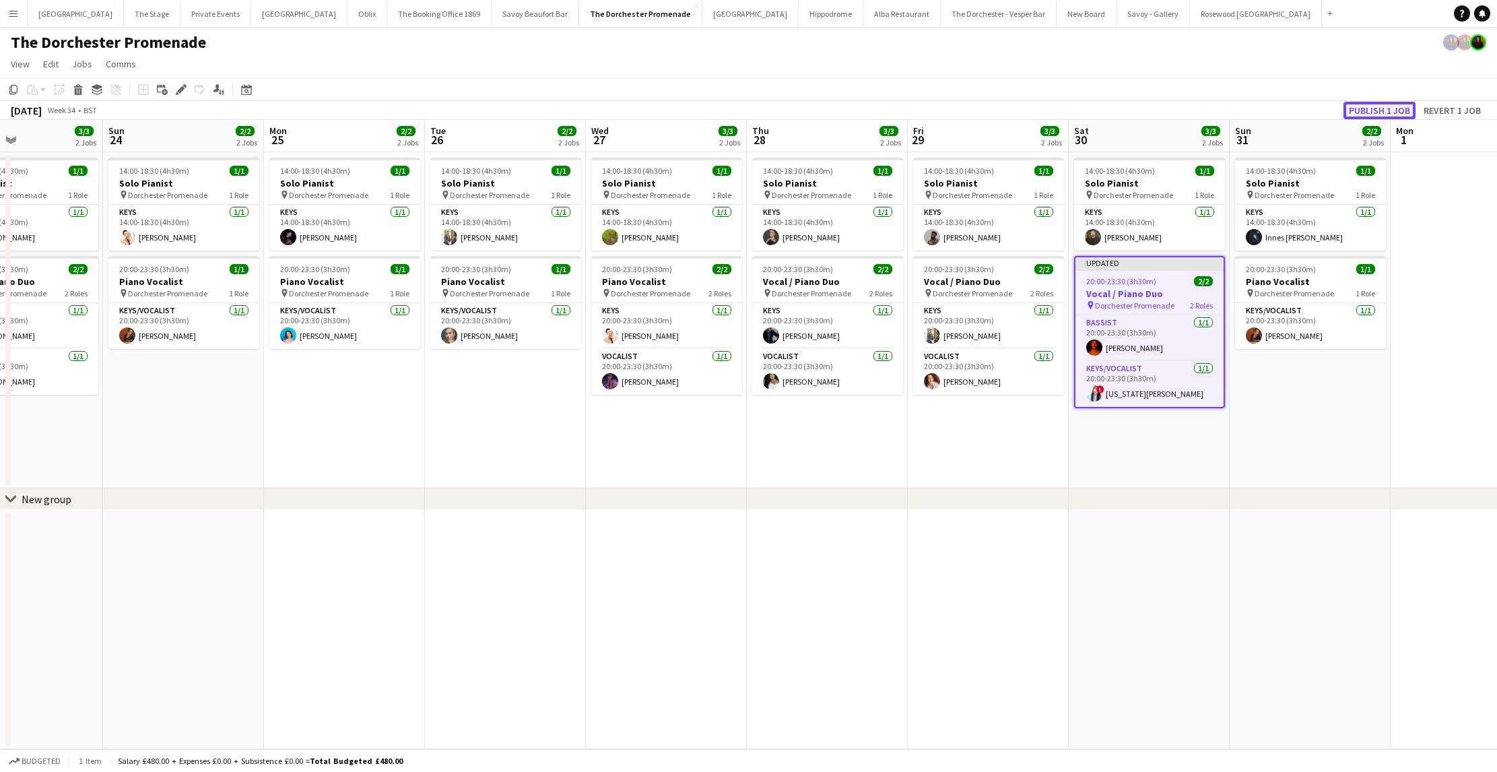
click at [1391, 110] on button "Publish 1 job" at bounding box center [1379, 111] width 72 height 18
